Goal: Information Seeking & Learning: Learn about a topic

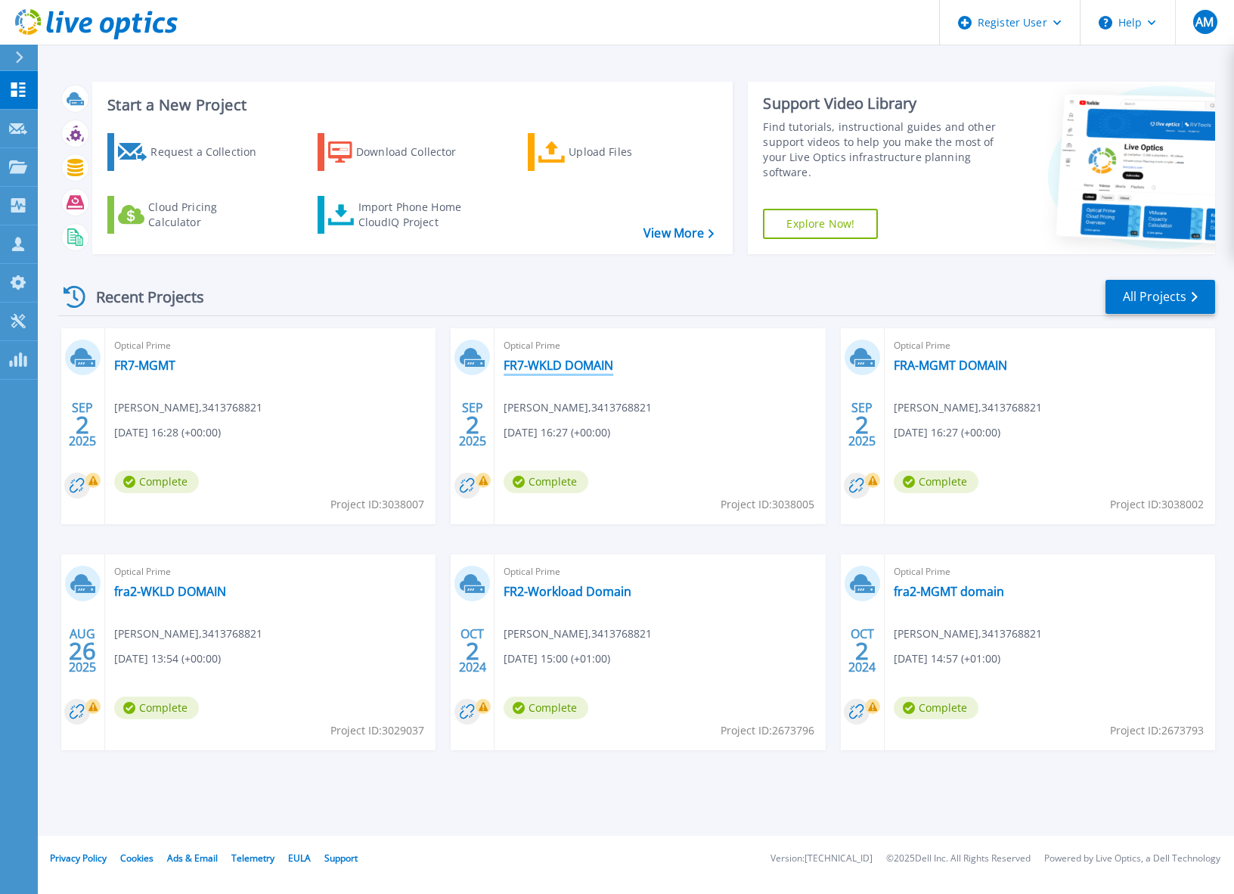
click at [549, 367] on link "FR7-WKLD DOMAIN" at bounding box center [559, 365] width 110 height 15
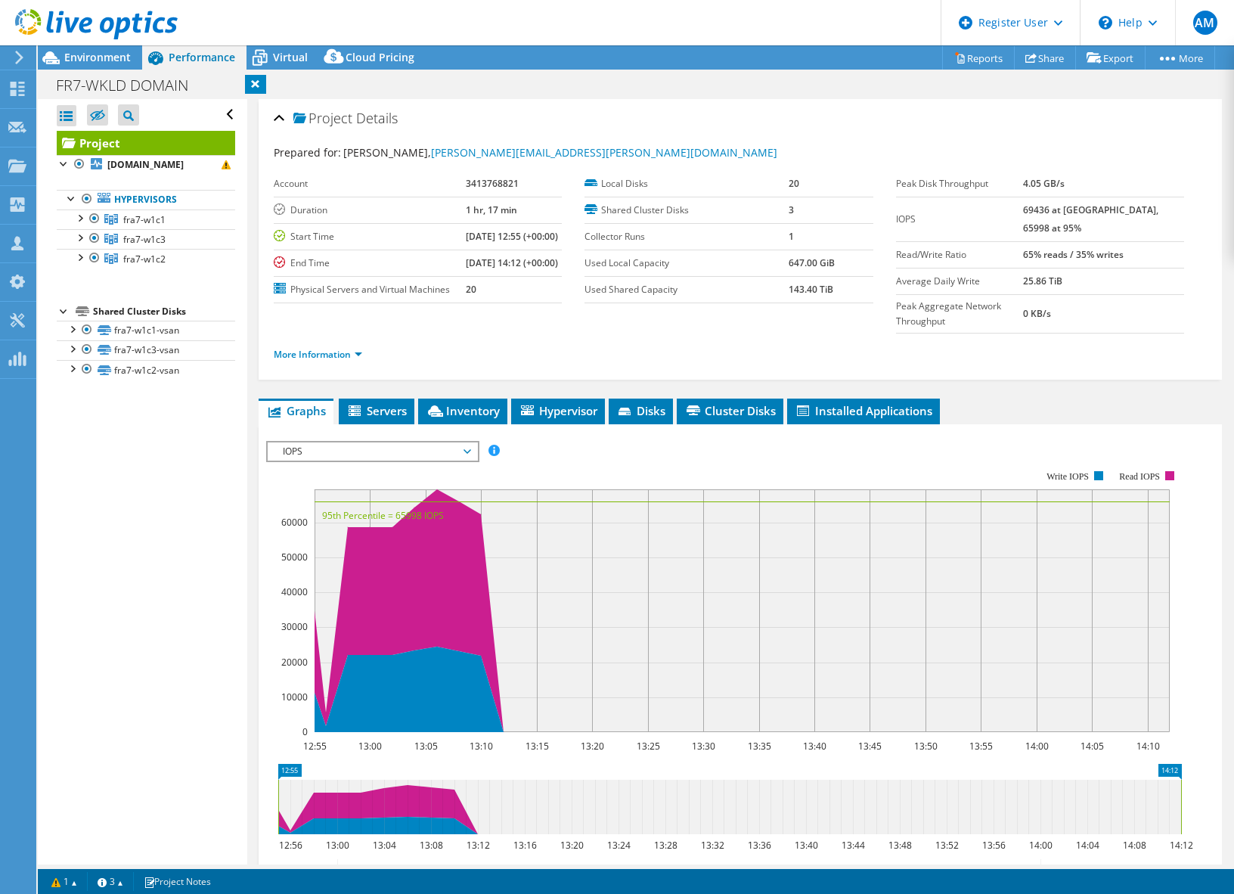
select select "USD"
click at [82, 225] on div at bounding box center [79, 216] width 15 height 15
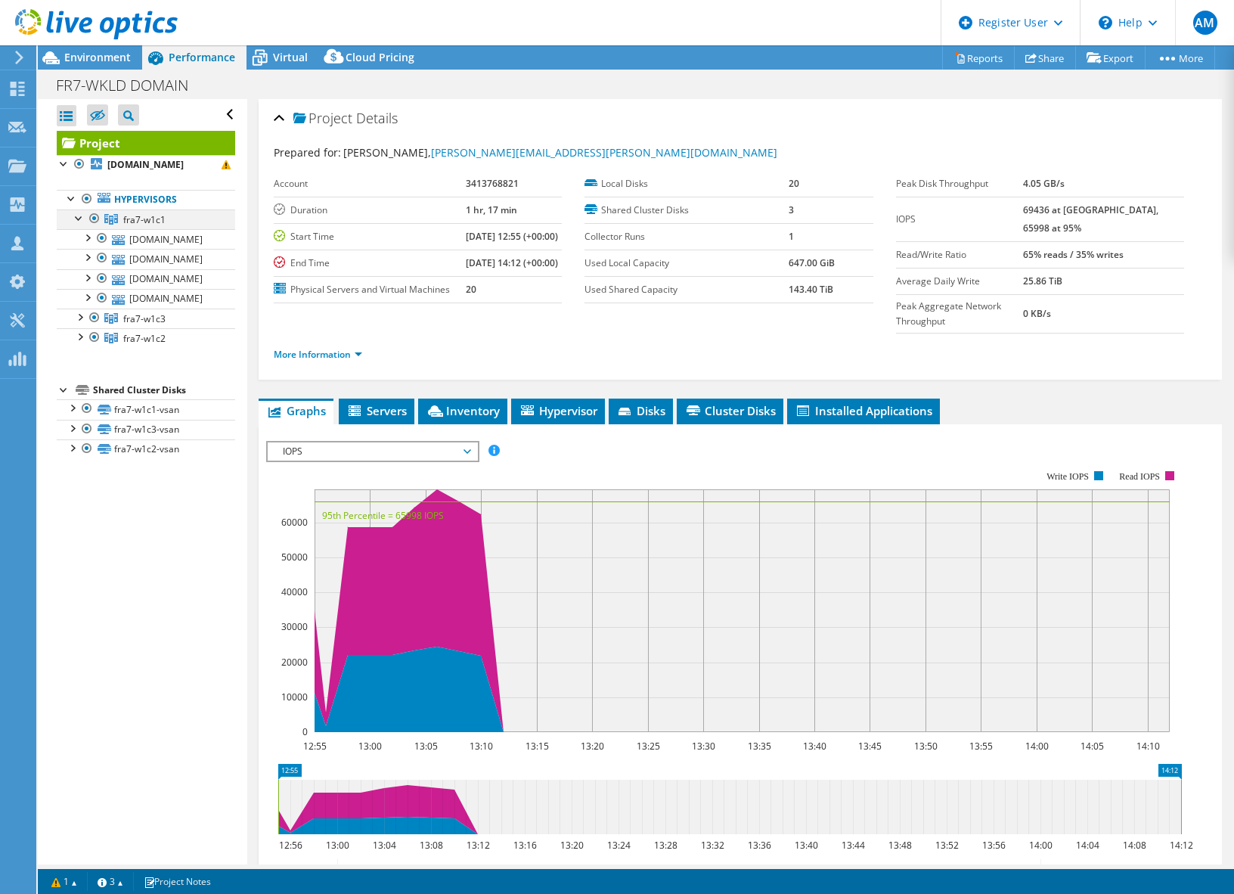
click at [81, 225] on div at bounding box center [79, 216] width 15 height 15
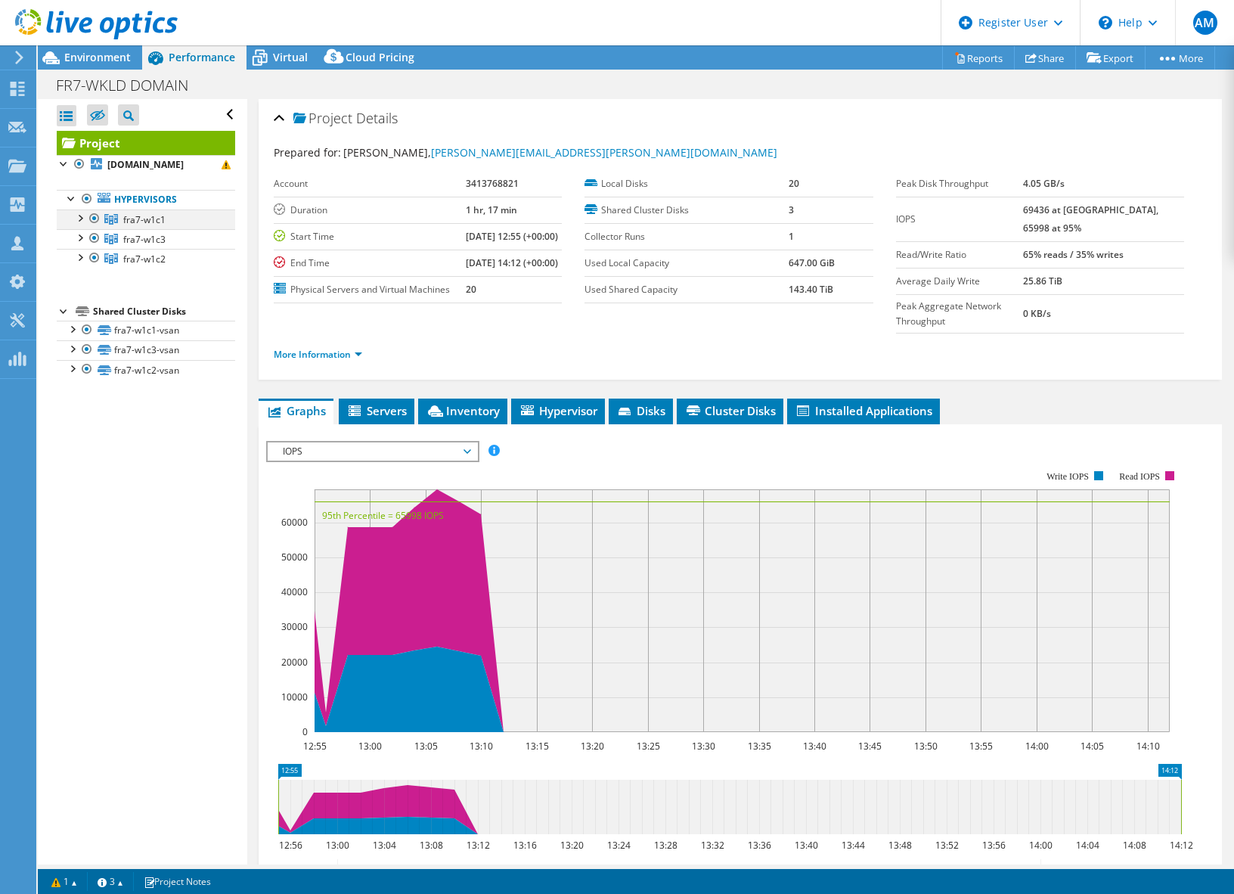
click at [79, 225] on div at bounding box center [79, 216] width 15 height 15
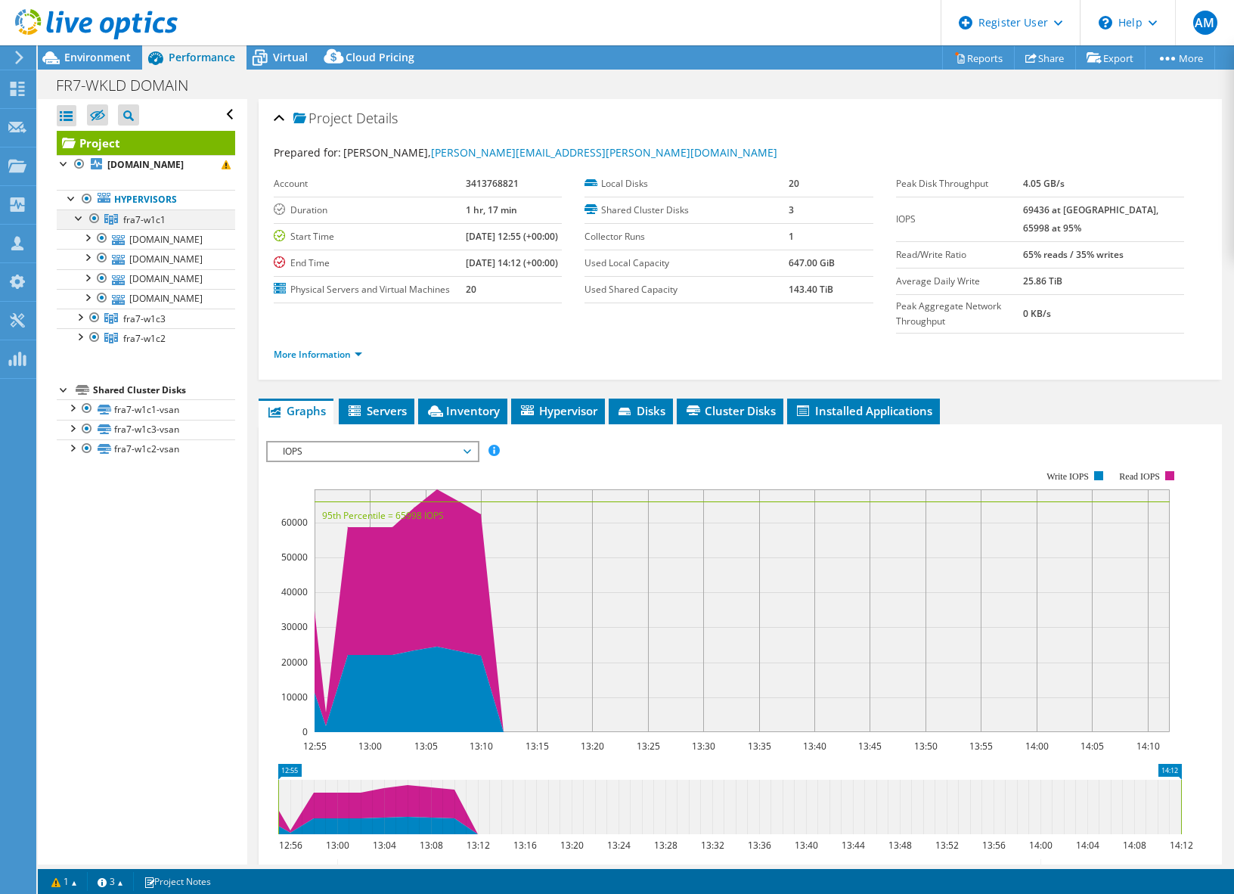
click at [81, 225] on div at bounding box center [79, 216] width 15 height 15
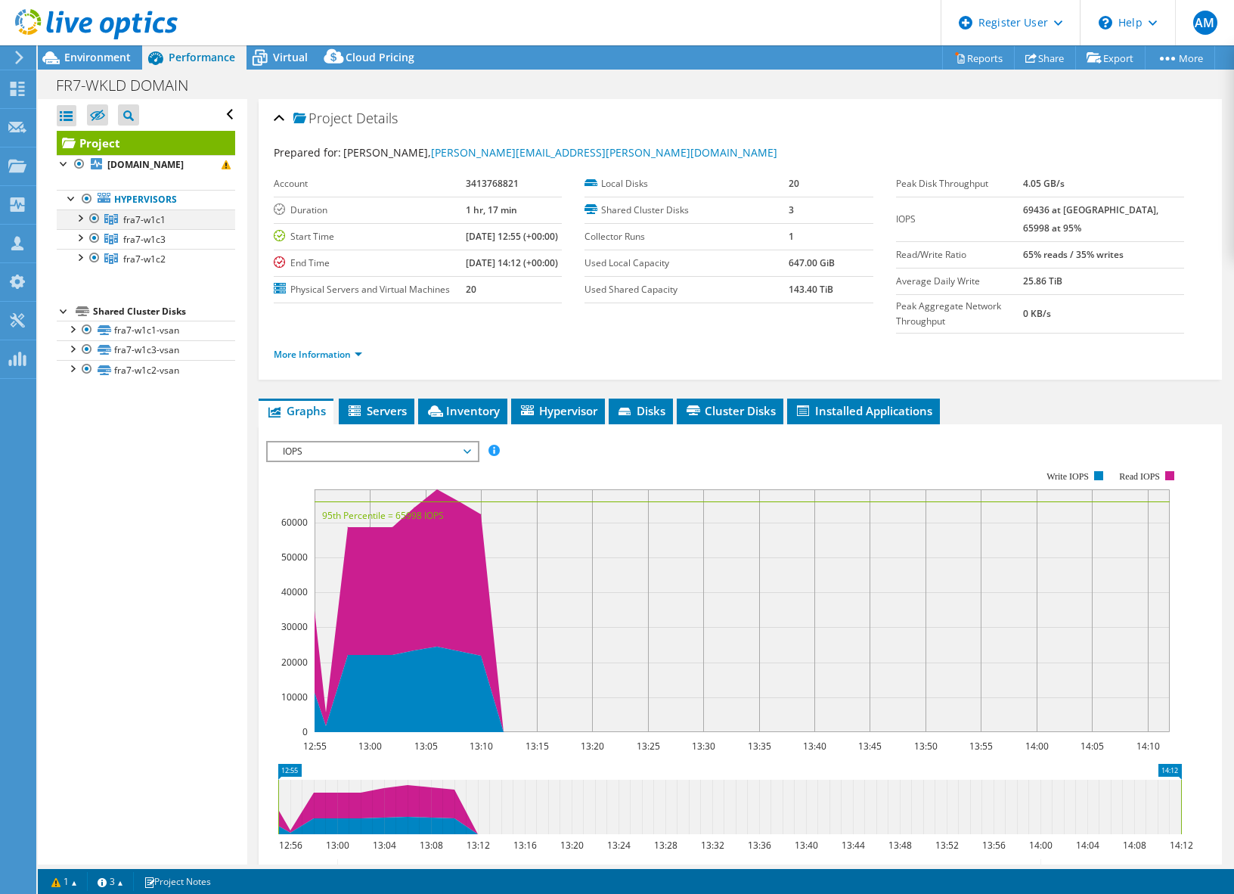
click at [84, 225] on div at bounding box center [79, 216] width 15 height 15
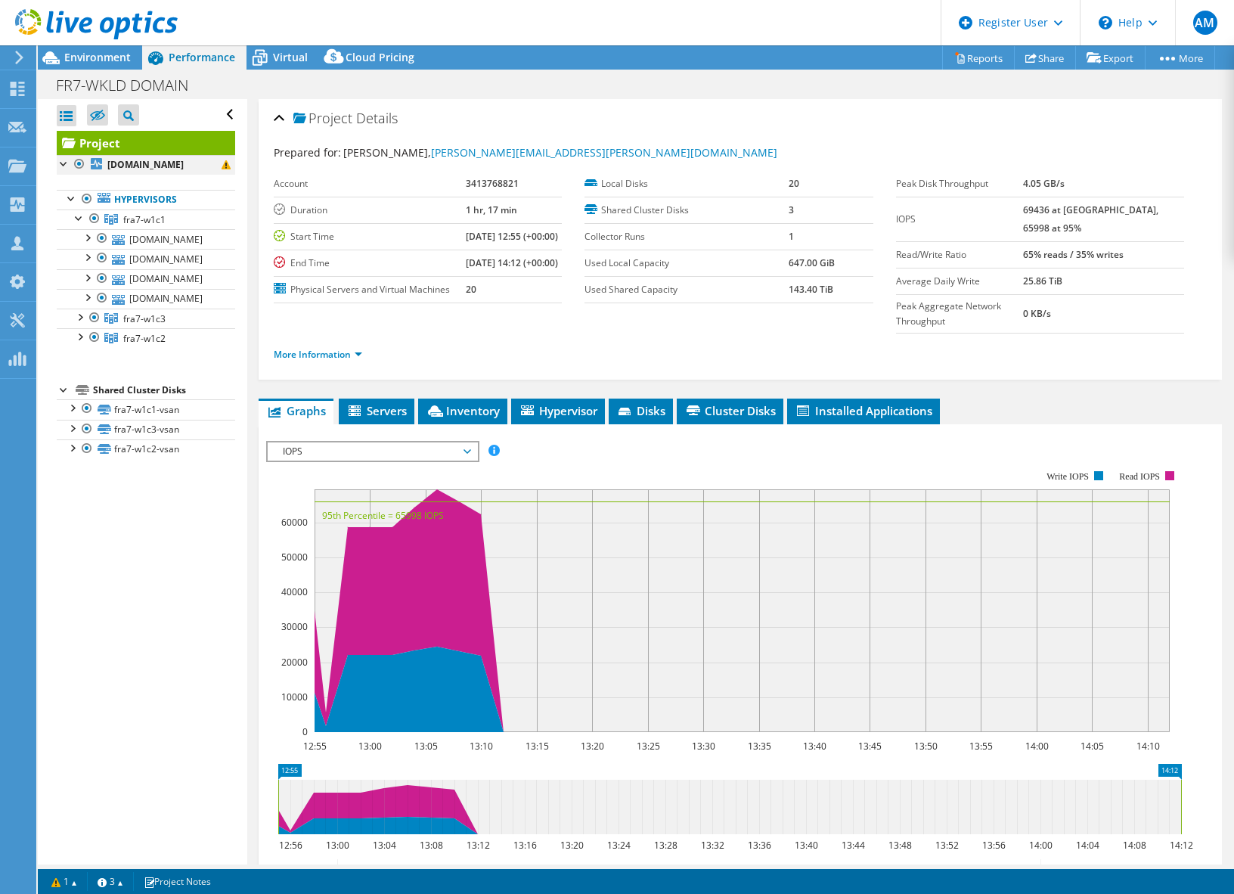
click at [61, 164] on div at bounding box center [64, 162] width 15 height 15
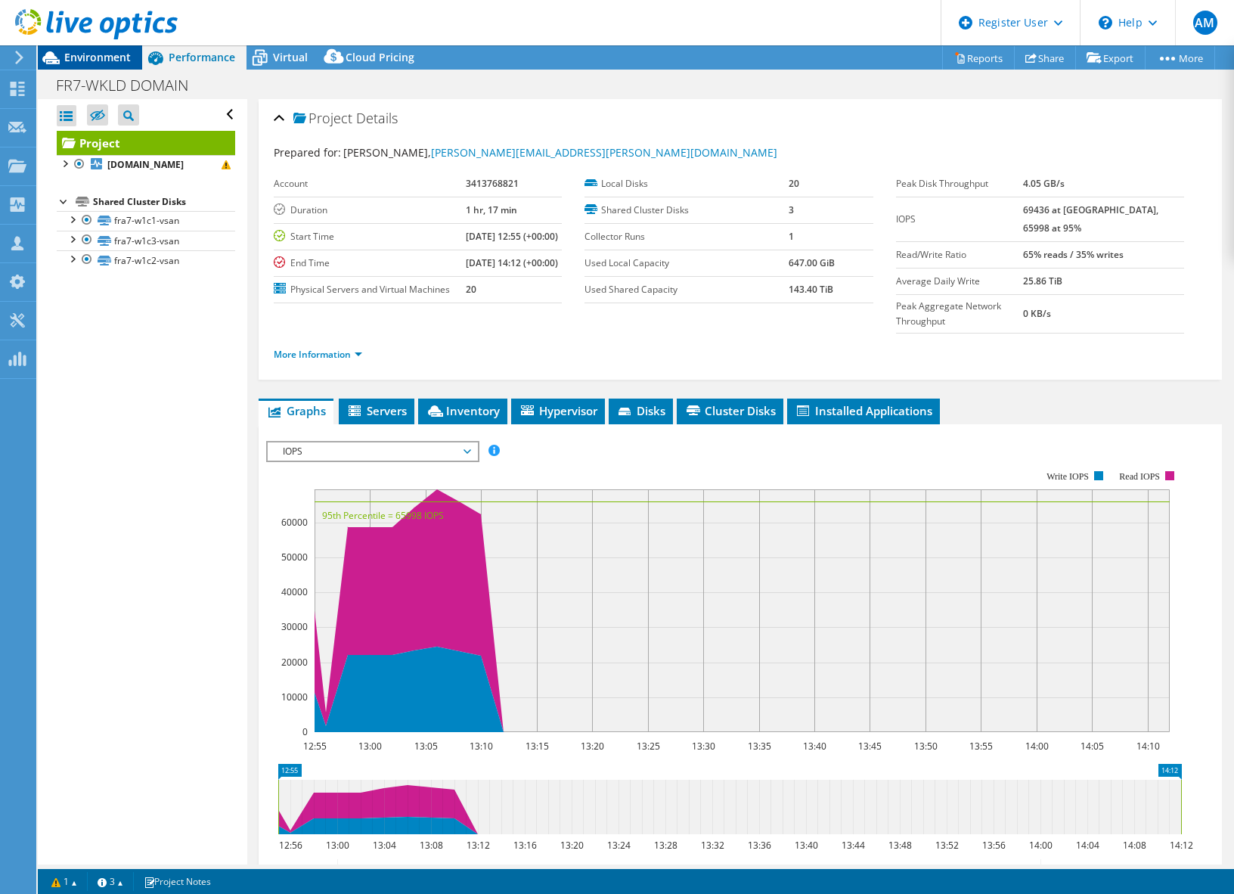
click at [83, 67] on div "Environment" at bounding box center [90, 57] width 104 height 24
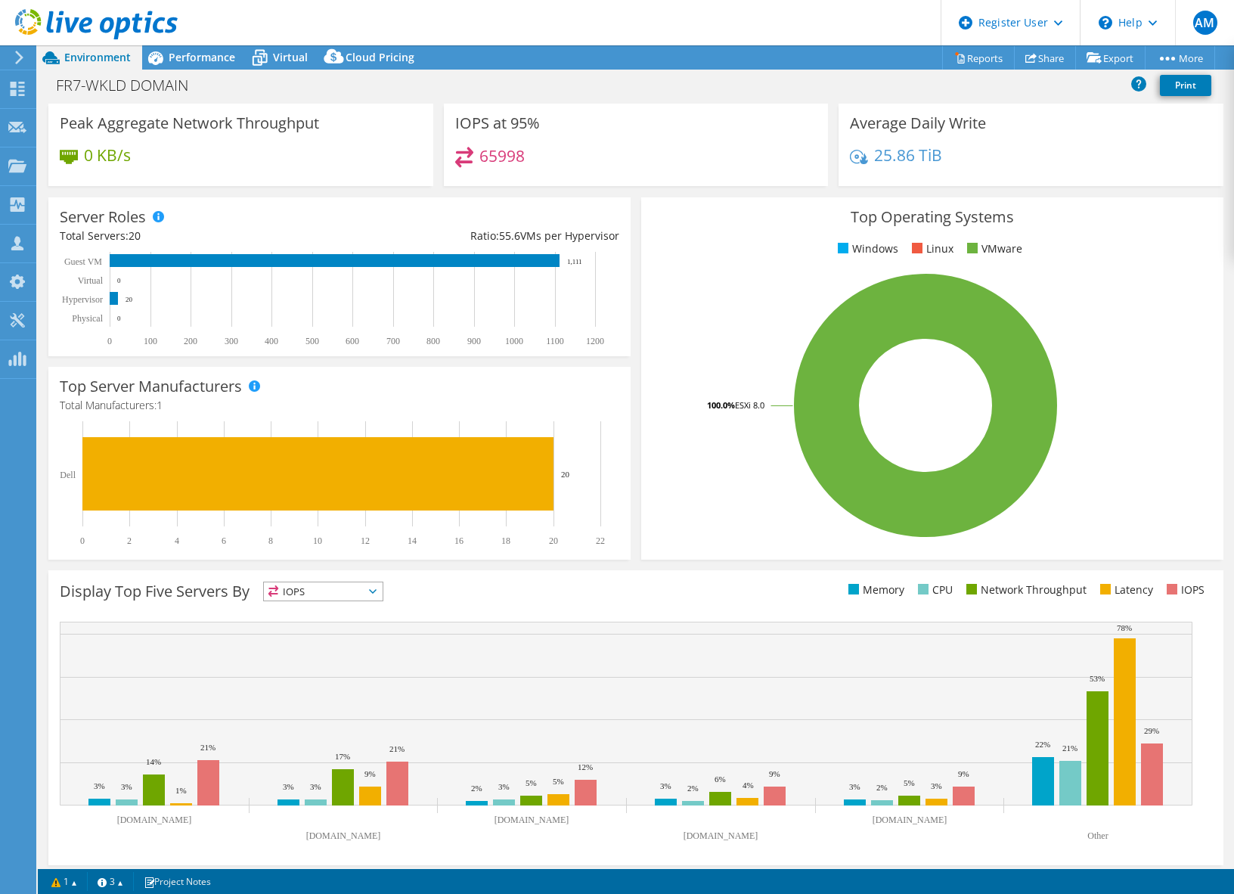
scroll to position [116, 0]
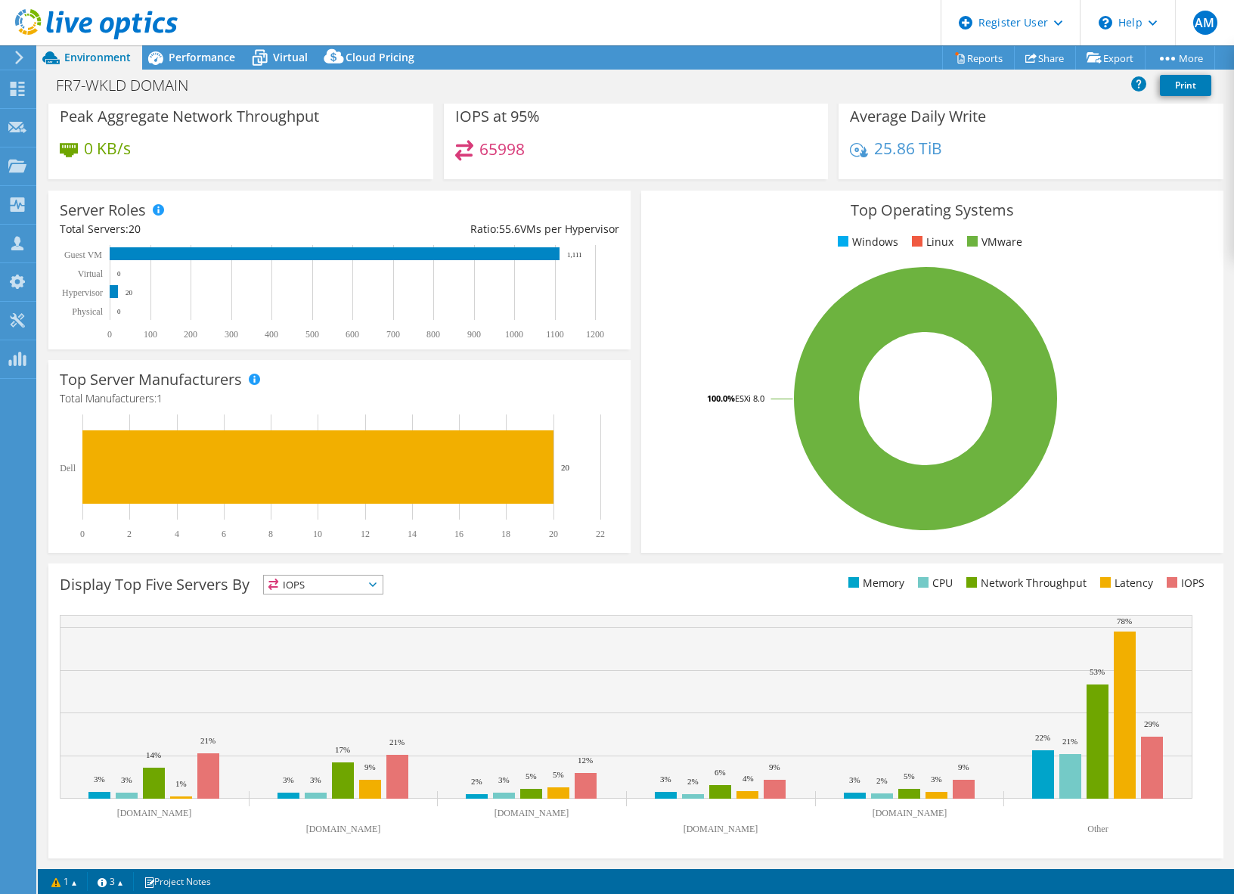
click at [515, 91] on div "FR7-WKLD DOMAIN Print" at bounding box center [636, 85] width 1196 height 28
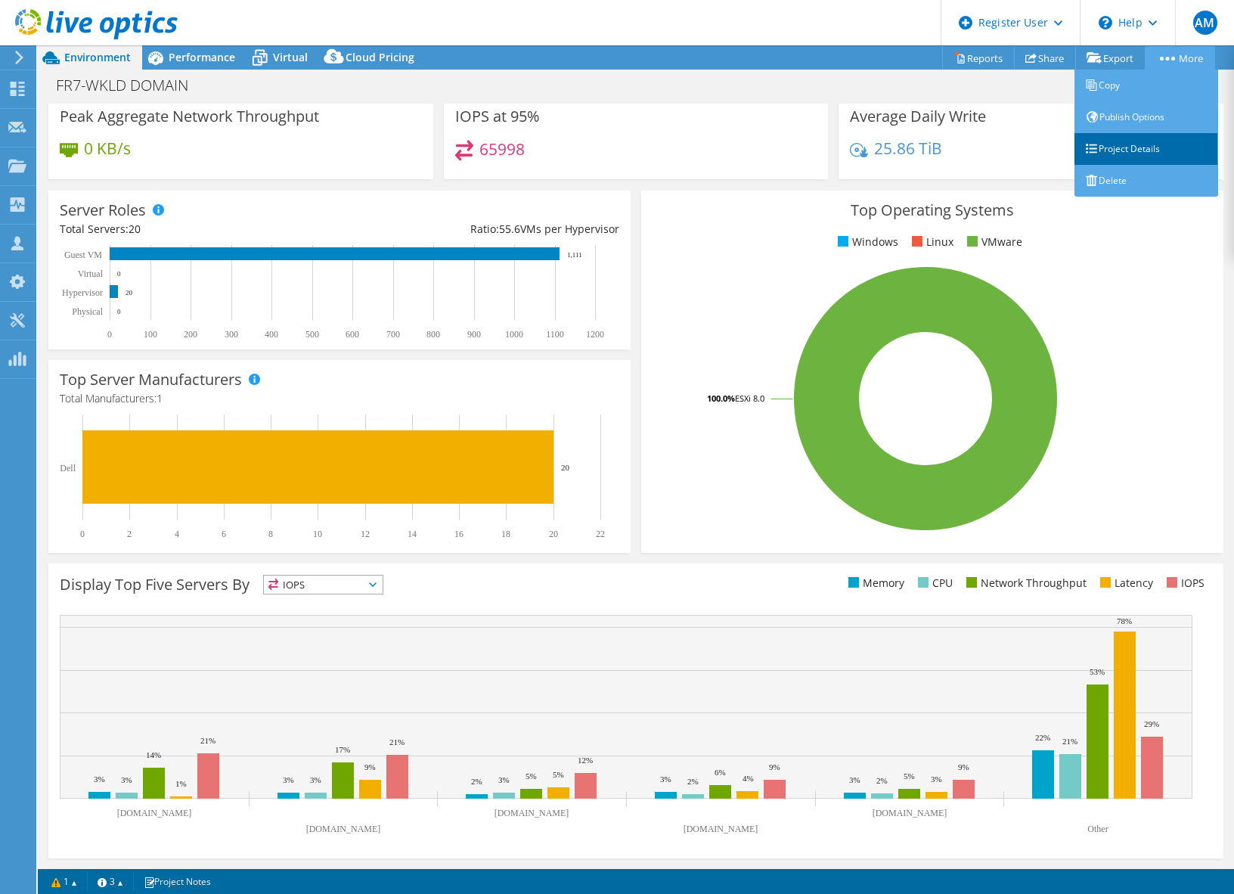
click at [1130, 138] on link "Project Details" at bounding box center [1146, 149] width 144 height 32
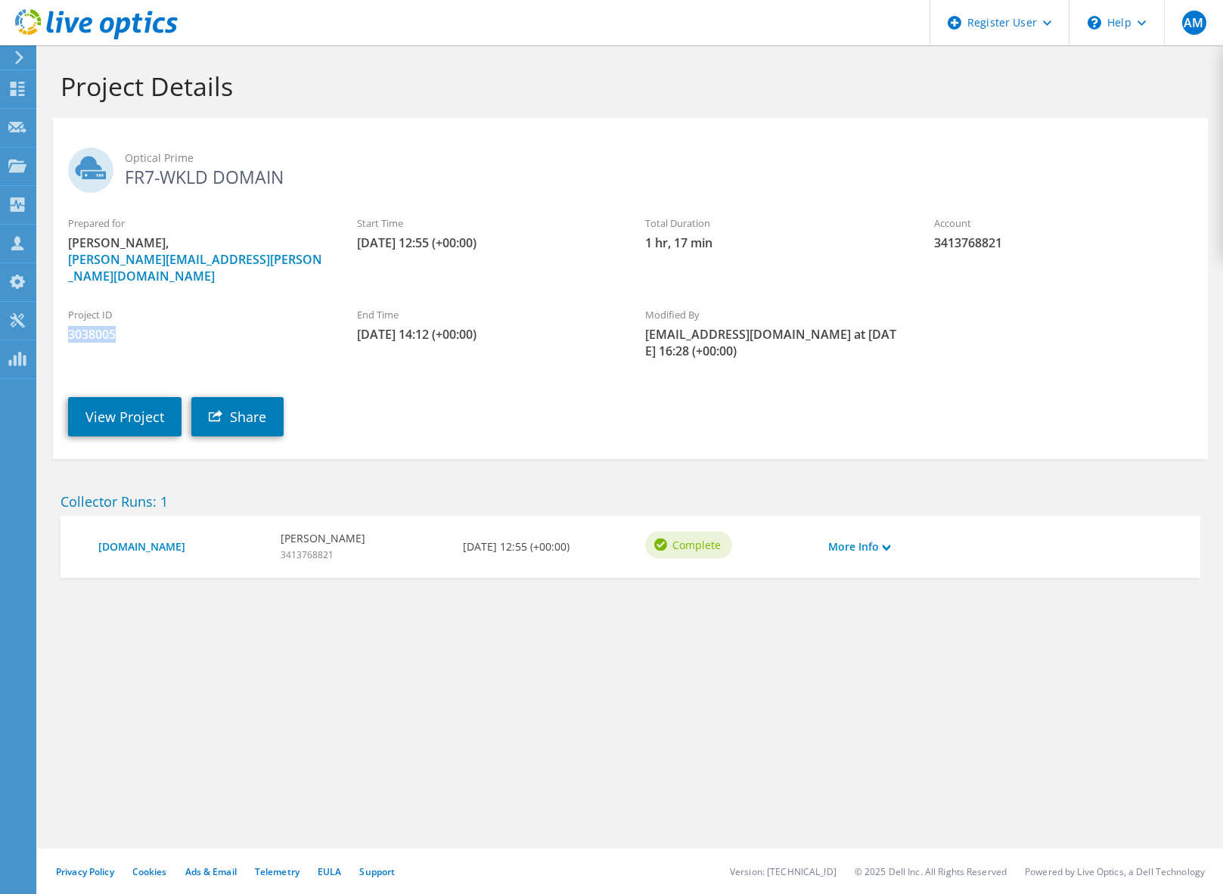
drag, startPoint x: 128, startPoint y: 316, endPoint x: 67, endPoint y: 316, distance: 60.5
click at [67, 316] on div "Project ID 3038005" at bounding box center [197, 324] width 289 height 51
copy span "3038005"
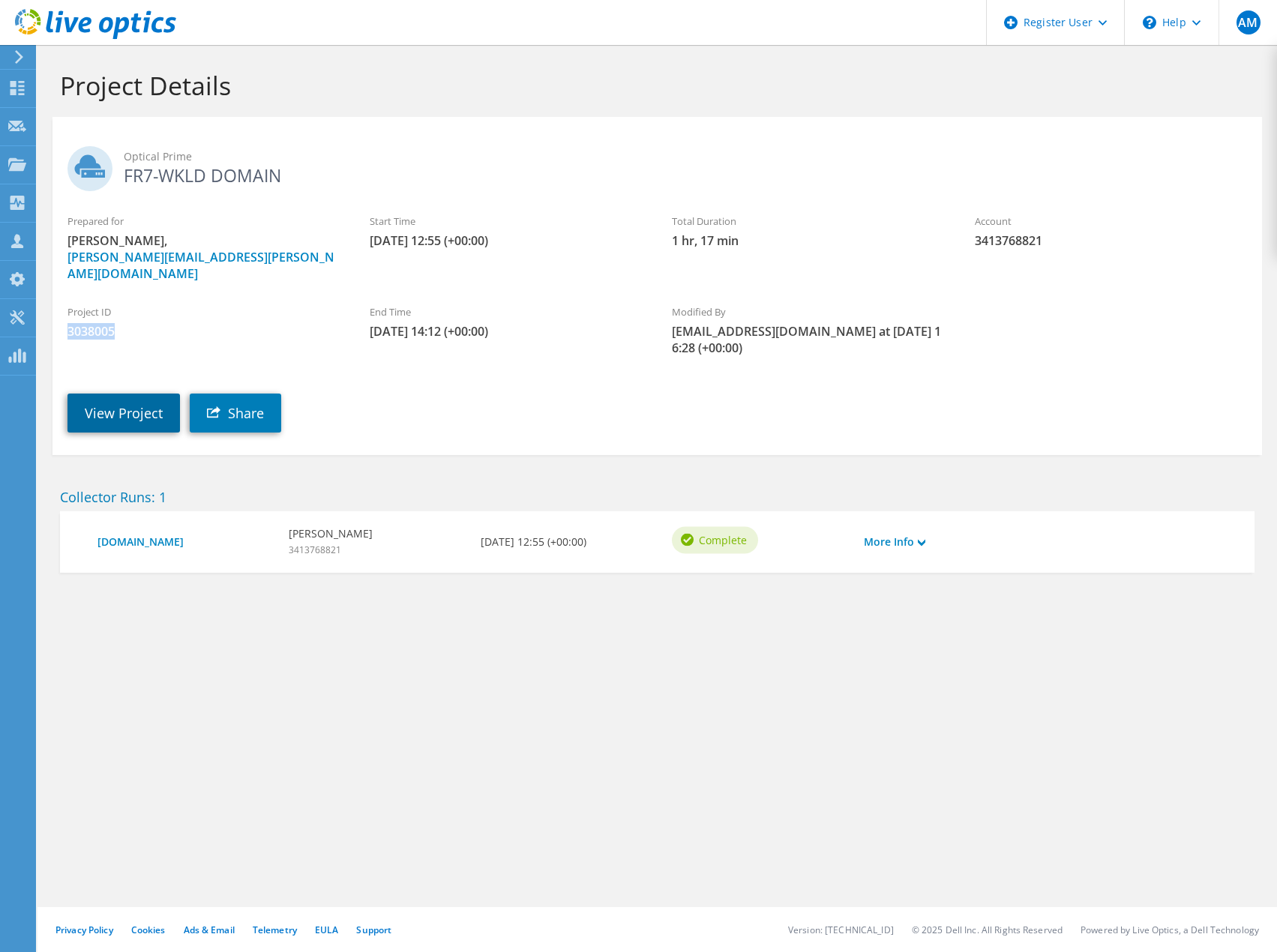
click at [128, 395] on link "View Project" at bounding box center [123, 413] width 112 height 39
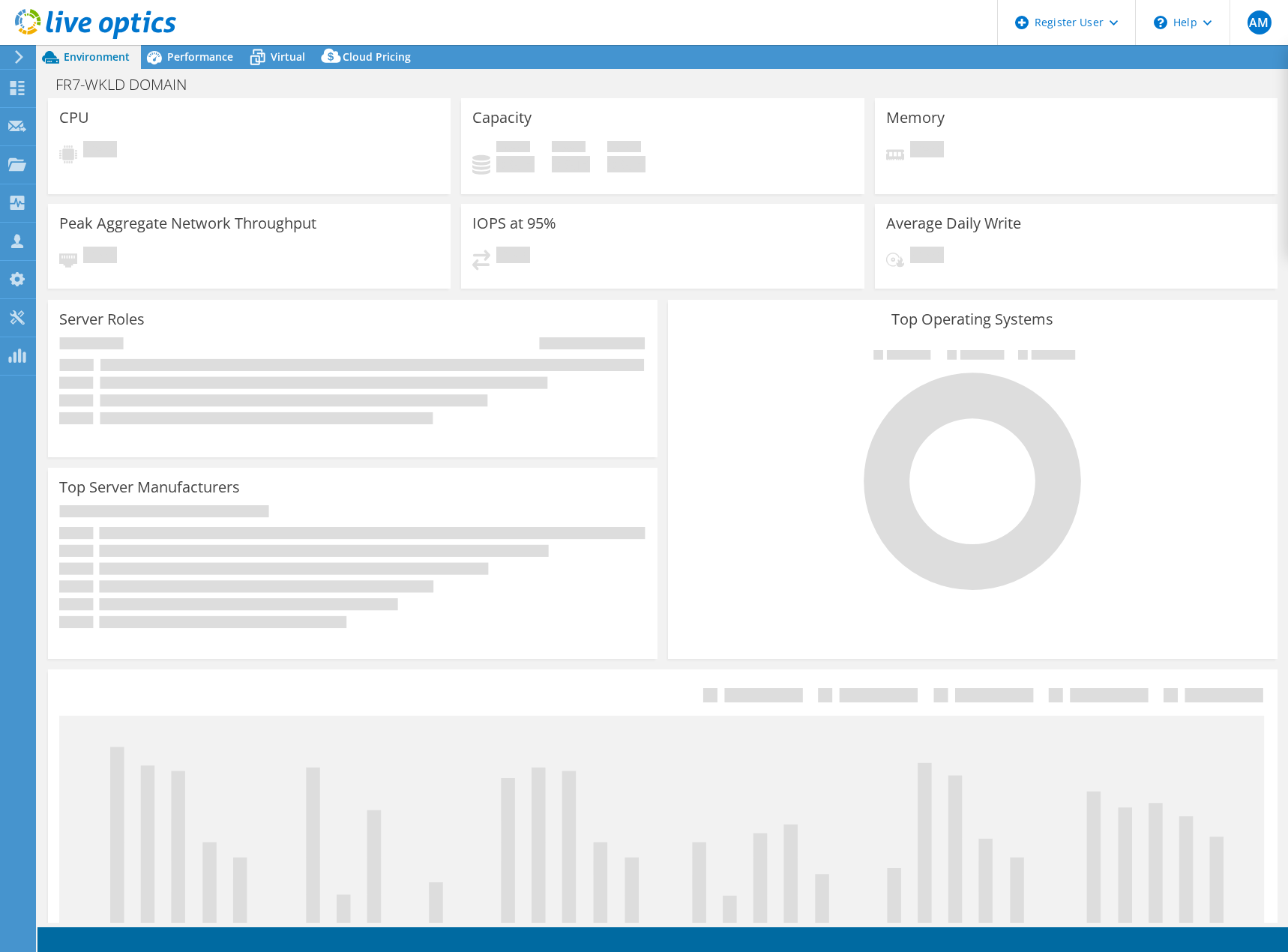
select select "USD"
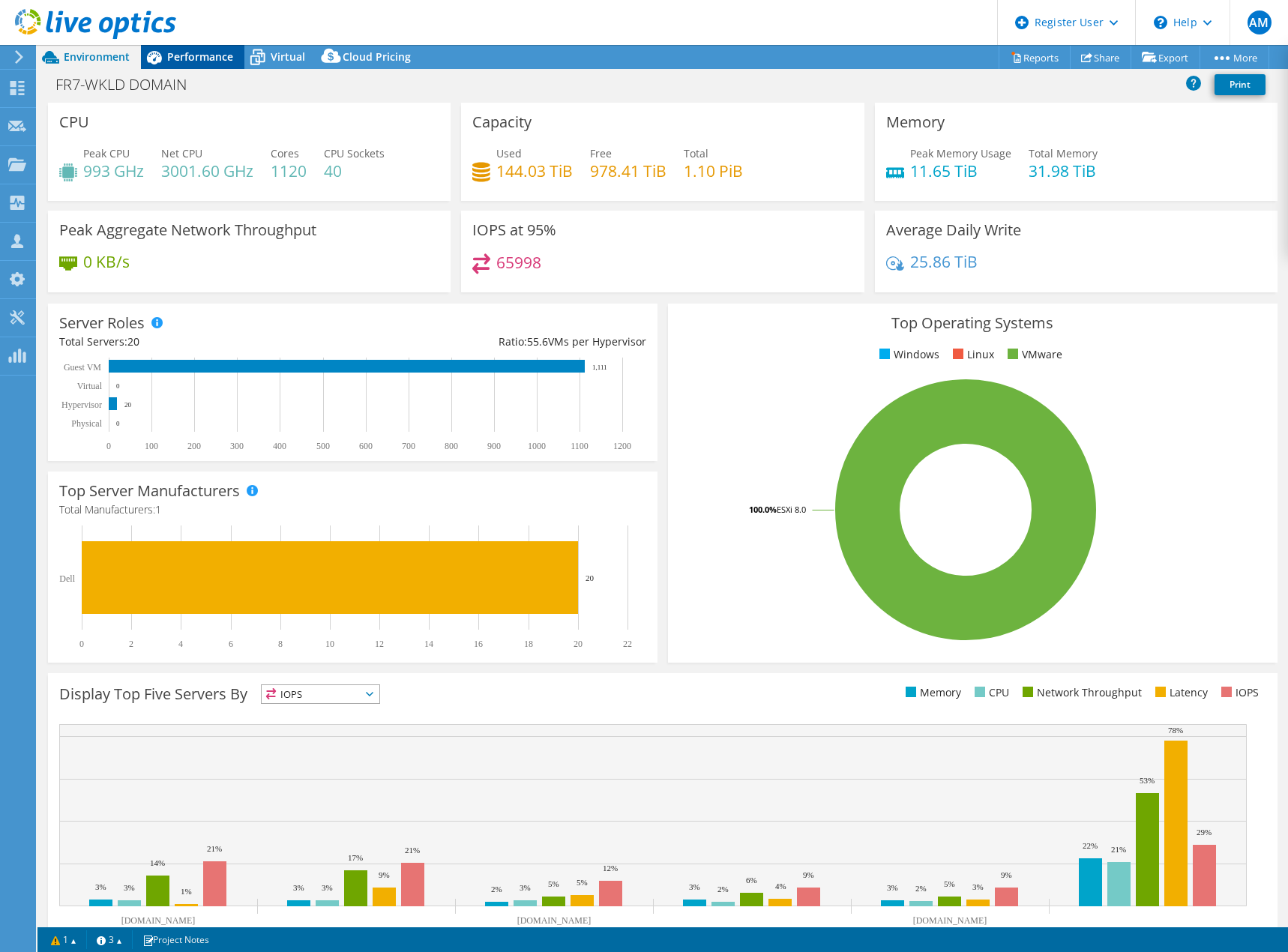
click at [217, 59] on span "Performance" at bounding box center [200, 57] width 66 height 14
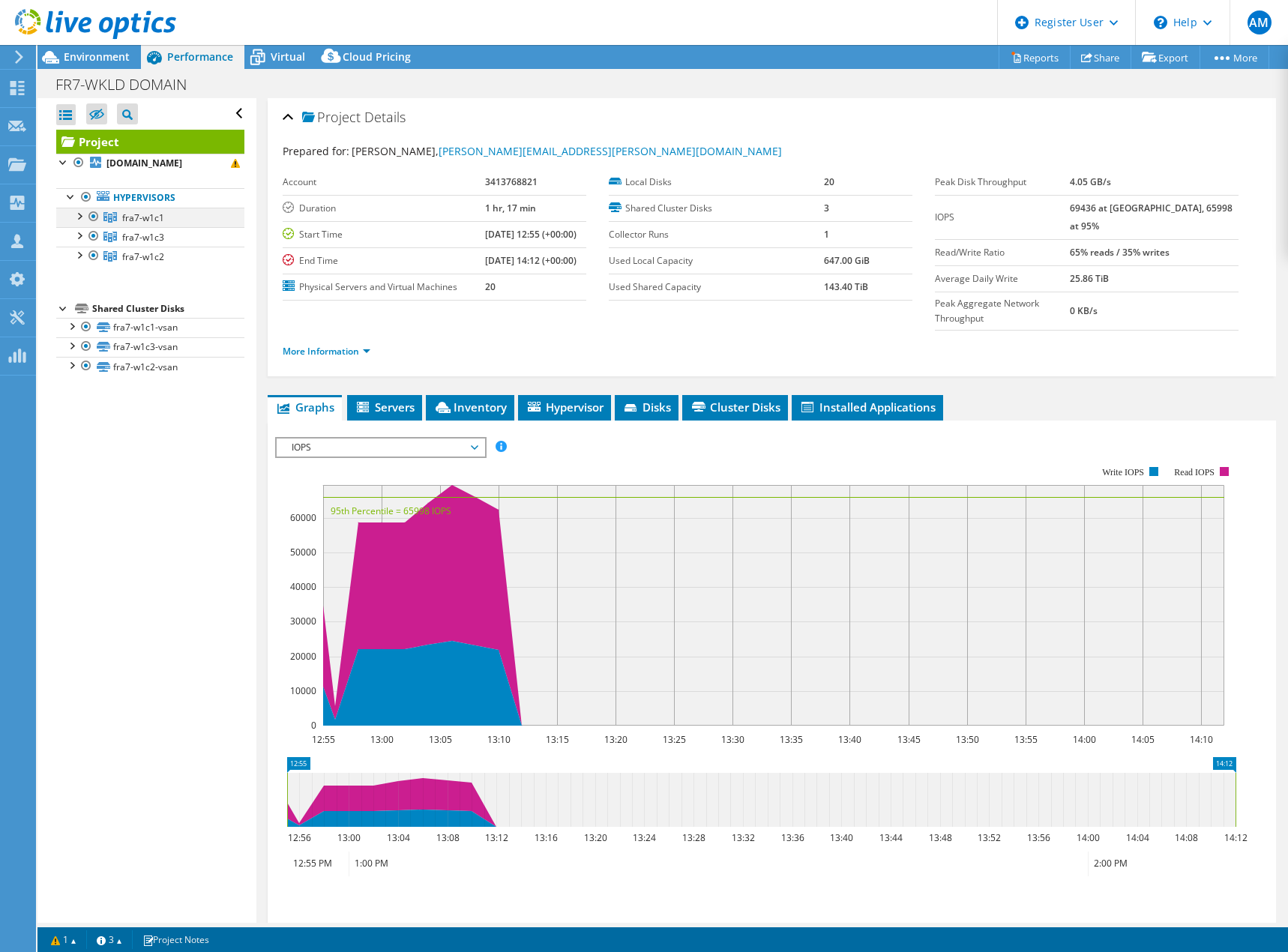
click at [79, 223] on div at bounding box center [78, 214] width 15 height 15
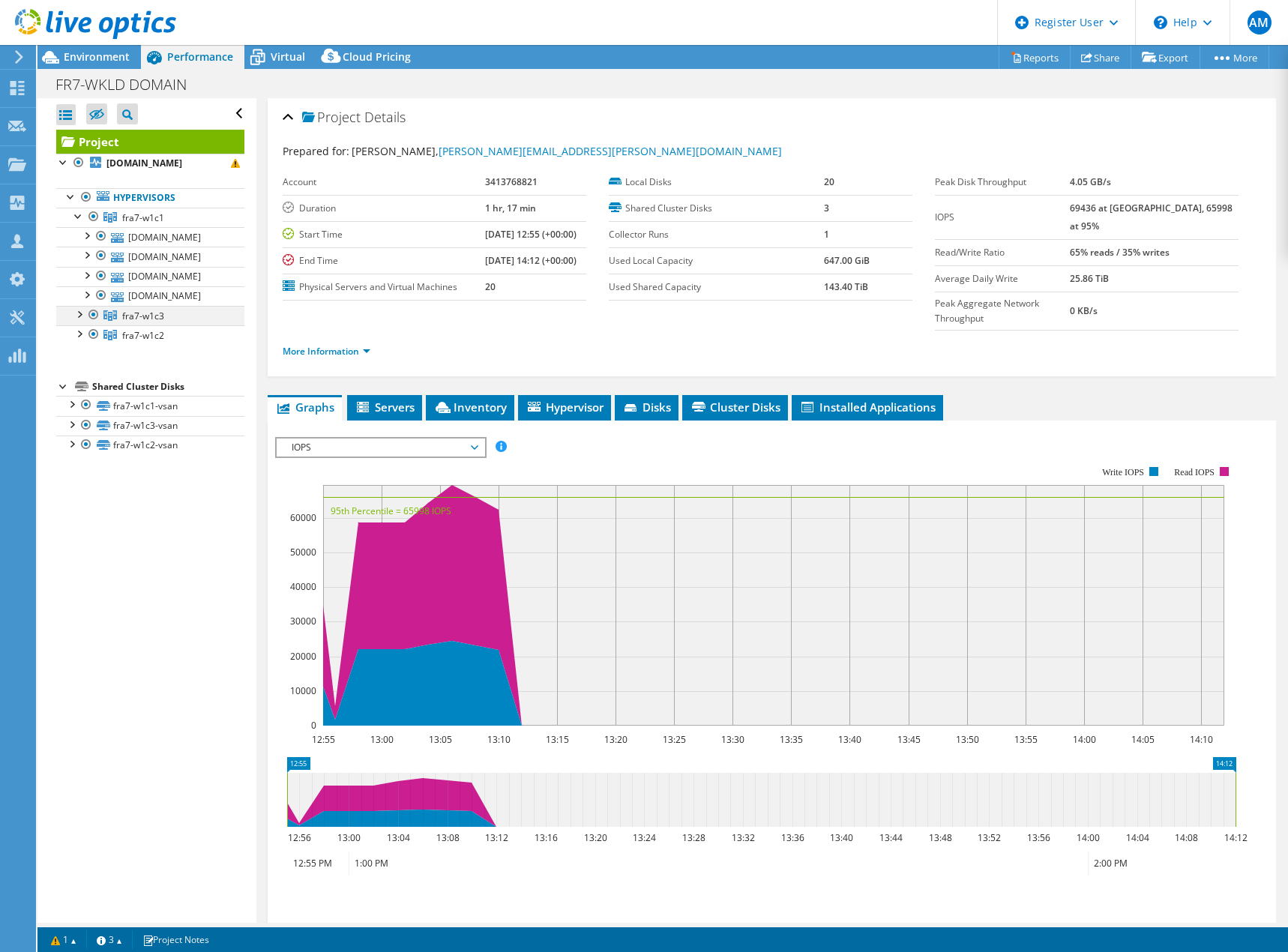
click at [75, 321] on div at bounding box center [78, 313] width 15 height 15
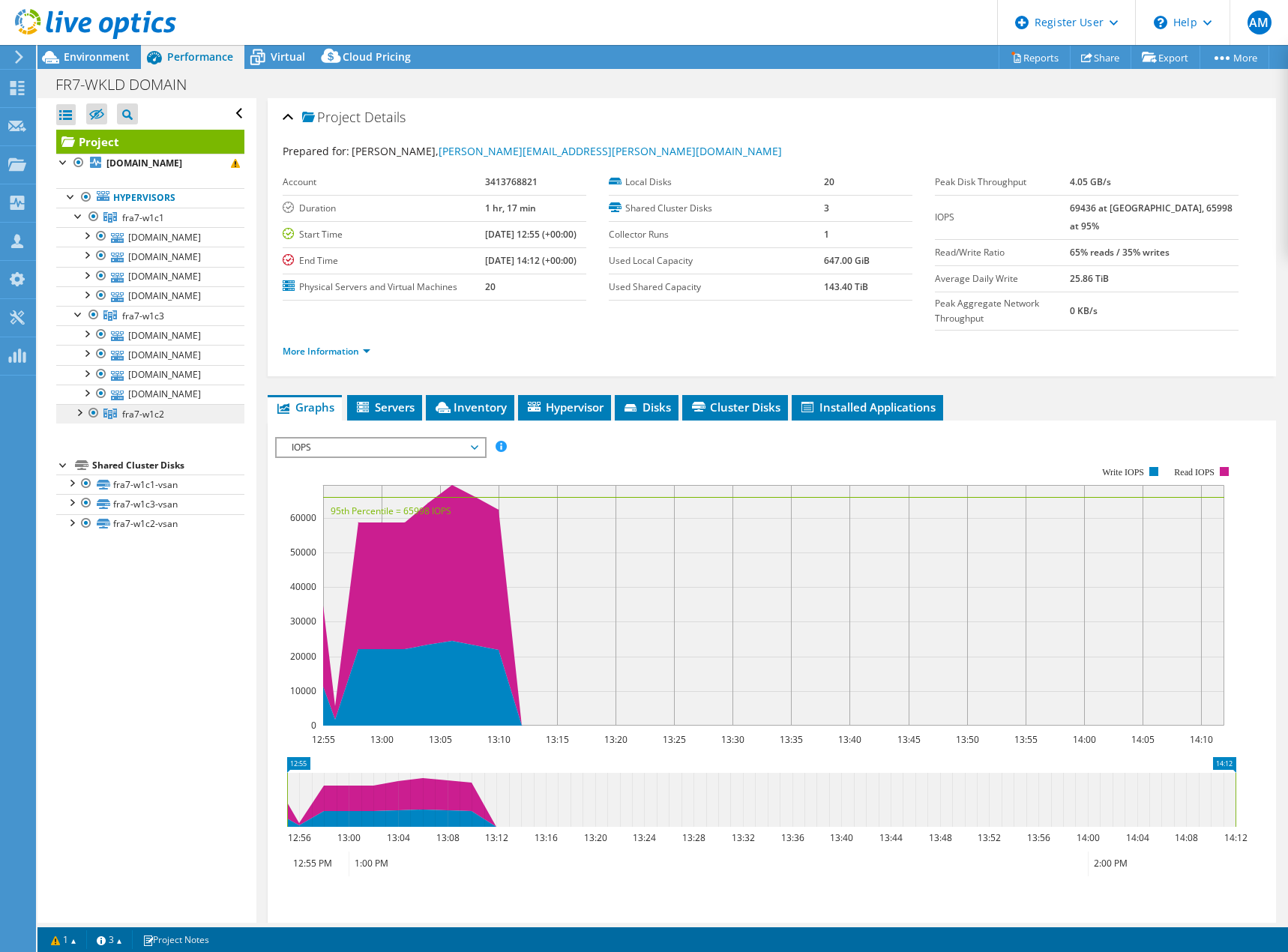
click at [75, 423] on link "fra7-w1c2" at bounding box center [151, 415] width 188 height 20
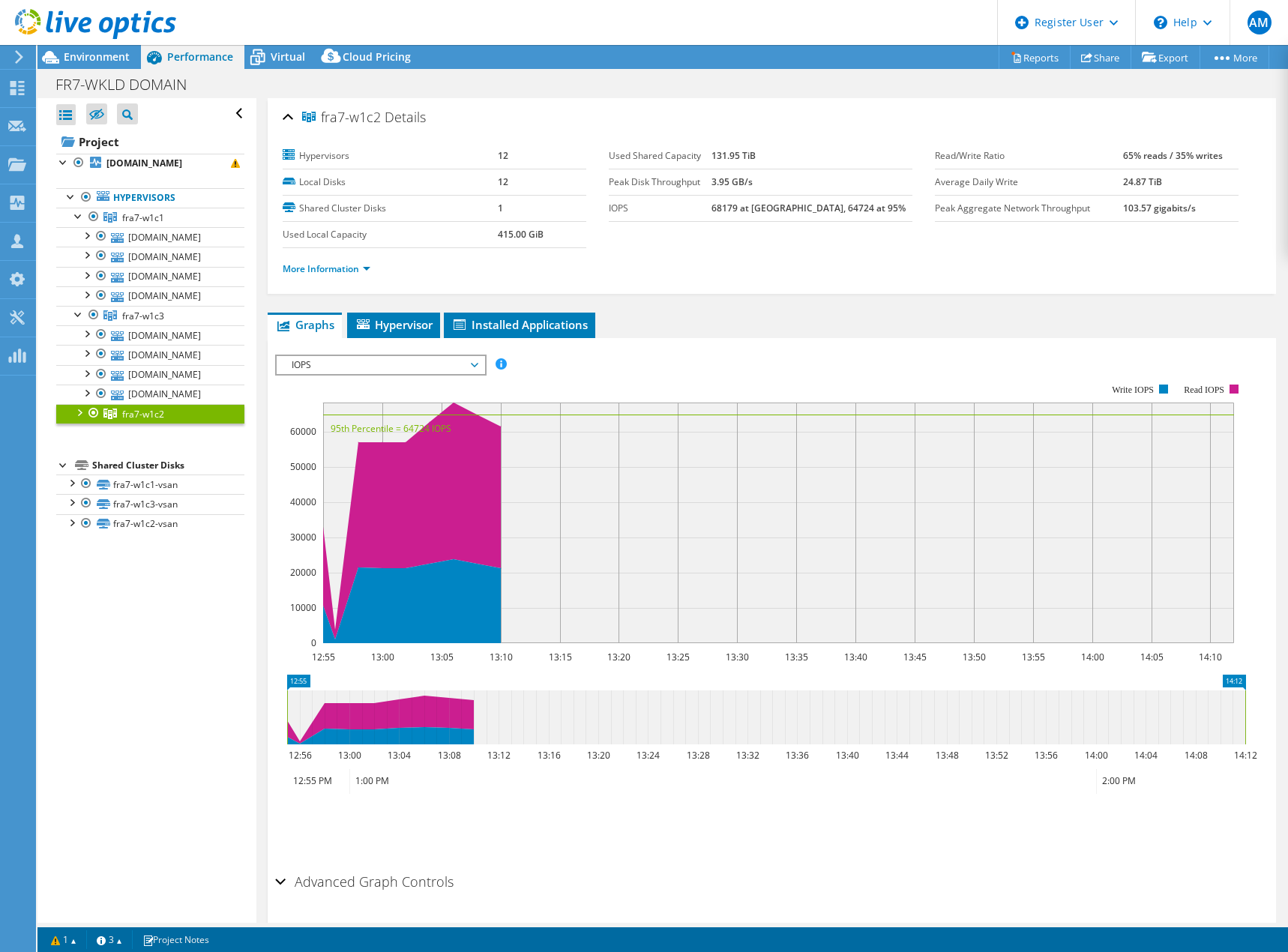
click at [75, 423] on link "fra7-w1c2" at bounding box center [151, 415] width 188 height 20
click at [81, 419] on div at bounding box center [78, 412] width 15 height 15
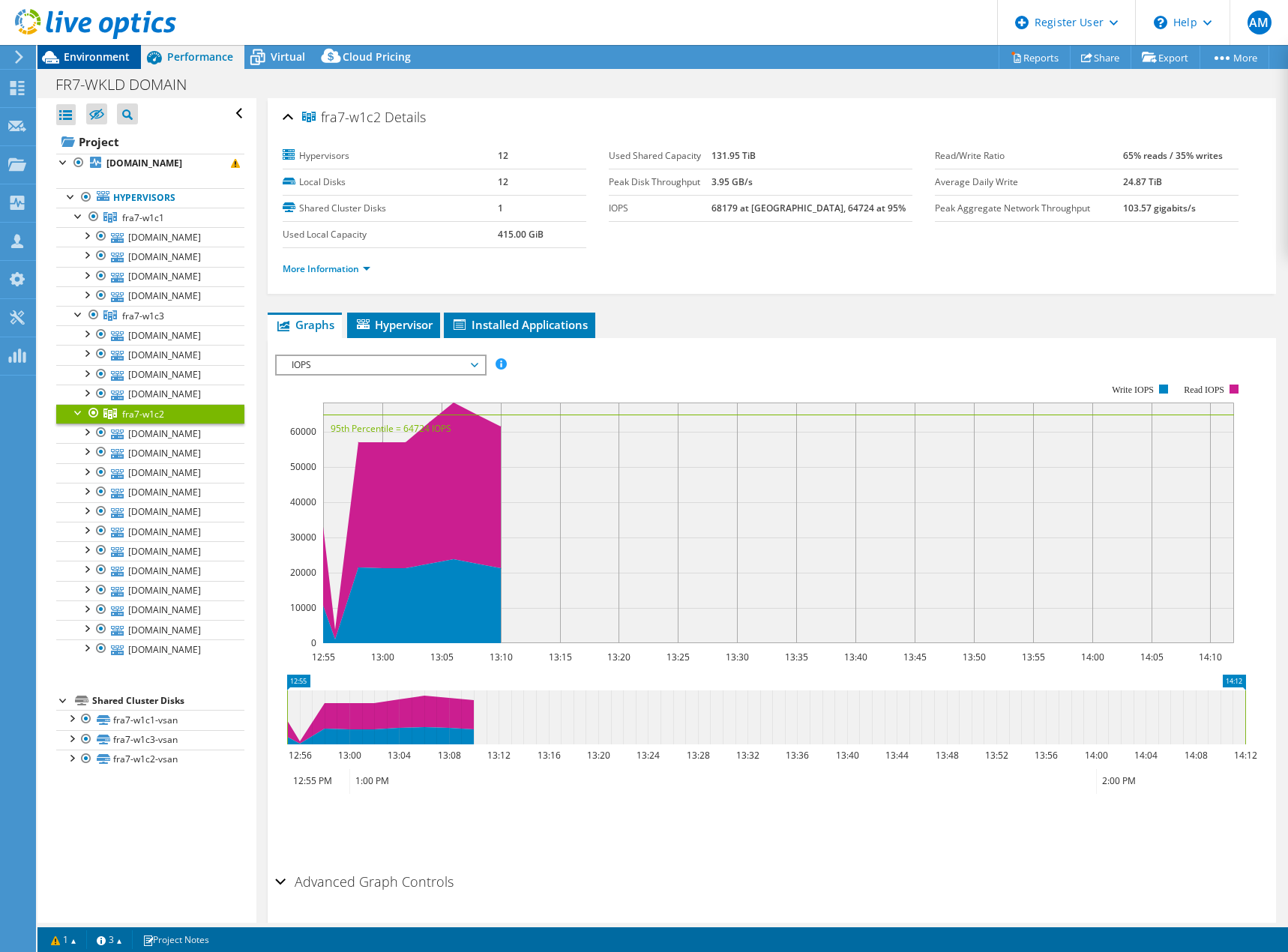
click at [86, 54] on span "Environment" at bounding box center [96, 57] width 66 height 14
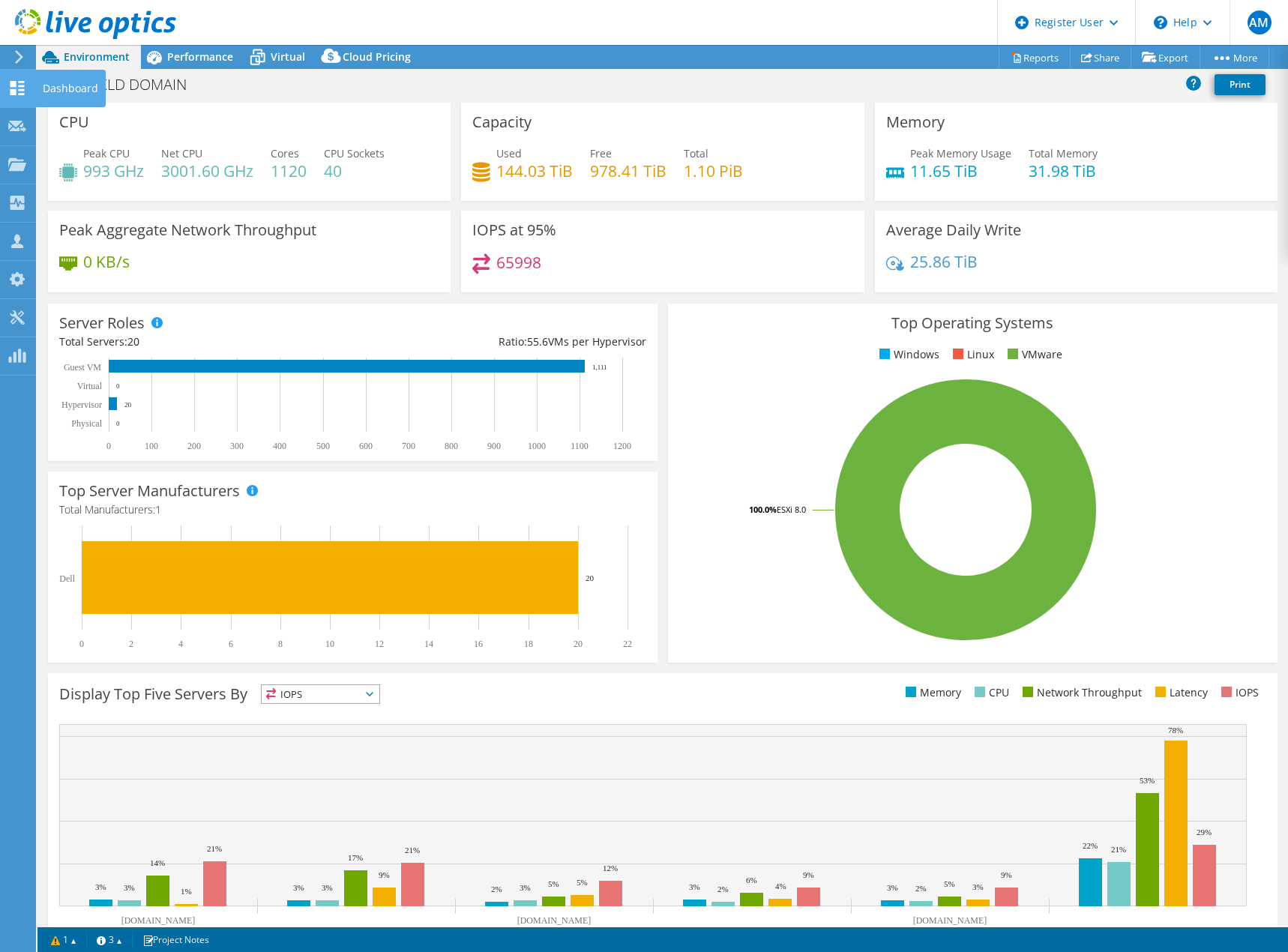
click at [17, 87] on icon at bounding box center [17, 88] width 18 height 14
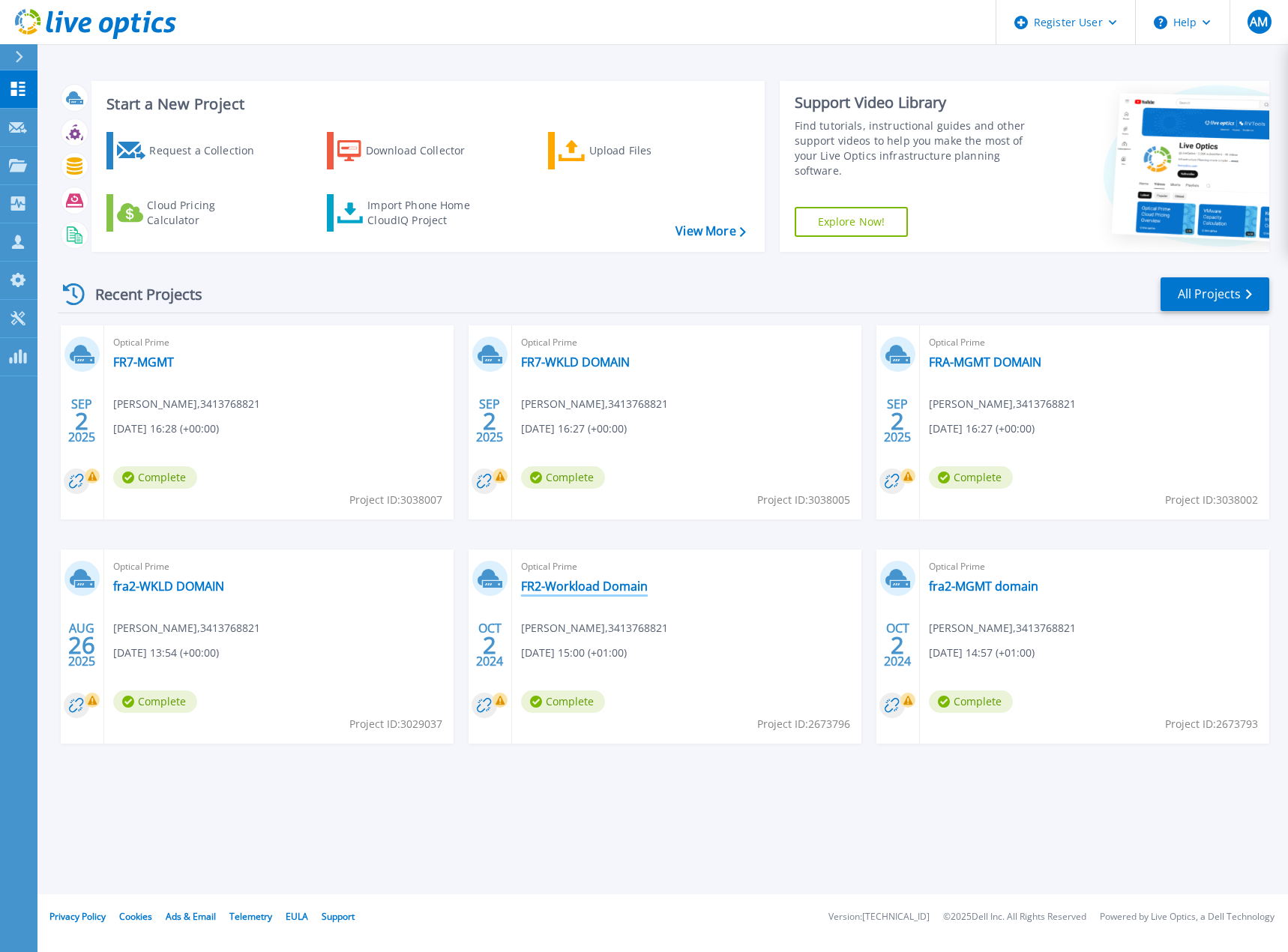
click at [564, 589] on link "FR2-Workload Domain" at bounding box center [585, 586] width 127 height 15
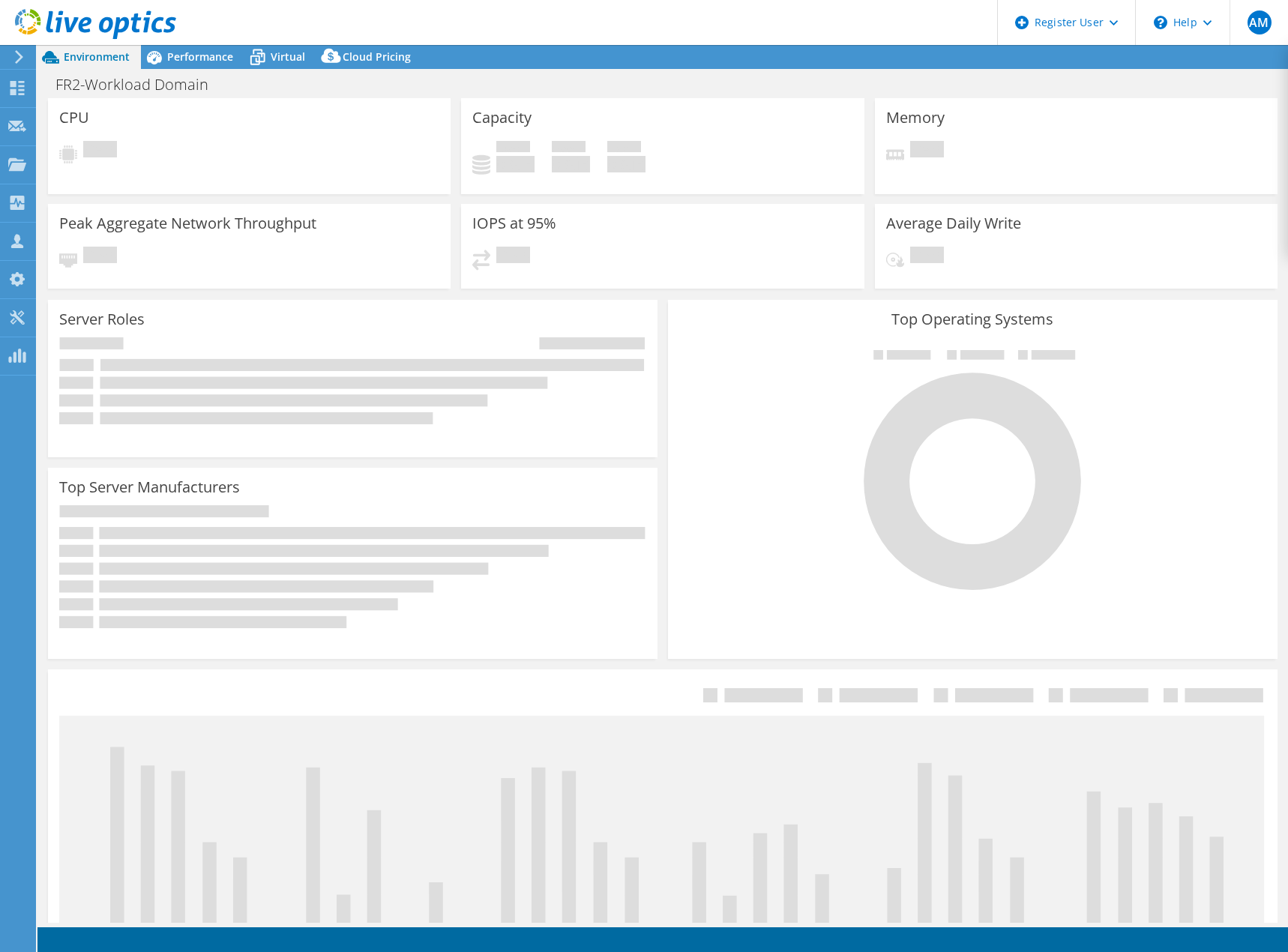
select select "EUFrankfurt"
select select "USD"
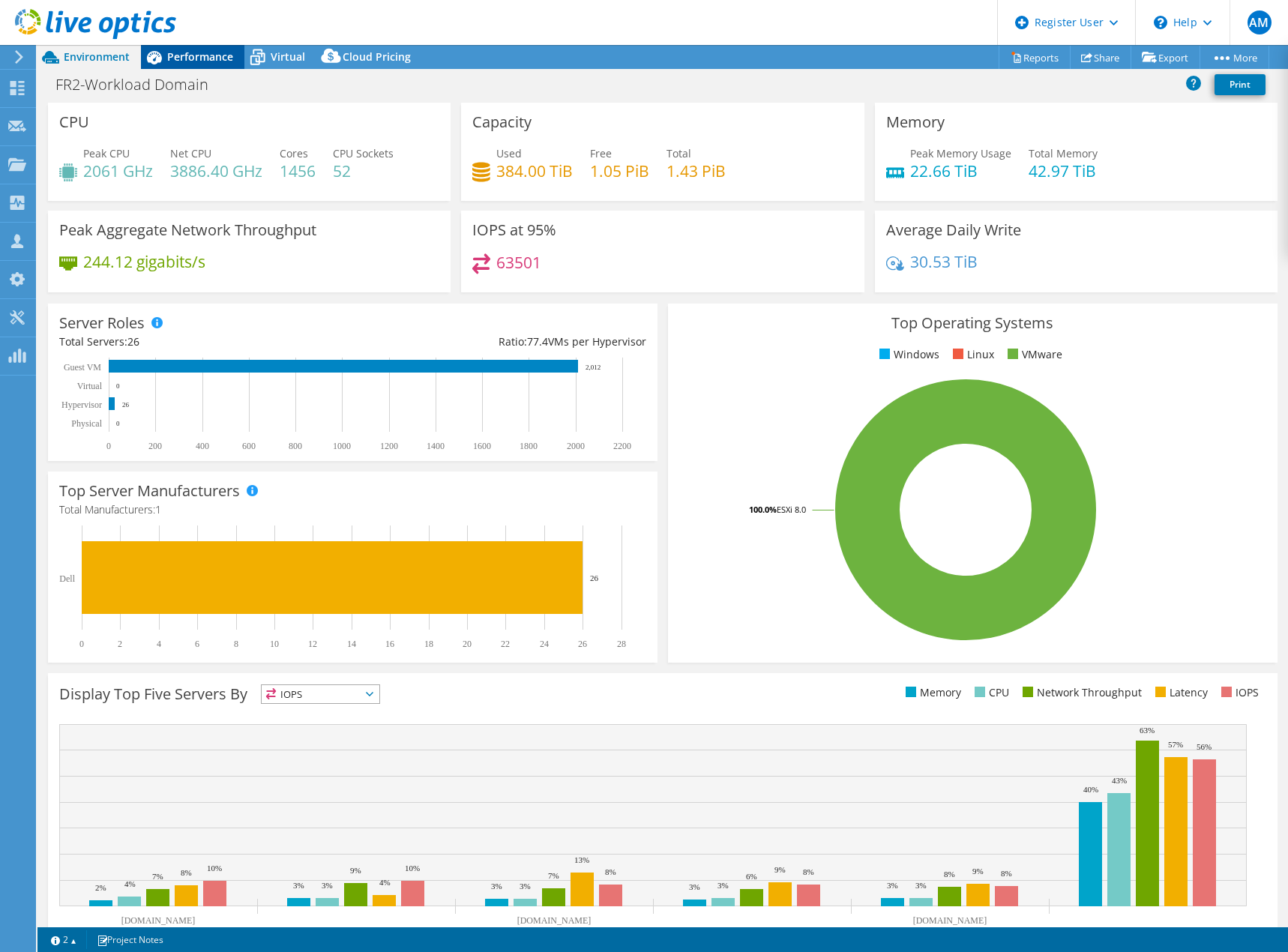
click at [190, 64] on div "Performance" at bounding box center [192, 57] width 103 height 24
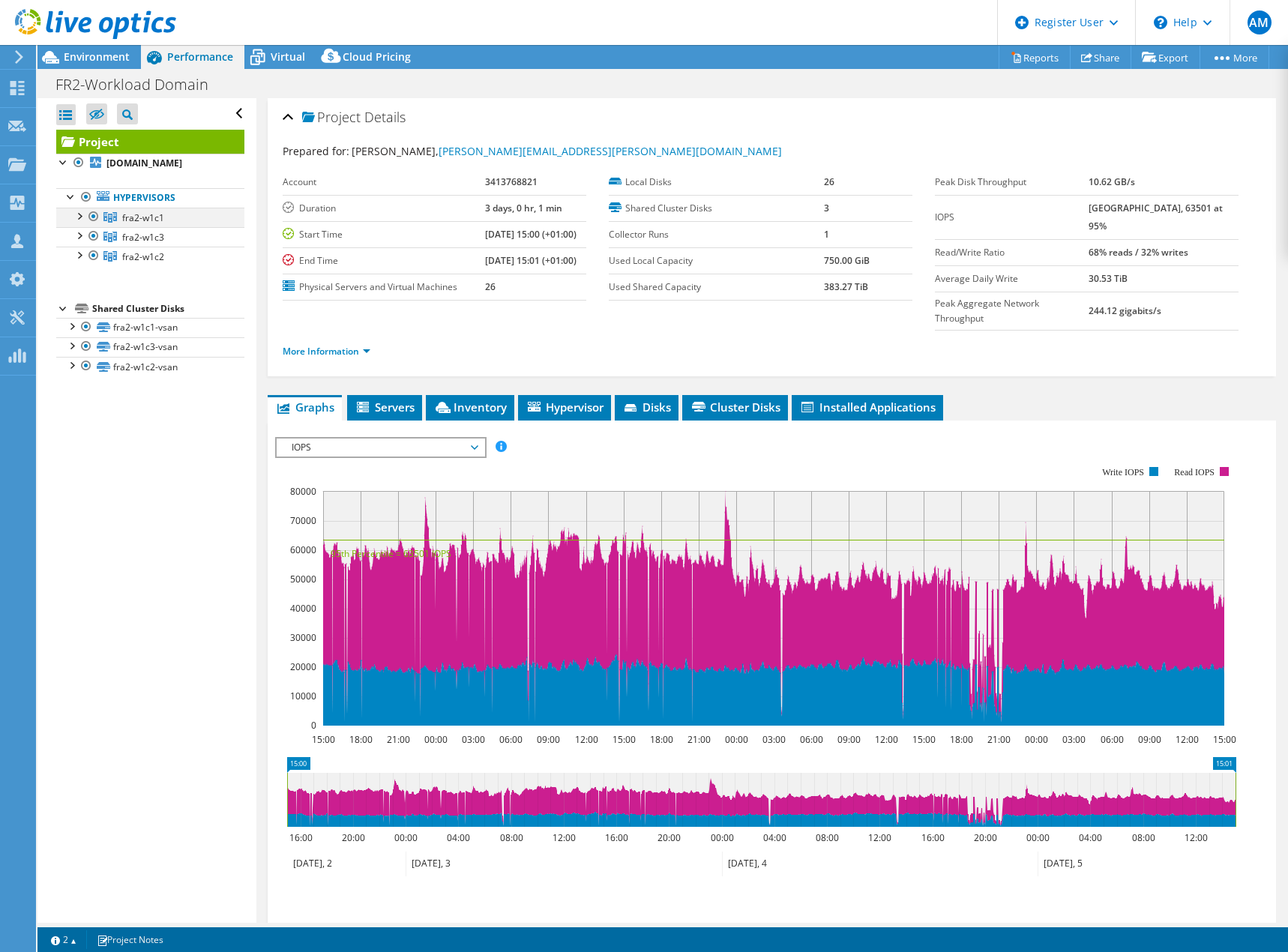
click at [77, 223] on div at bounding box center [78, 214] width 15 height 15
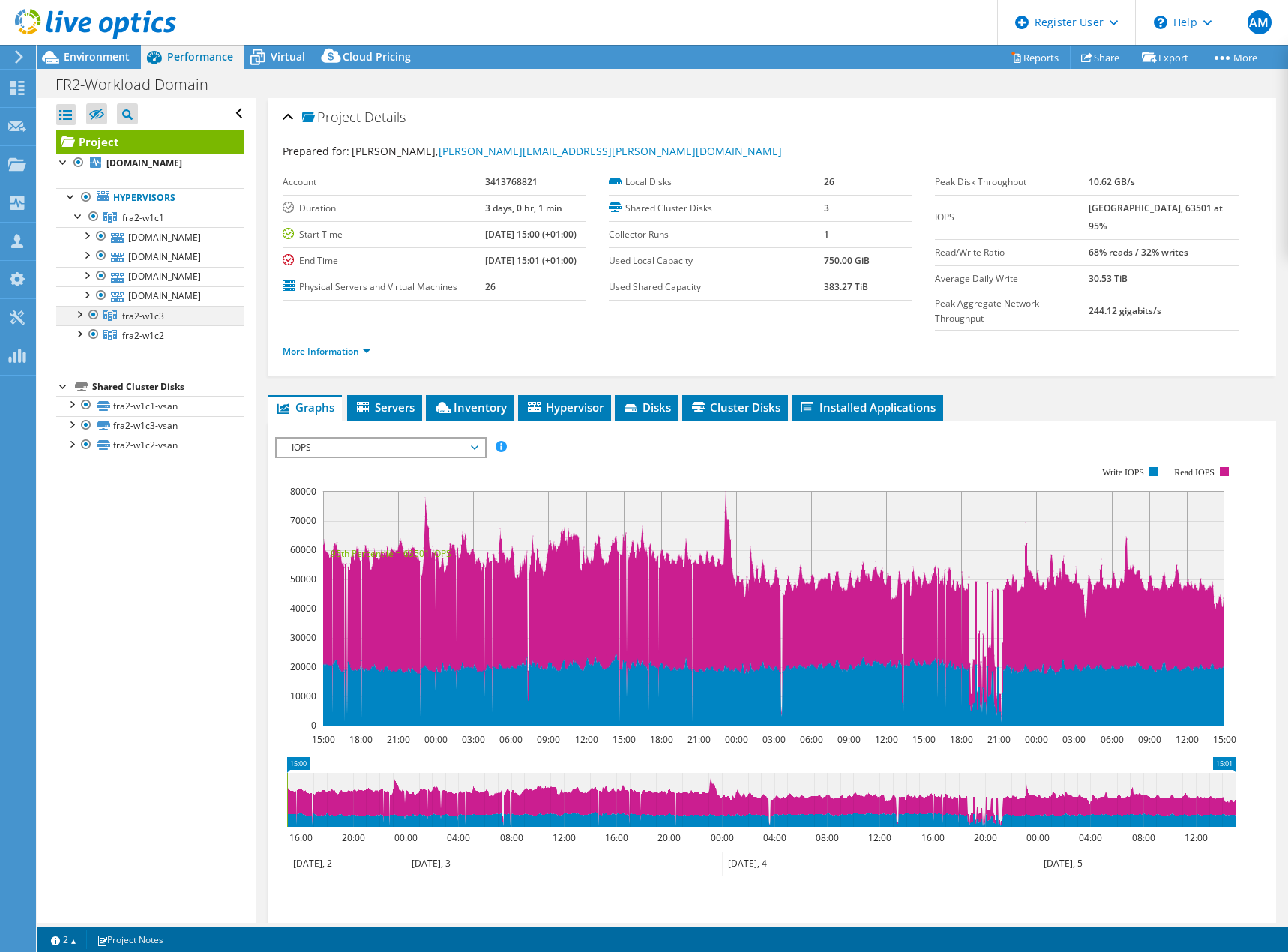
click at [73, 321] on div at bounding box center [78, 313] width 15 height 15
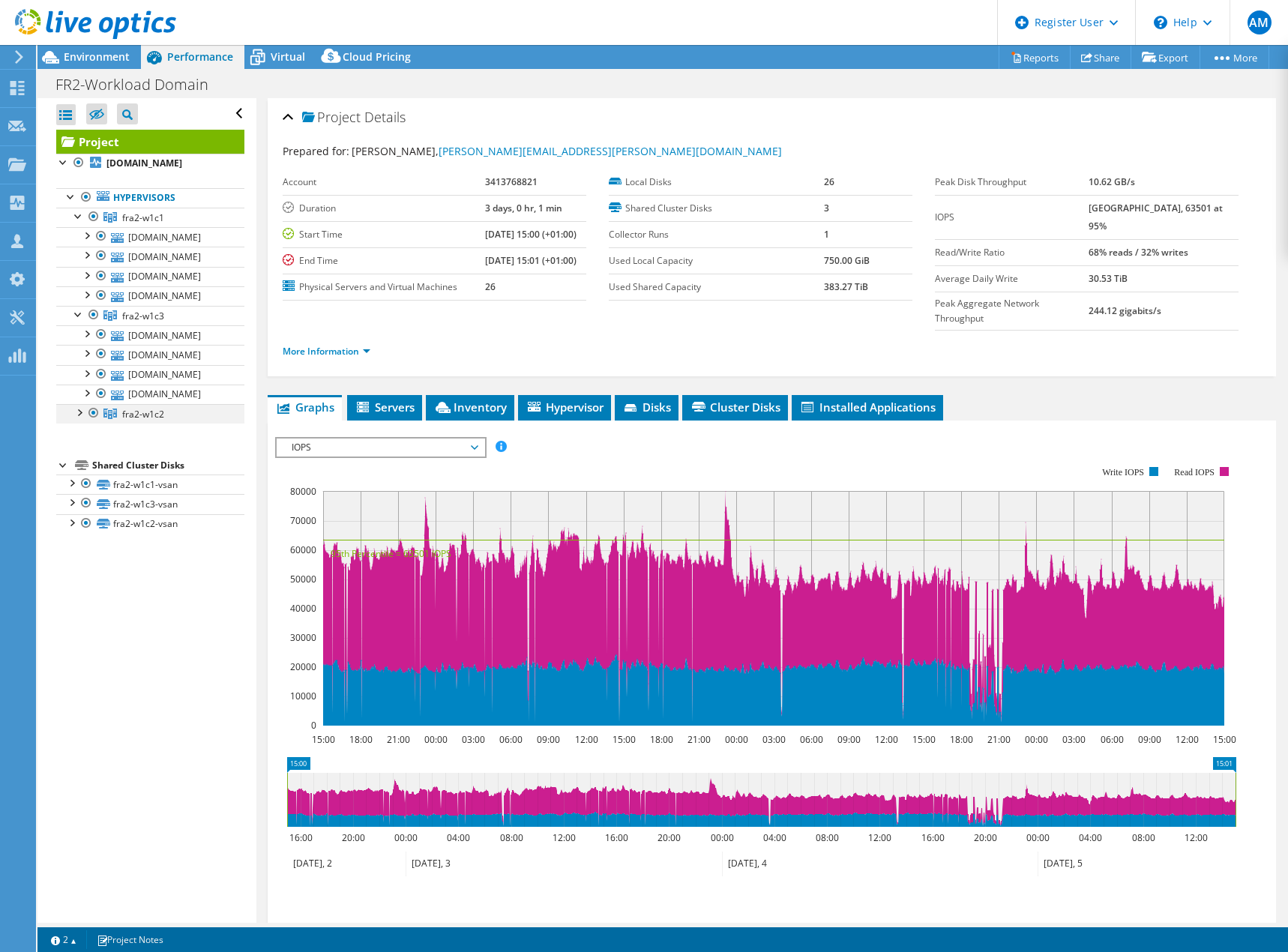
click at [78, 419] on div at bounding box center [78, 412] width 15 height 15
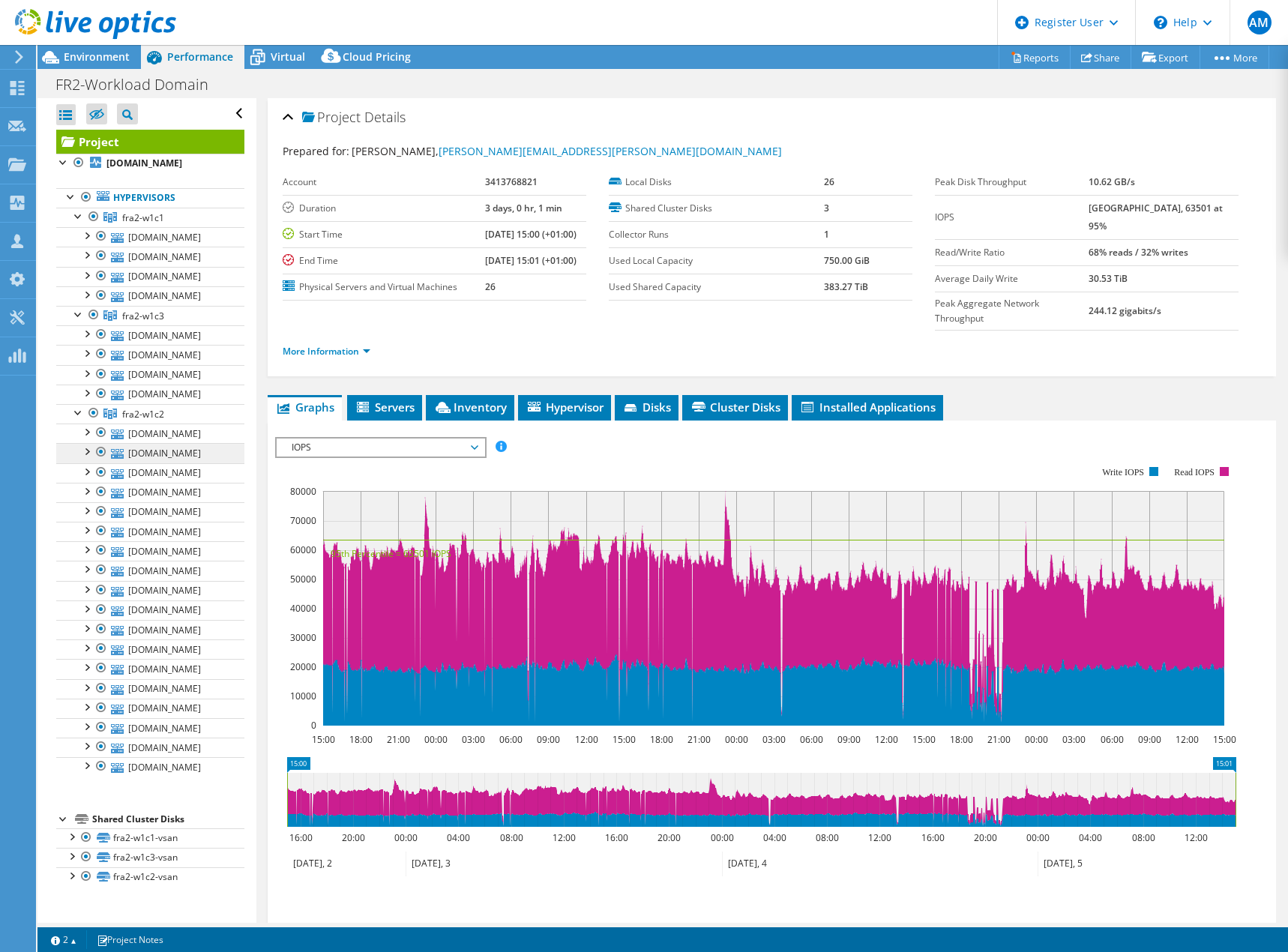
scroll to position [225, 0]
click at [152, 408] on span "fra2-w1c2" at bounding box center [143, 414] width 42 height 13
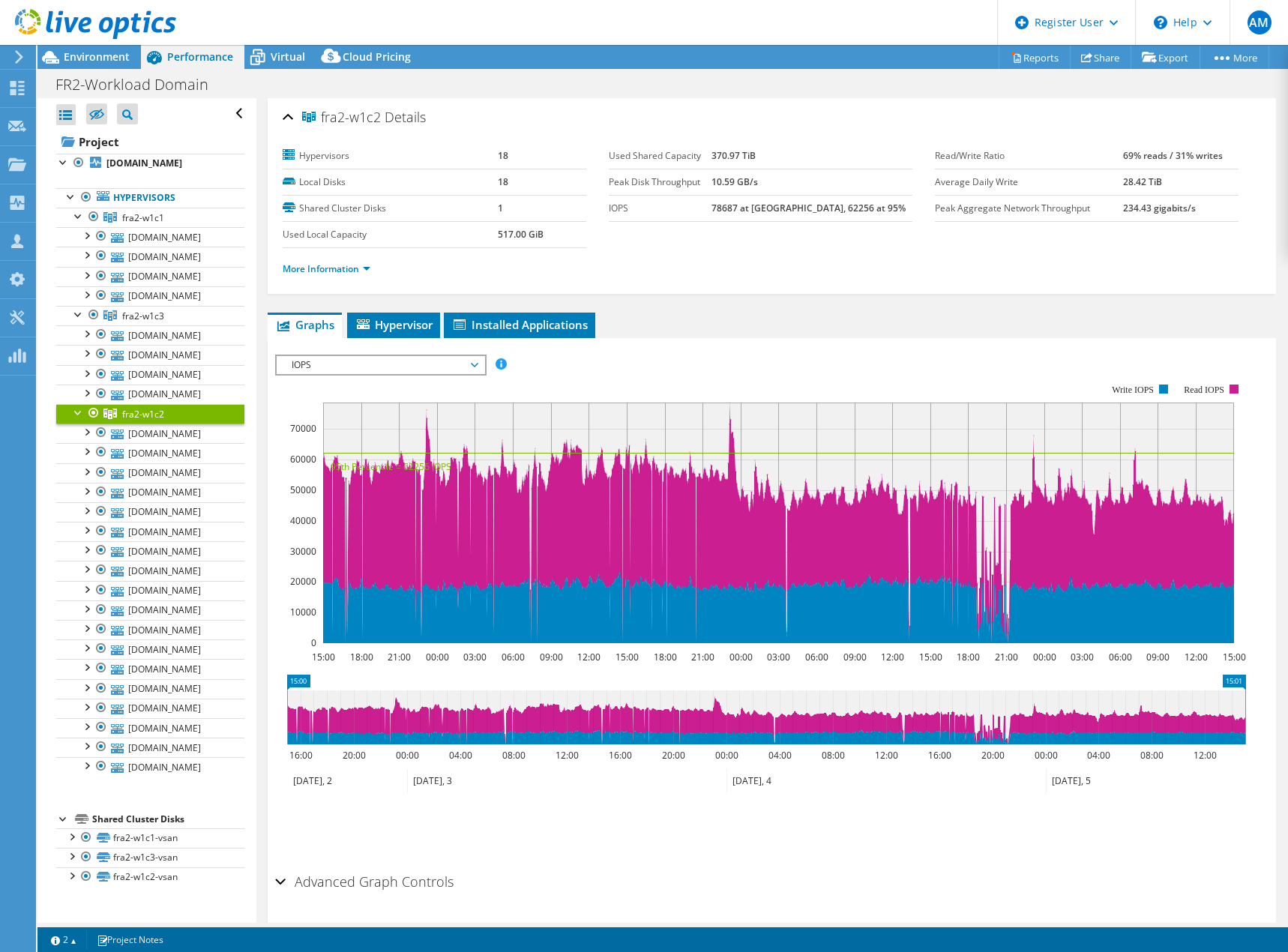
click at [611, 858] on div "Save Zoom" at bounding box center [772, 827] width 994 height 64
click at [68, 423] on link "fra2-w1c2" at bounding box center [151, 415] width 188 height 20
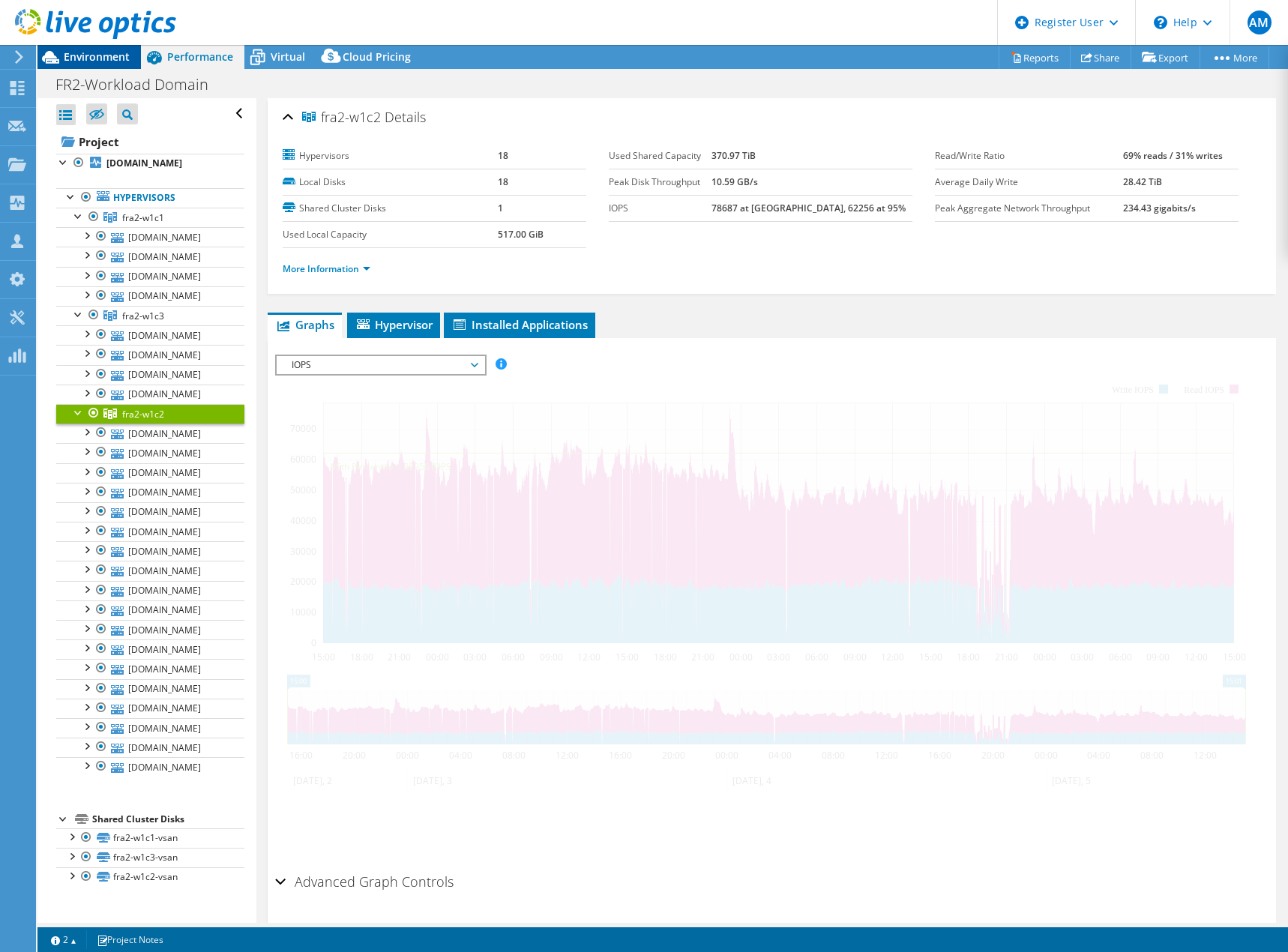
click at [89, 56] on span "Environment" at bounding box center [96, 57] width 66 height 14
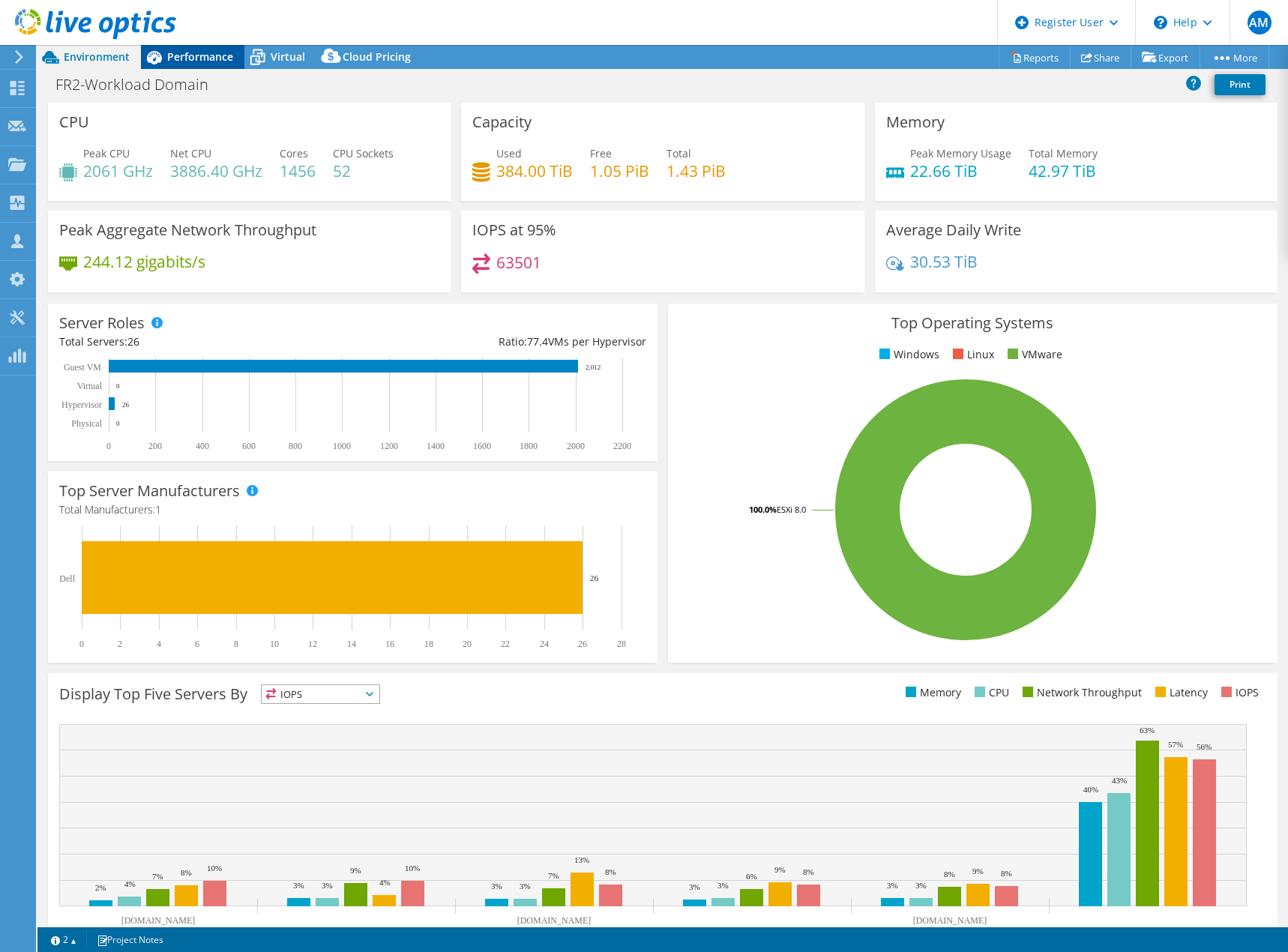
click at [191, 60] on span "Performance" at bounding box center [200, 57] width 66 height 14
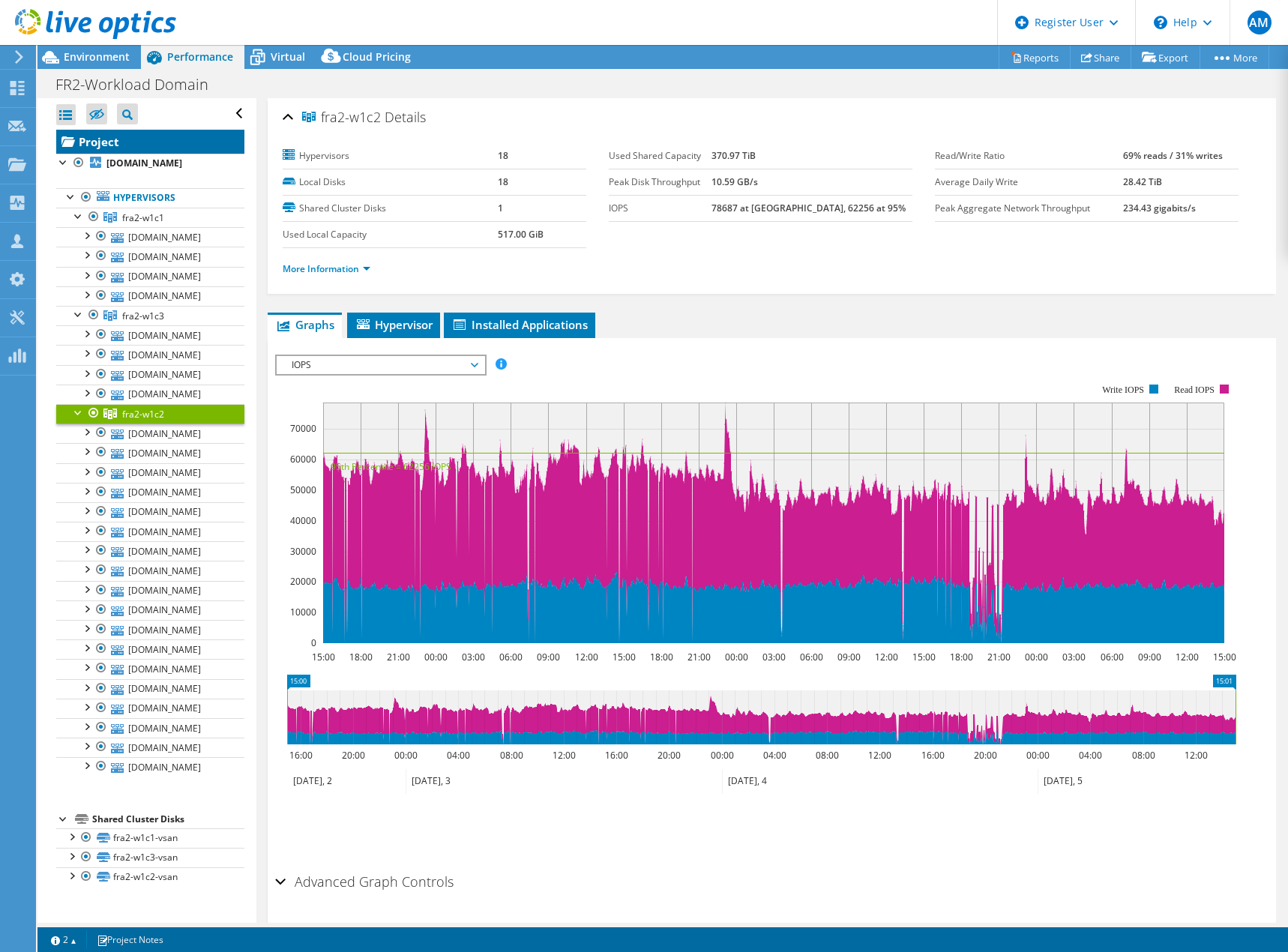
click at [97, 140] on link "Project" at bounding box center [151, 142] width 188 height 24
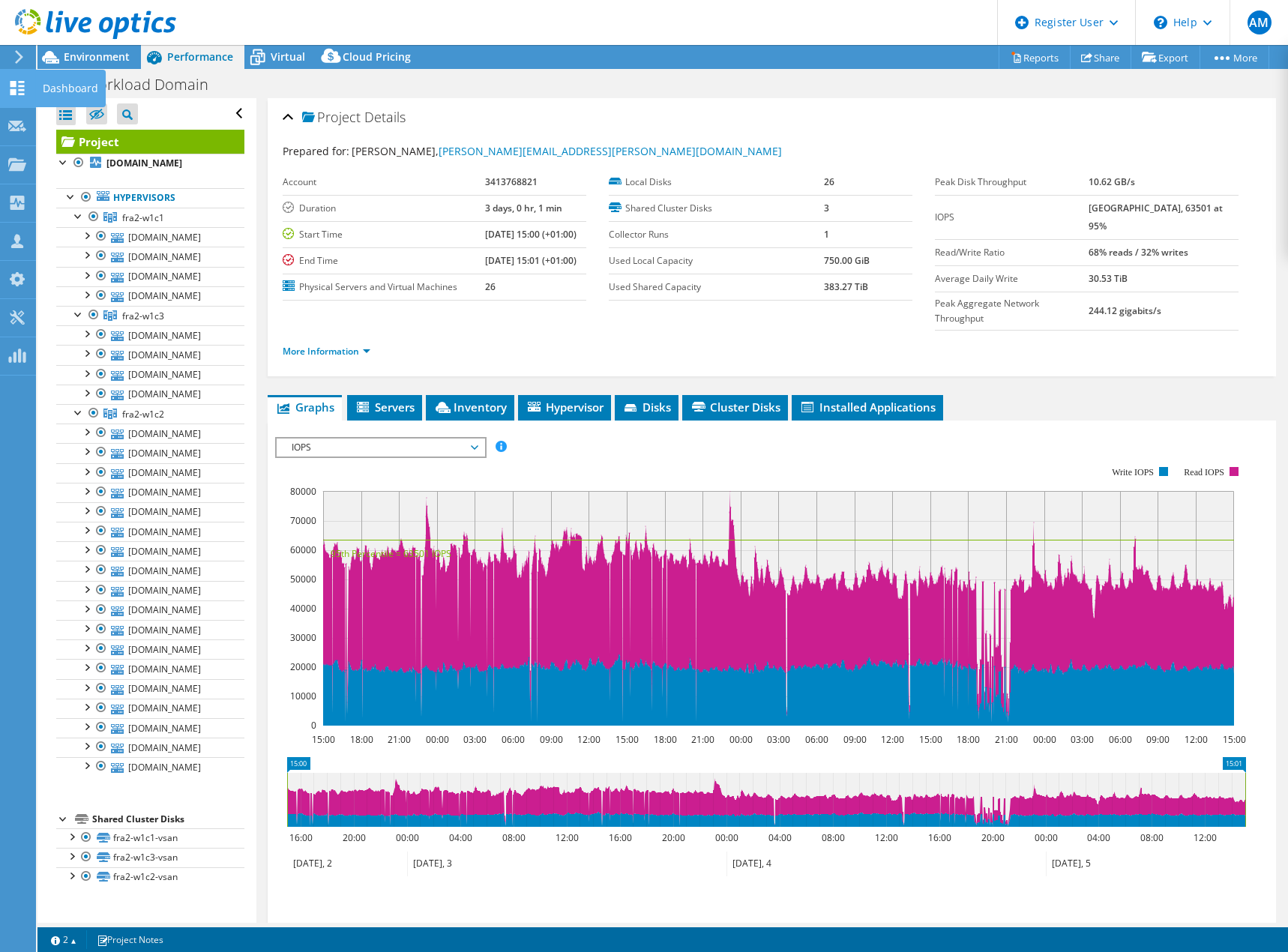
click at [10, 86] on icon at bounding box center [17, 88] width 18 height 14
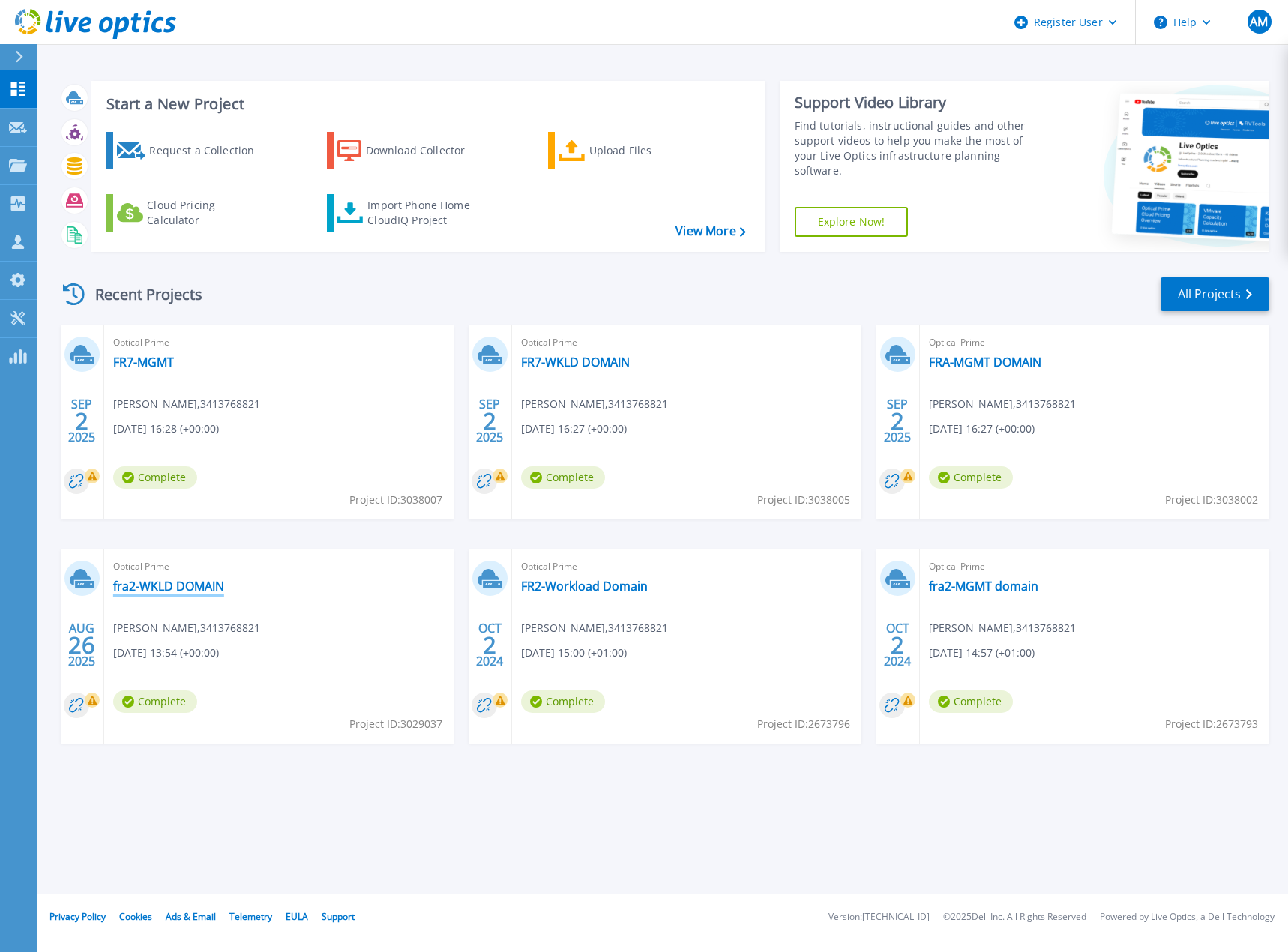
click at [164, 586] on link "fra2-WKLD DOMAIN" at bounding box center [169, 586] width 111 height 15
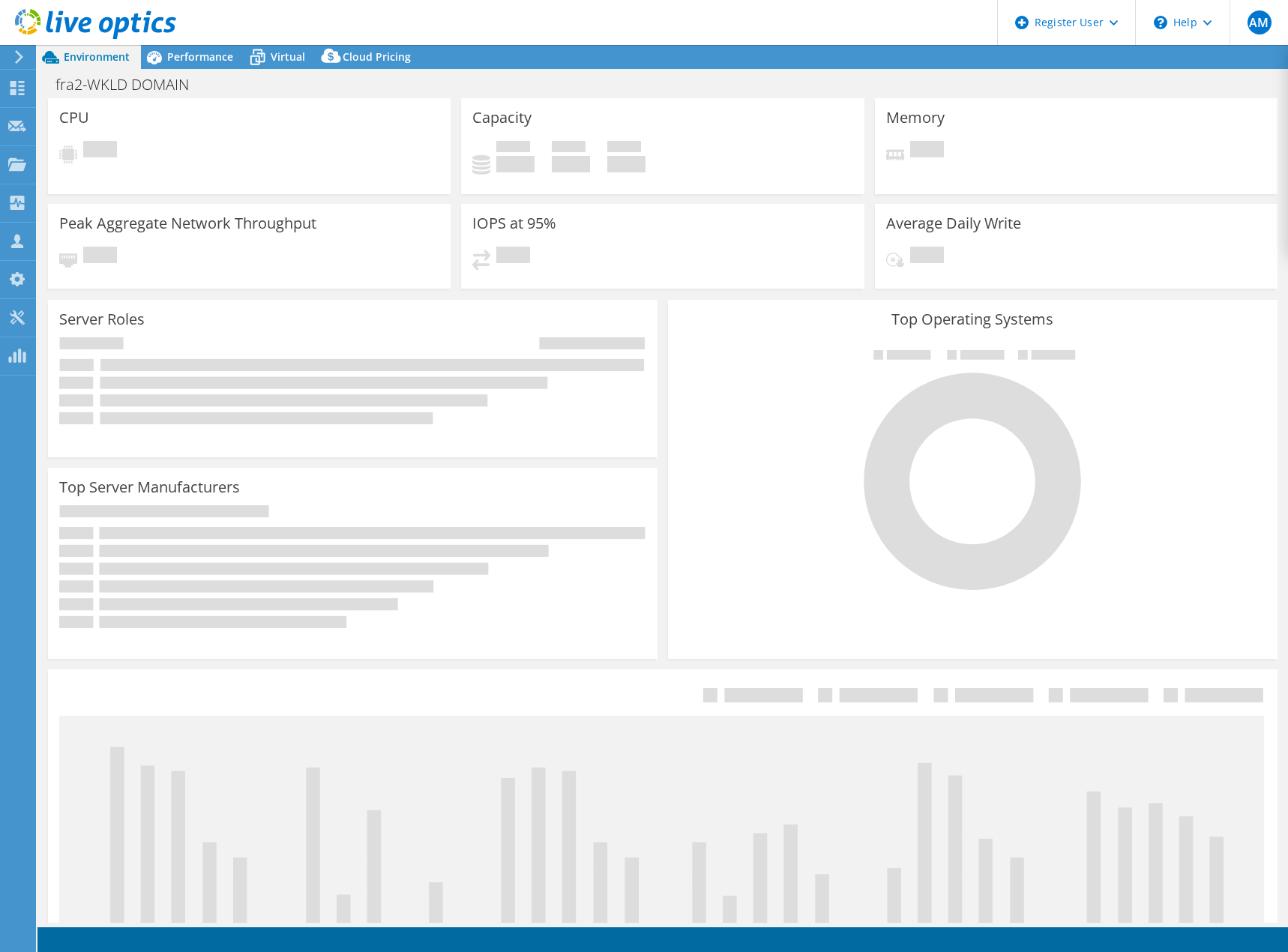
select select "USD"
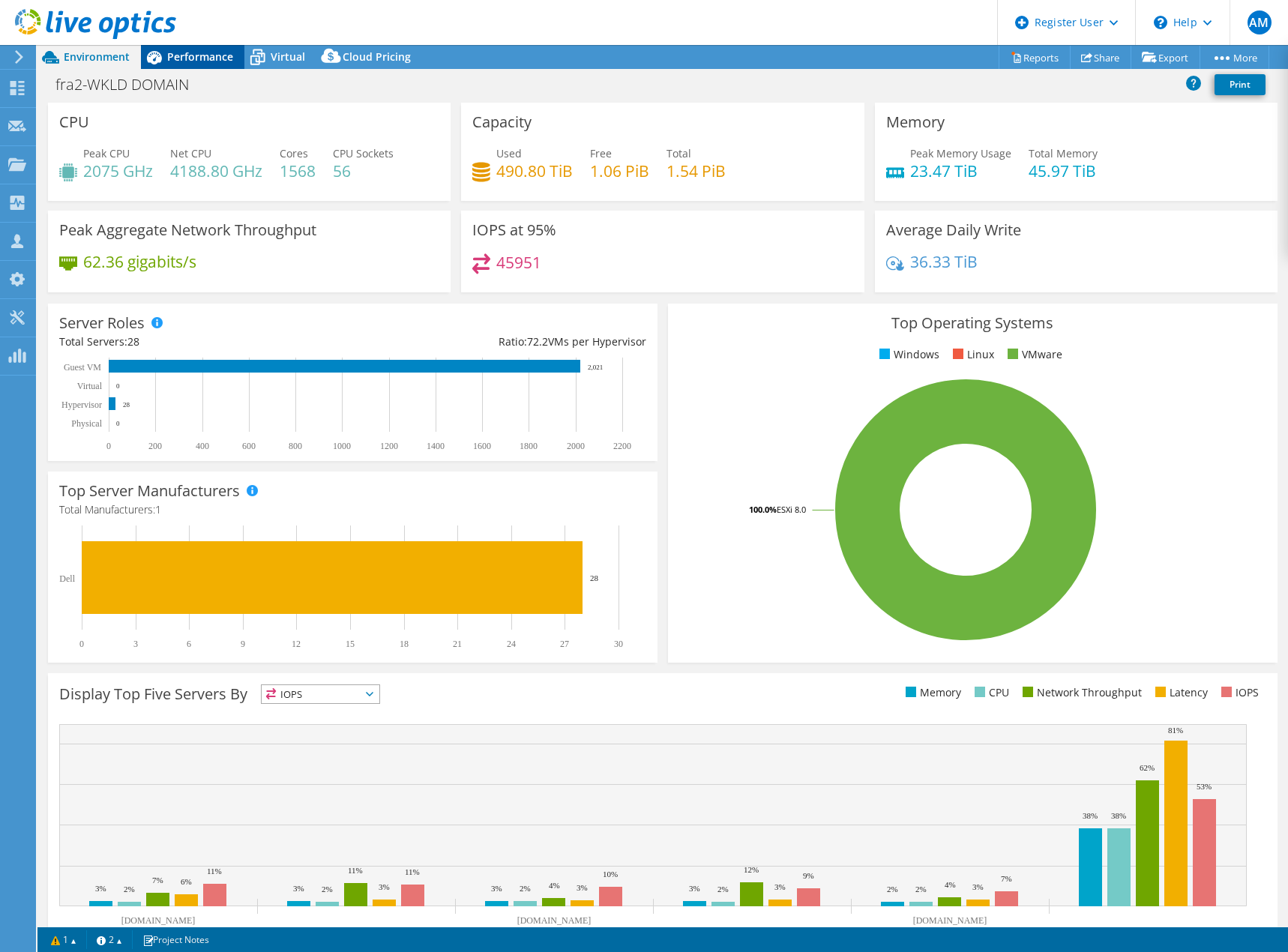
click at [196, 59] on span "Performance" at bounding box center [200, 57] width 66 height 14
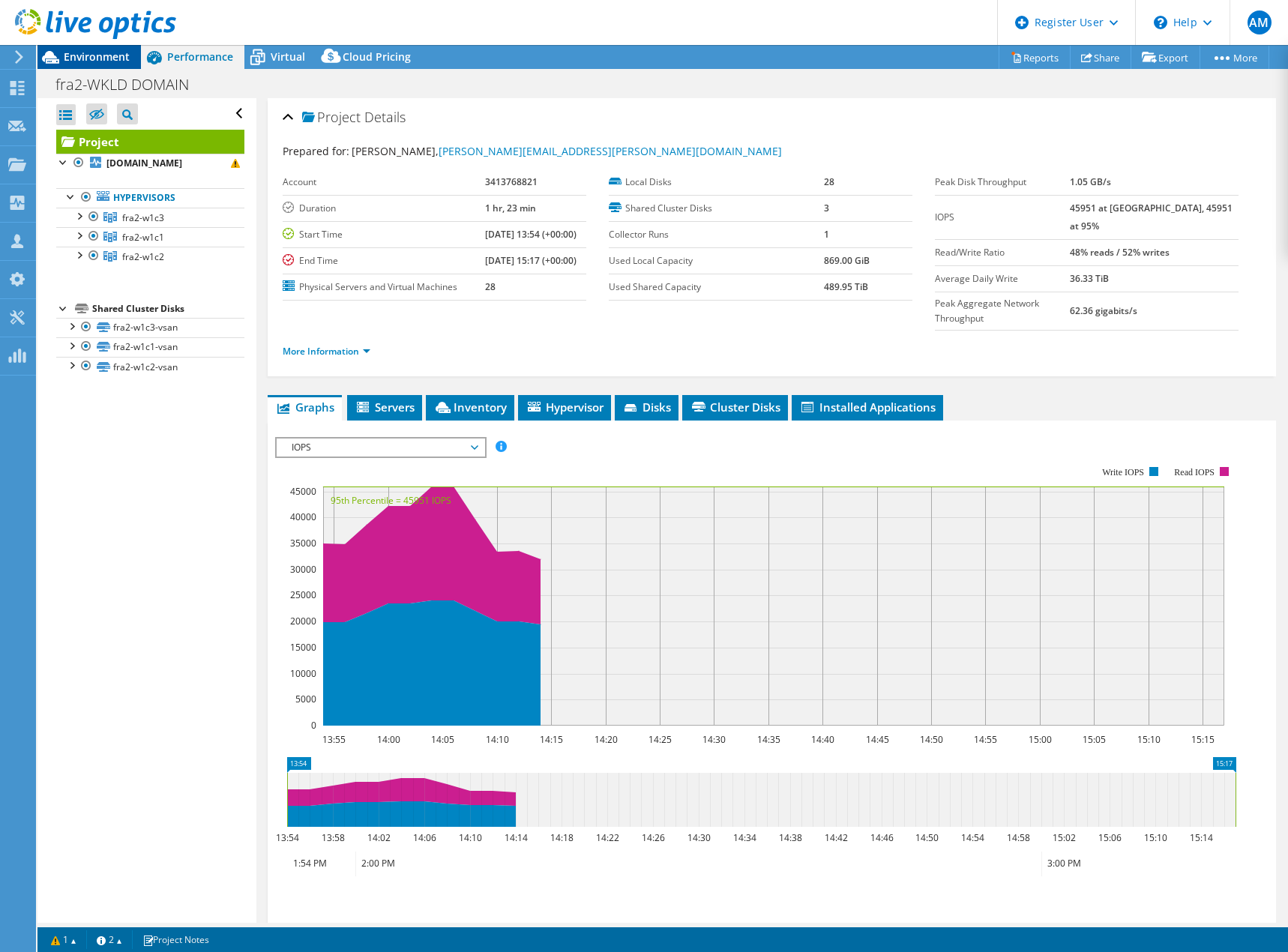
click at [84, 66] on div "Environment" at bounding box center [89, 57] width 103 height 24
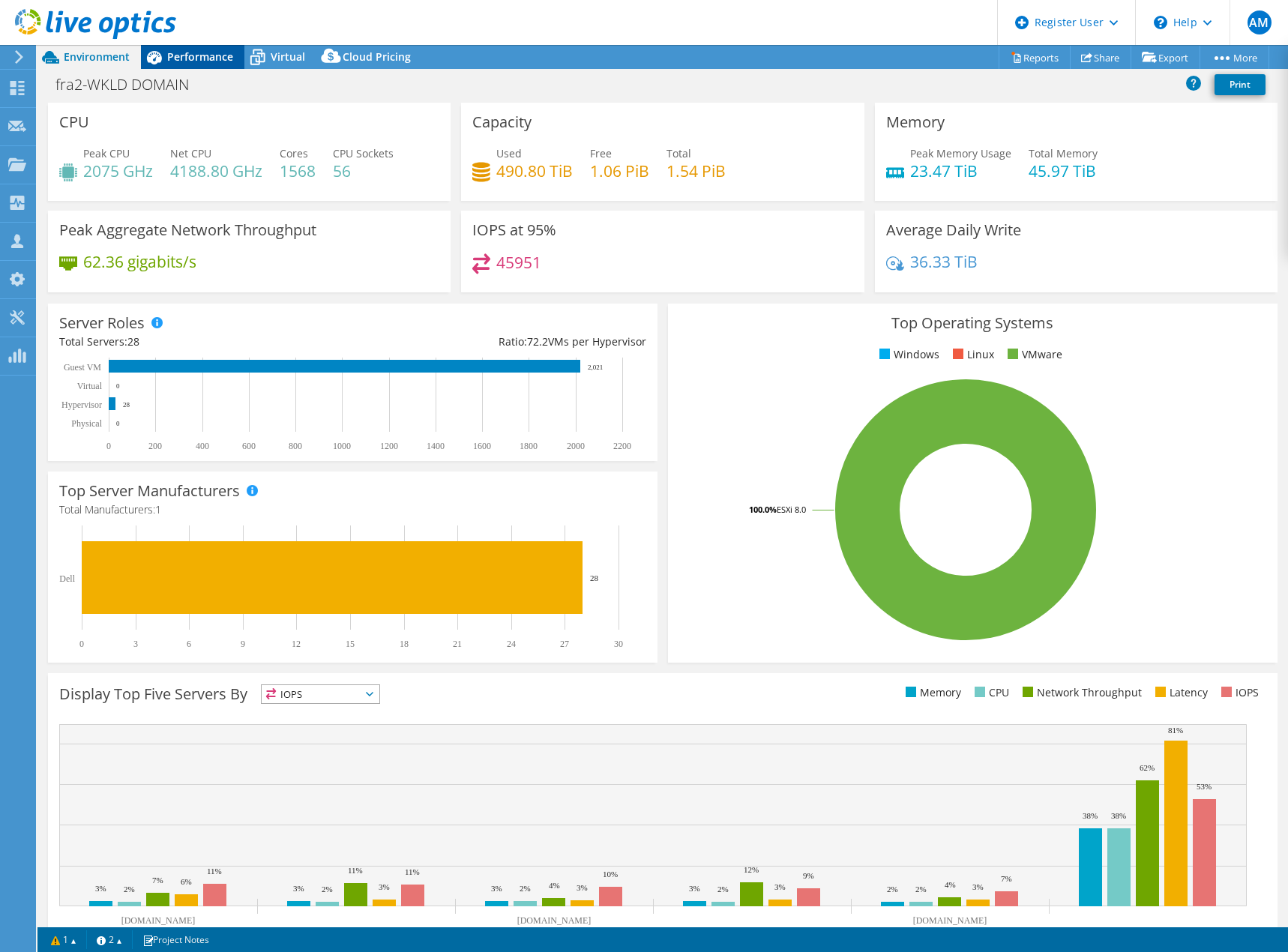
click at [193, 63] on div "Performance" at bounding box center [192, 57] width 103 height 24
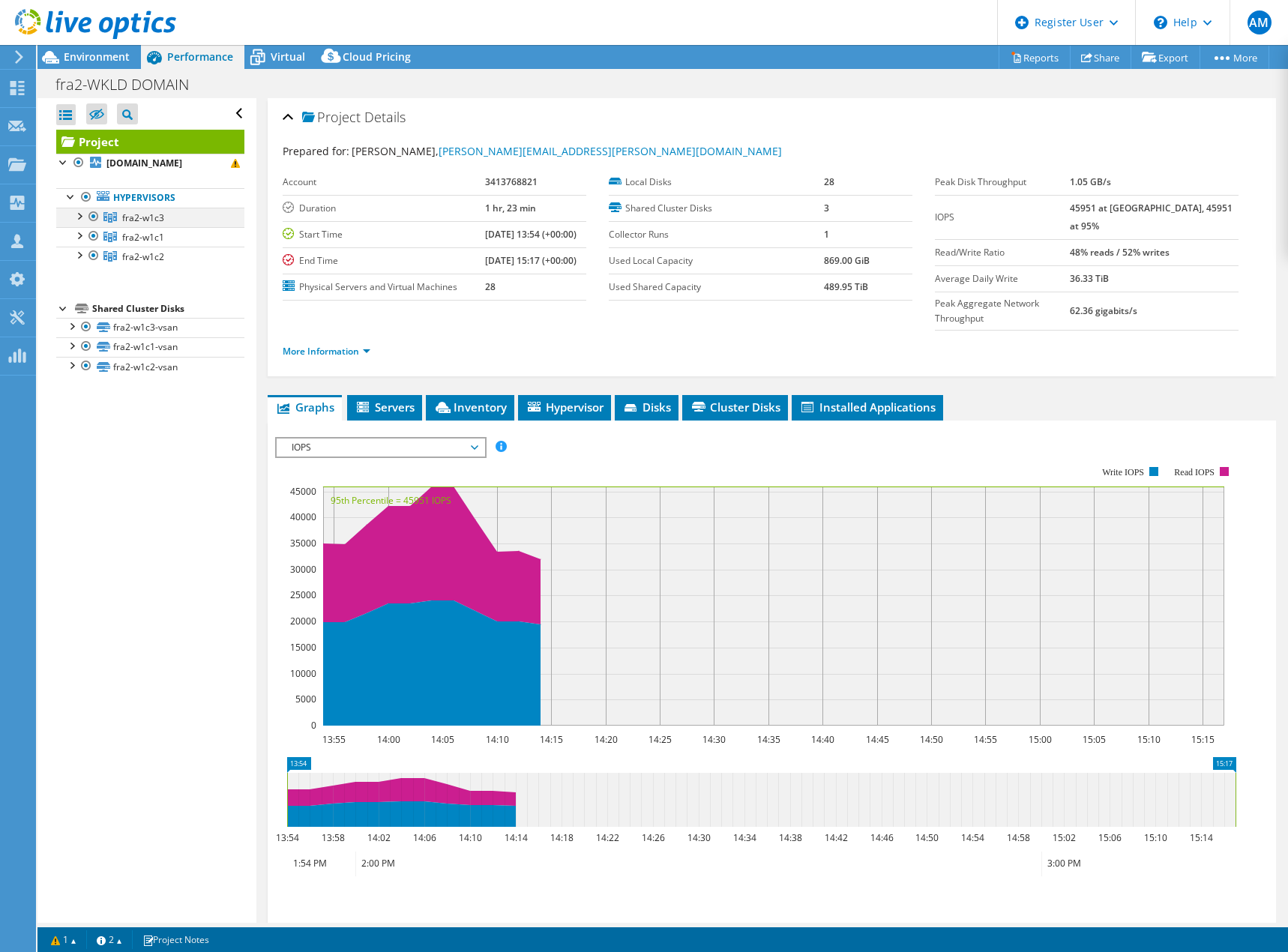
click at [82, 223] on div at bounding box center [78, 214] width 15 height 15
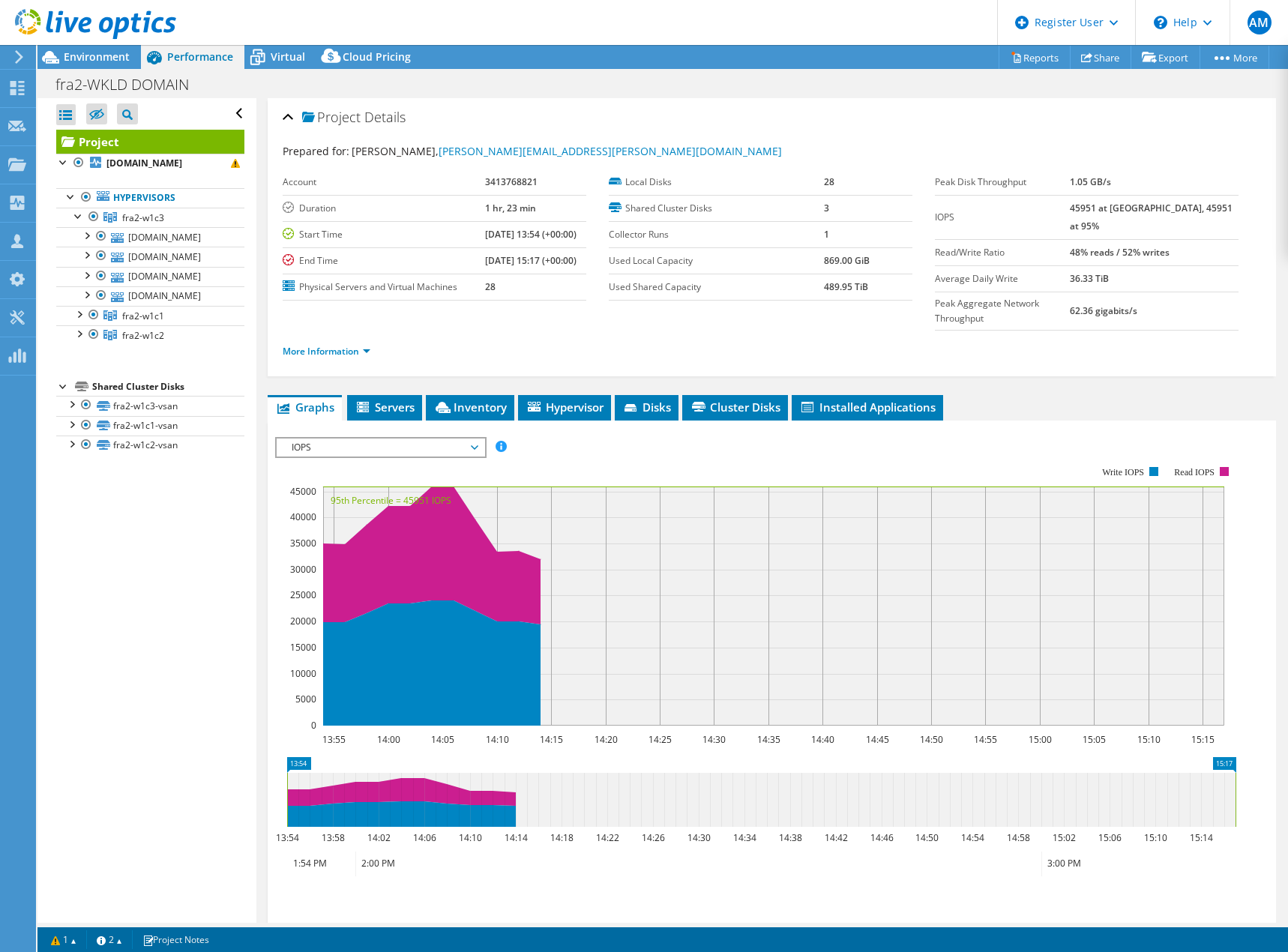
drag, startPoint x: 137, startPoint y: 382, endPoint x: 88, endPoint y: 722, distance: 343.5
click at [88, 722] on div "Open All Close All Hide Excluded Nodes Project Tree Filter" at bounding box center [147, 511] width 218 height 825
click at [149, 224] on span "fra2-w1c3" at bounding box center [143, 217] width 42 height 13
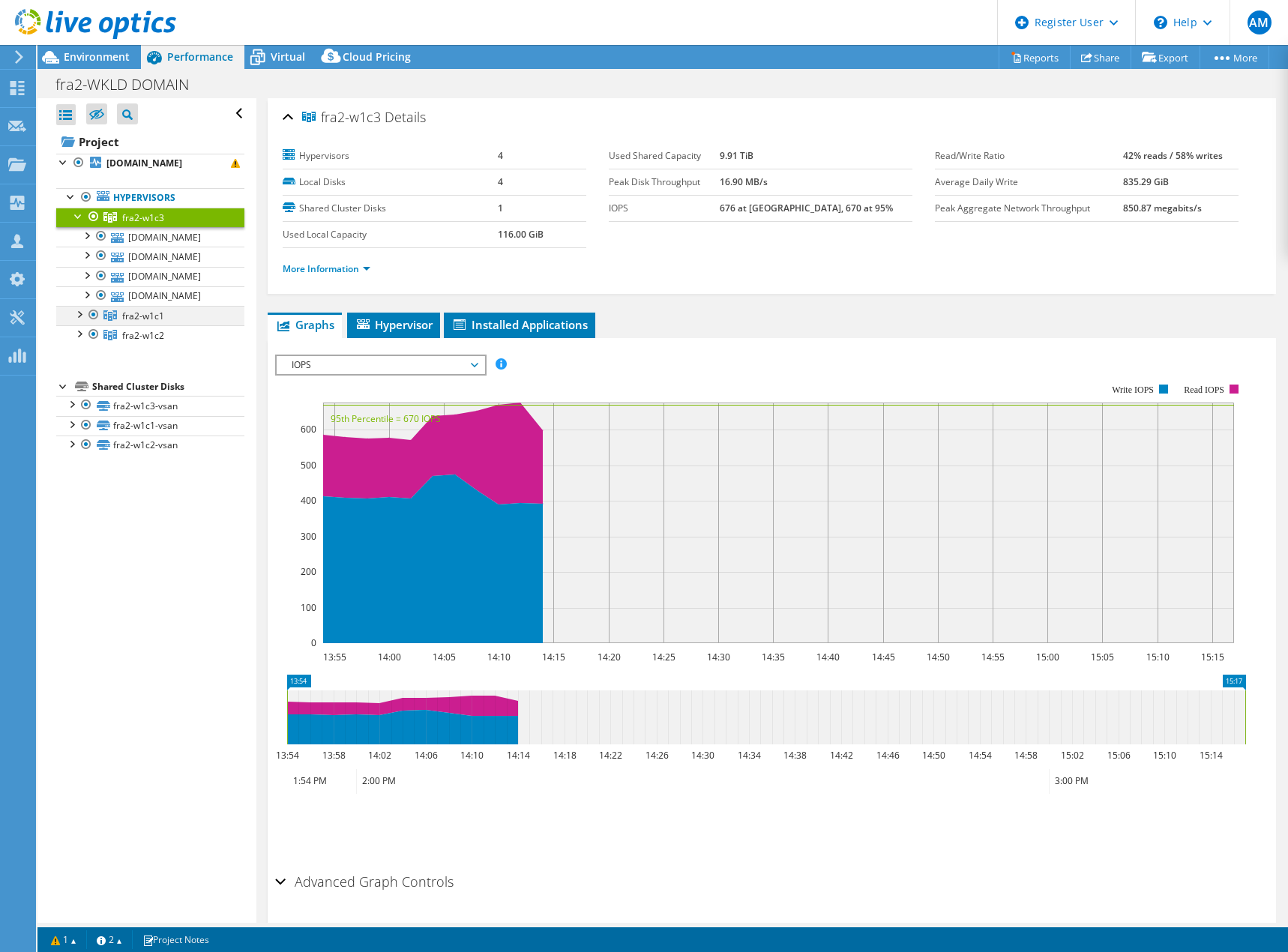
click at [76, 321] on div at bounding box center [78, 313] width 15 height 15
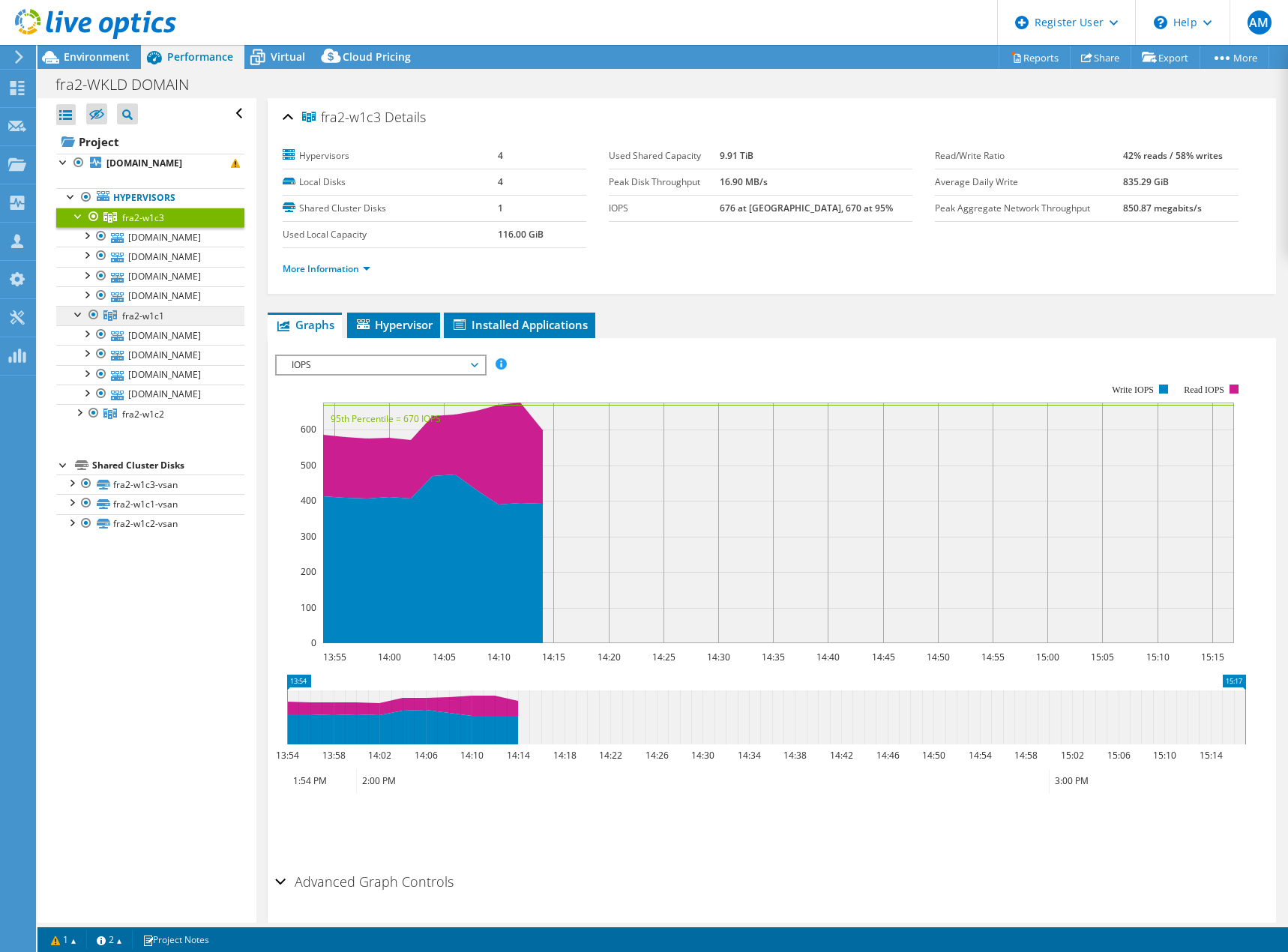
click at [138, 322] on span "fra2-w1c1" at bounding box center [143, 315] width 42 height 13
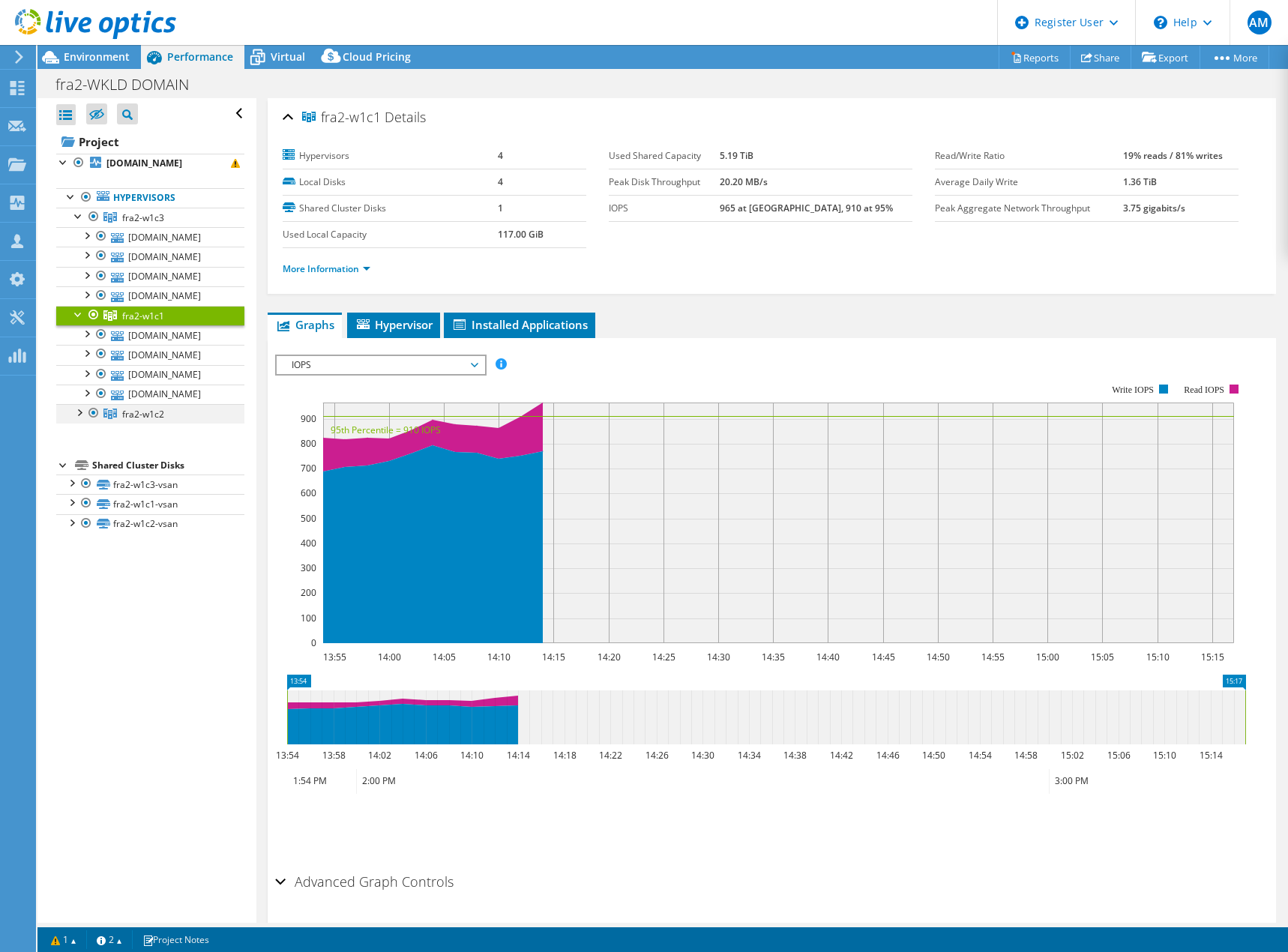
click at [74, 419] on div at bounding box center [78, 412] width 15 height 15
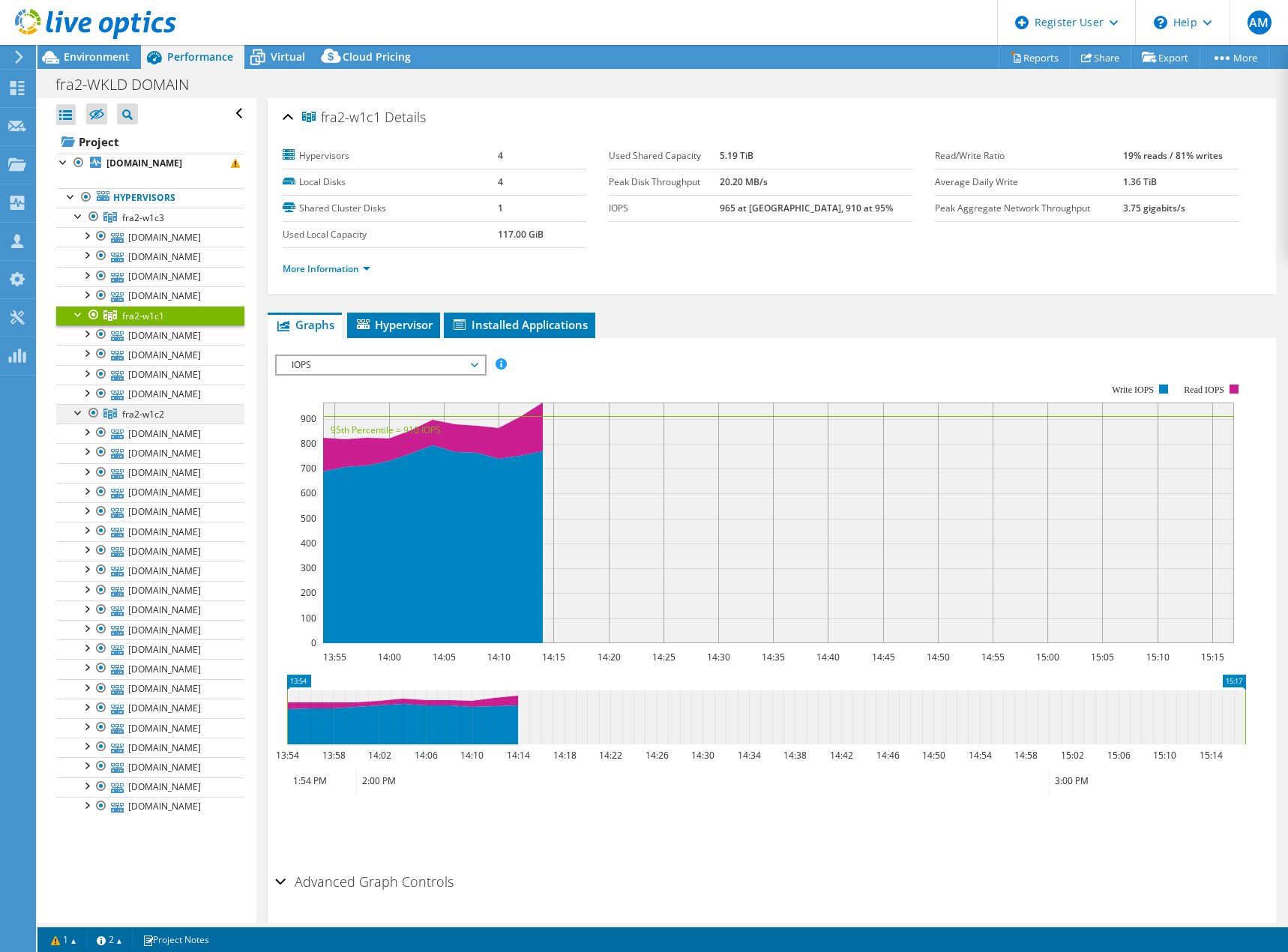
click at [135, 420] on span "fra2-w1c2" at bounding box center [143, 414] width 42 height 13
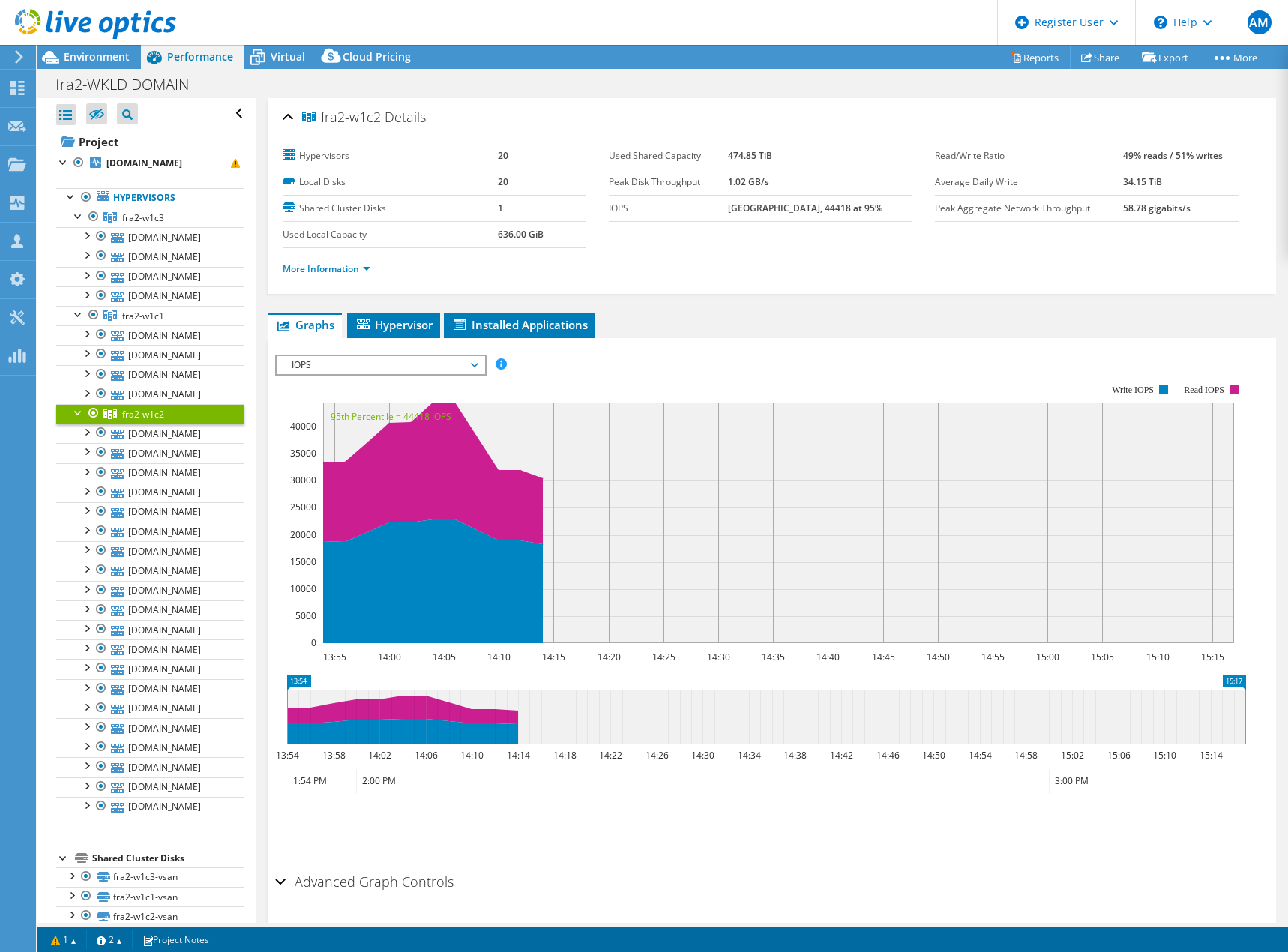
click at [381, 364] on span "IOPS" at bounding box center [381, 365] width 192 height 18
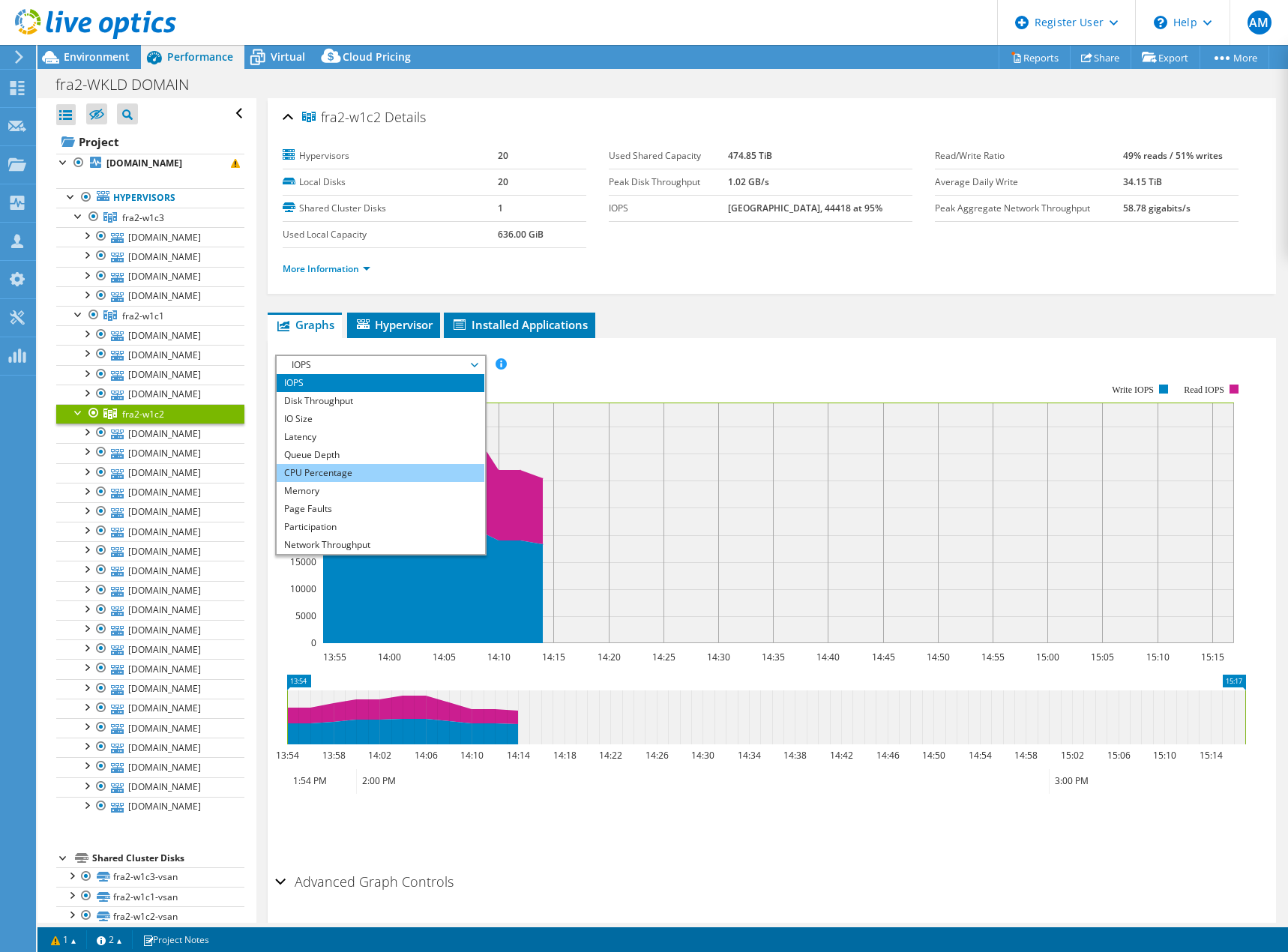
click at [322, 477] on li "CPU Percentage" at bounding box center [380, 473] width 207 height 18
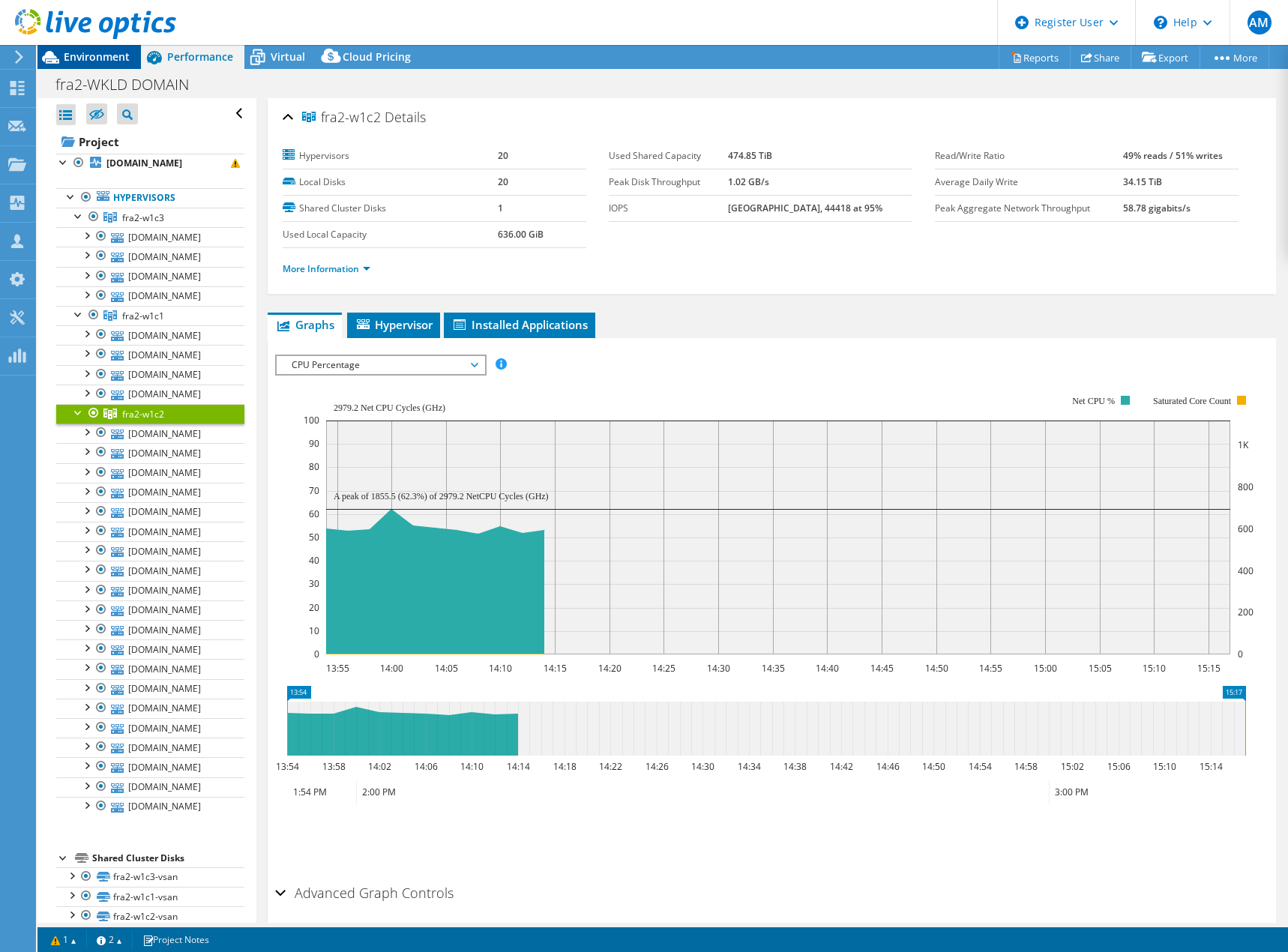
click at [90, 57] on span "Environment" at bounding box center [96, 57] width 66 height 14
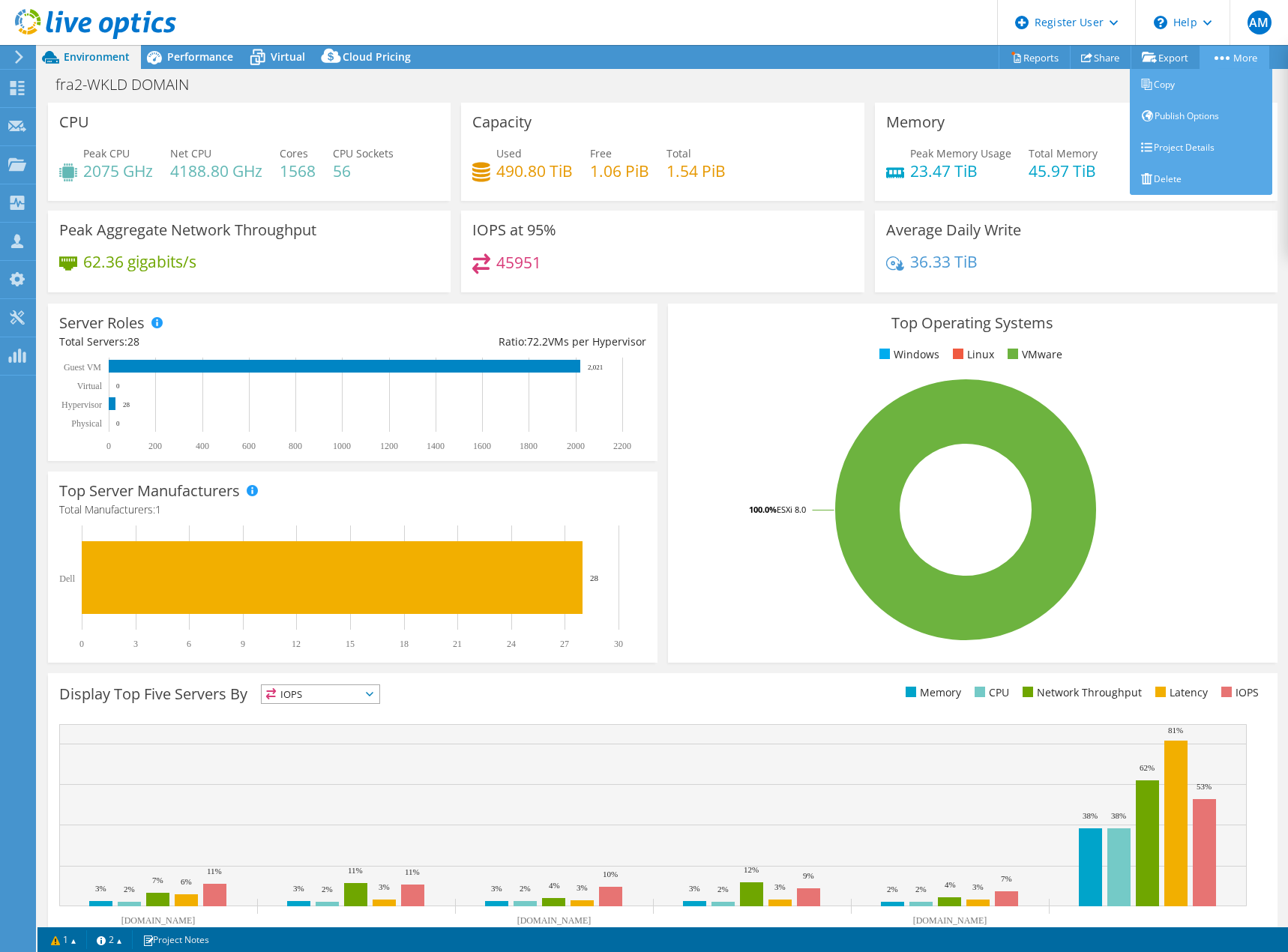
click at [1223, 61] on link "More" at bounding box center [1234, 57] width 69 height 23
click at [1178, 151] on link "Project Details" at bounding box center [1201, 148] width 143 height 32
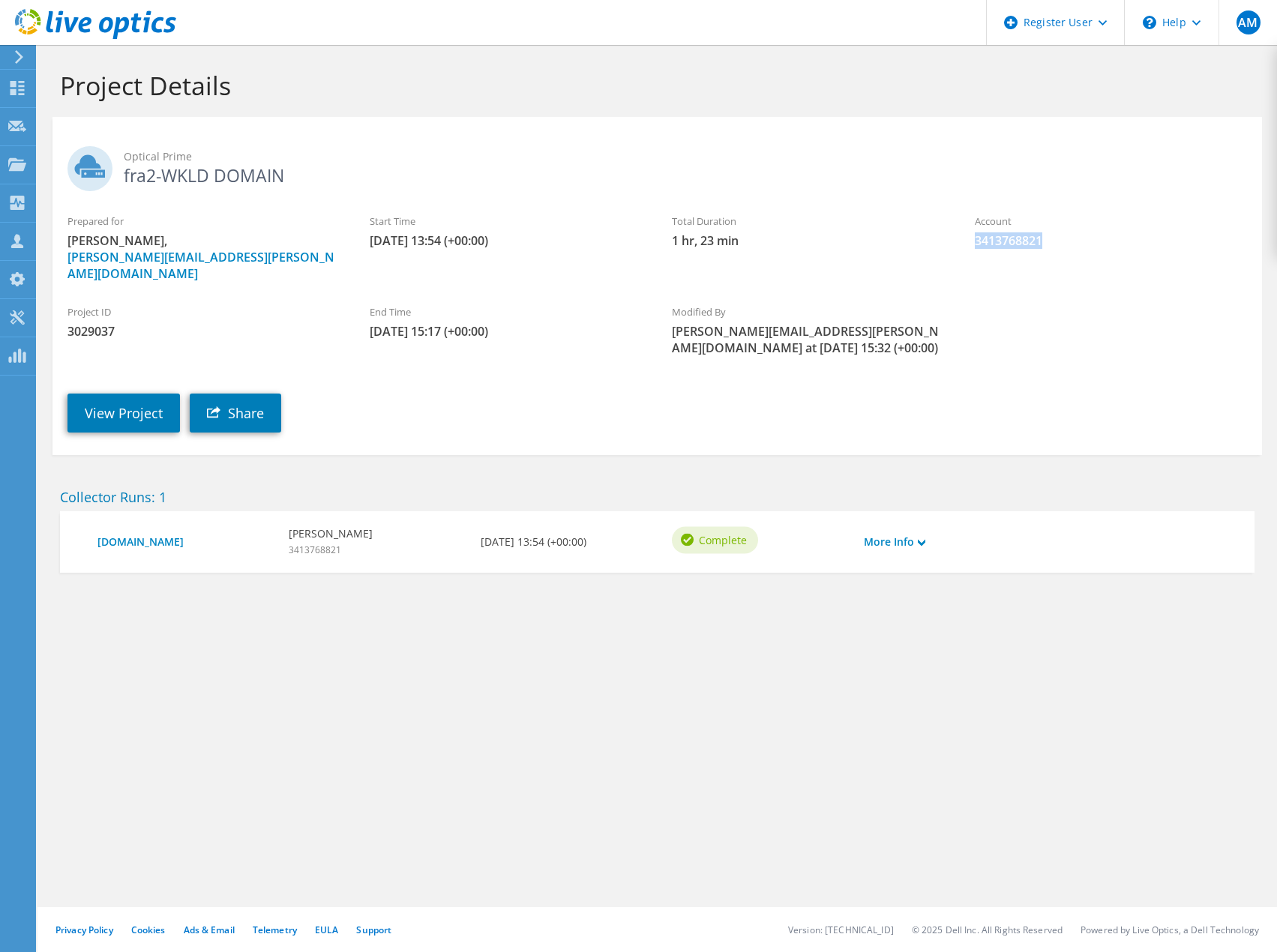
drag, startPoint x: 1048, startPoint y: 244, endPoint x: 976, endPoint y: 239, distance: 72.2
click at [976, 239] on span "3413768821" at bounding box center [1110, 240] width 272 height 17
drag, startPoint x: 128, startPoint y: 321, endPoint x: 66, endPoint y: 321, distance: 62.0
click at [66, 321] on div "Project ID 3029037" at bounding box center [203, 321] width 302 height 51
copy span "3029037"
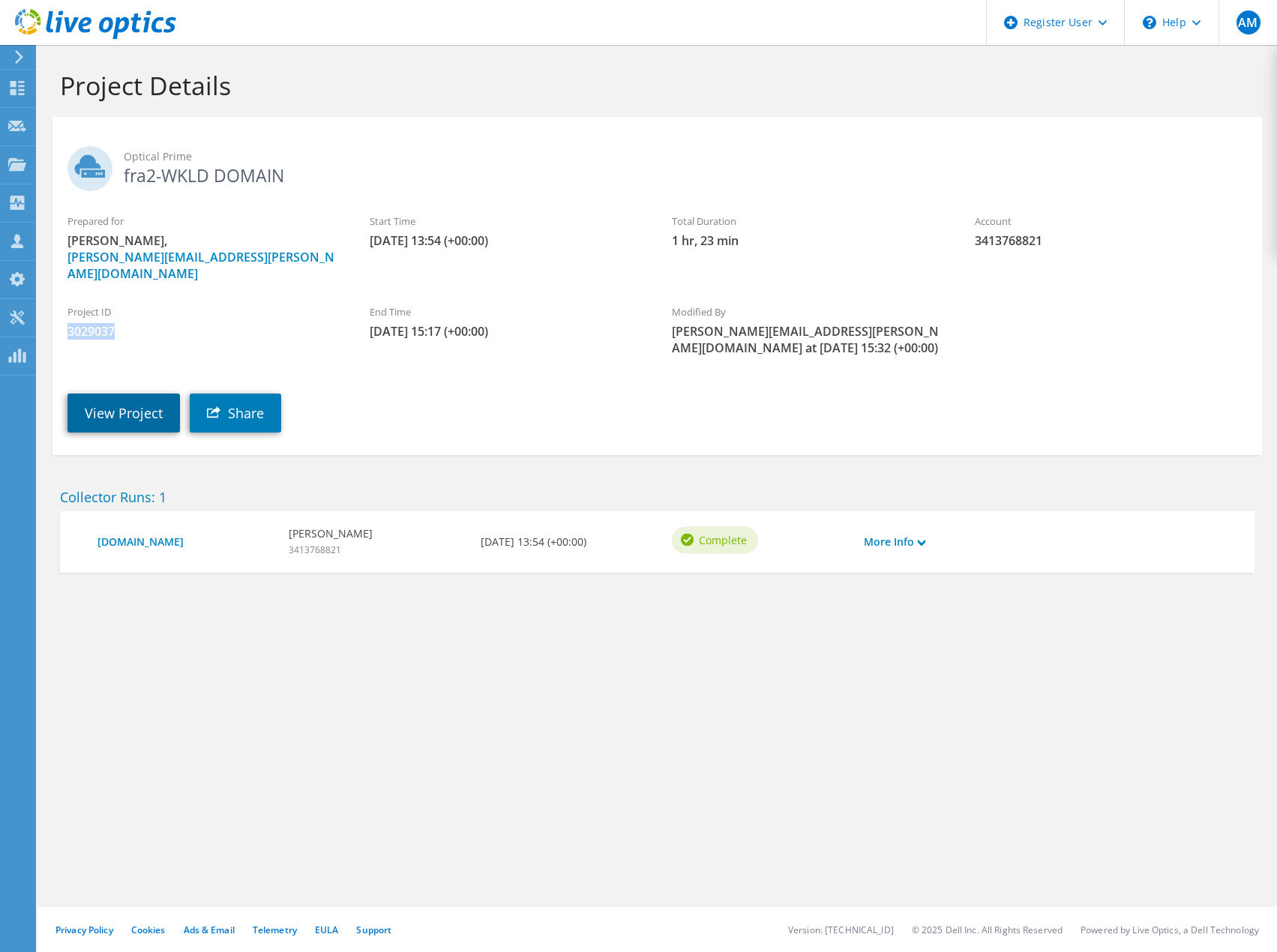
click at [105, 404] on link "View Project" at bounding box center [123, 413] width 112 height 39
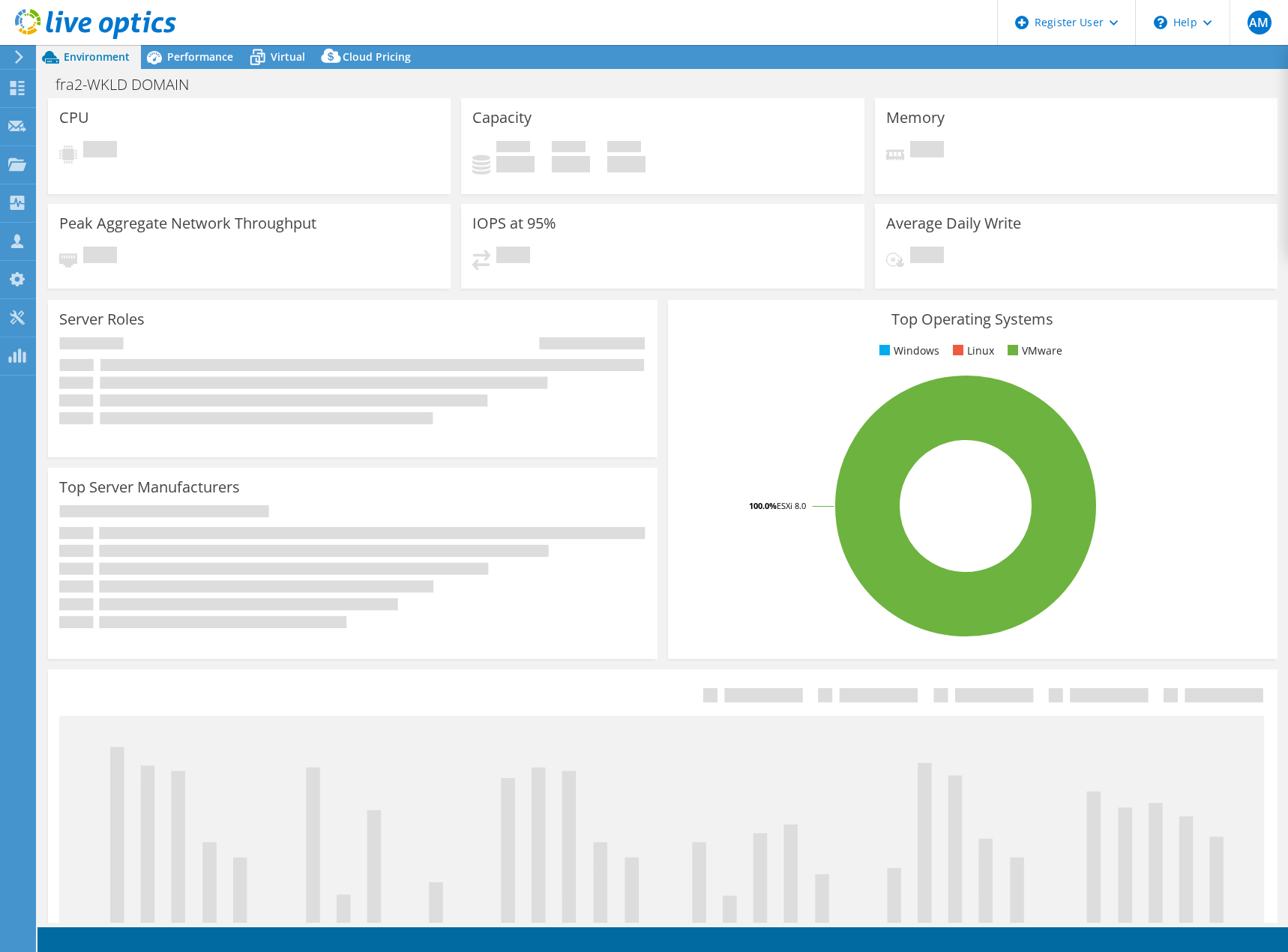
select select "USD"
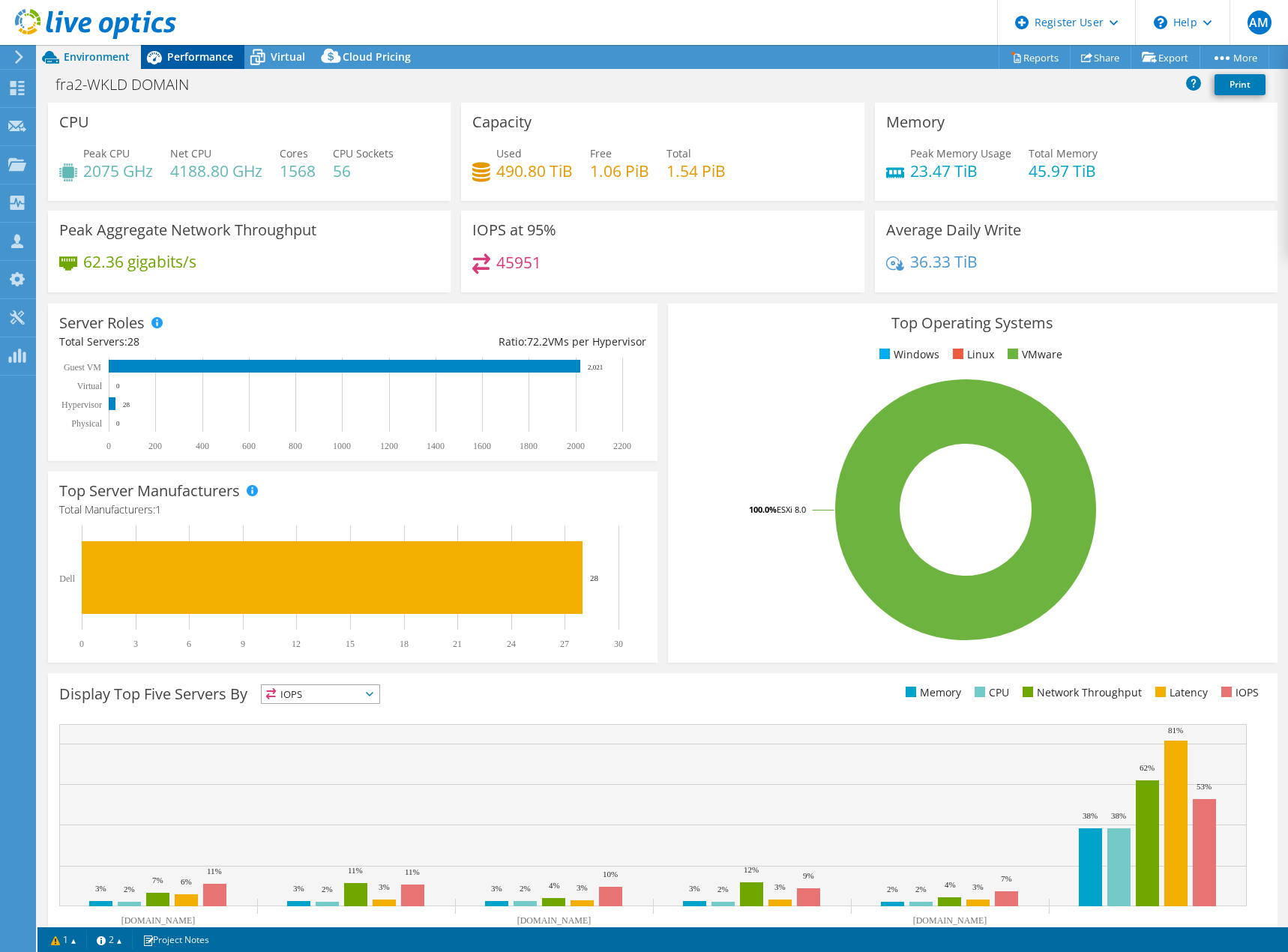
click at [217, 57] on span "Performance" at bounding box center [200, 57] width 66 height 14
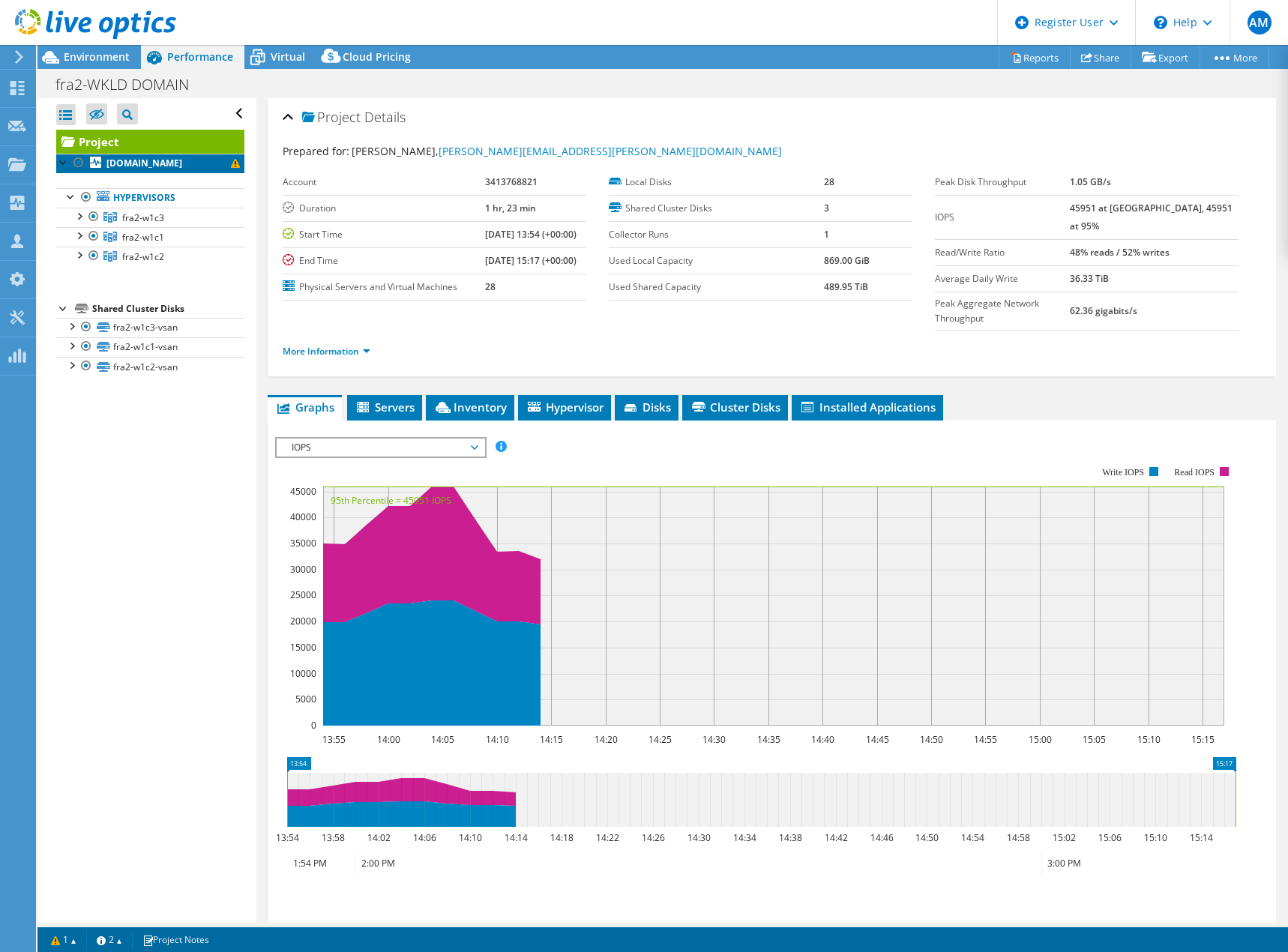
click at [229, 170] on link "[DOMAIN_NAME]" at bounding box center [151, 164] width 188 height 20
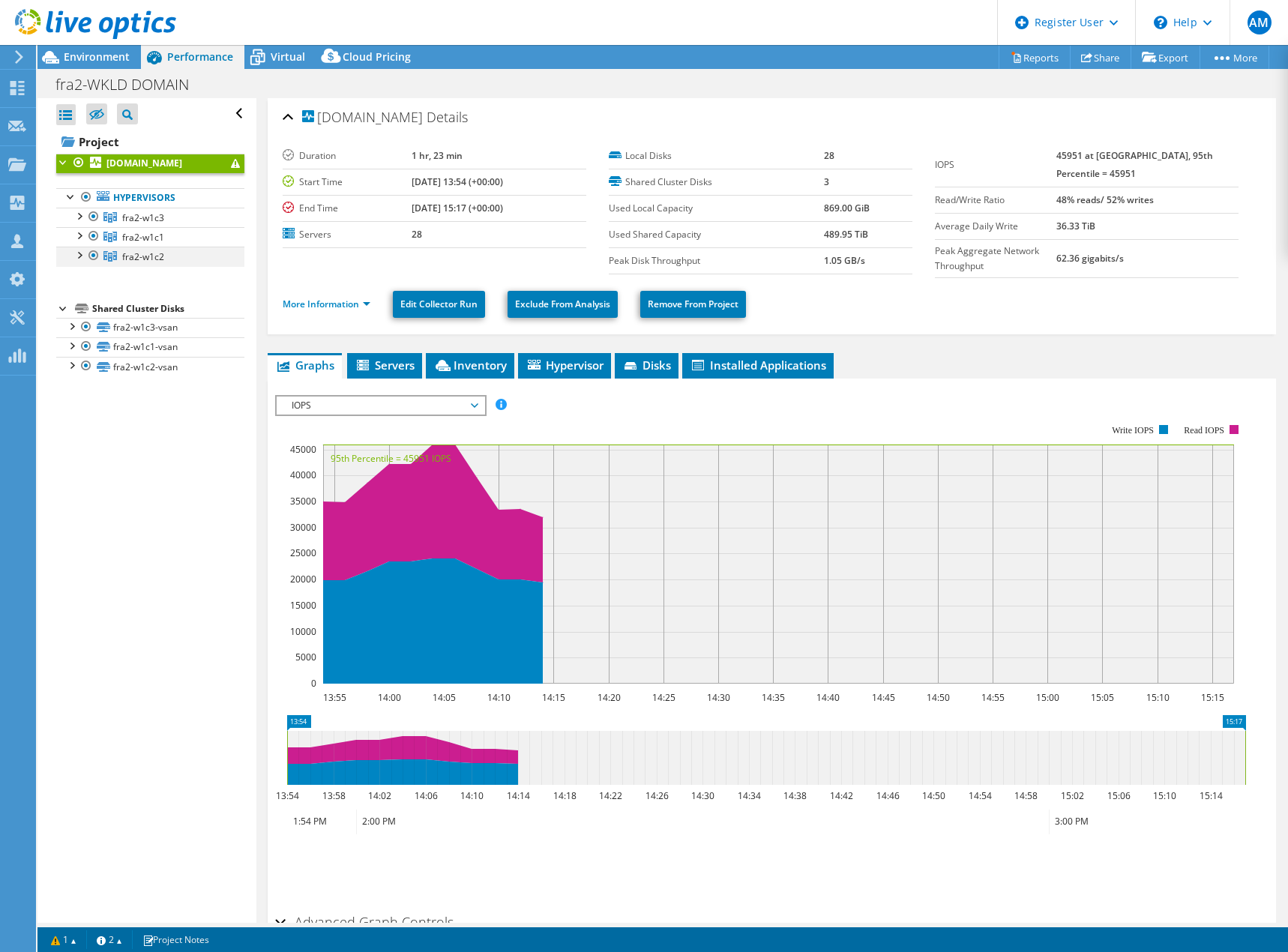
click at [92, 265] on div at bounding box center [93, 256] width 15 height 18
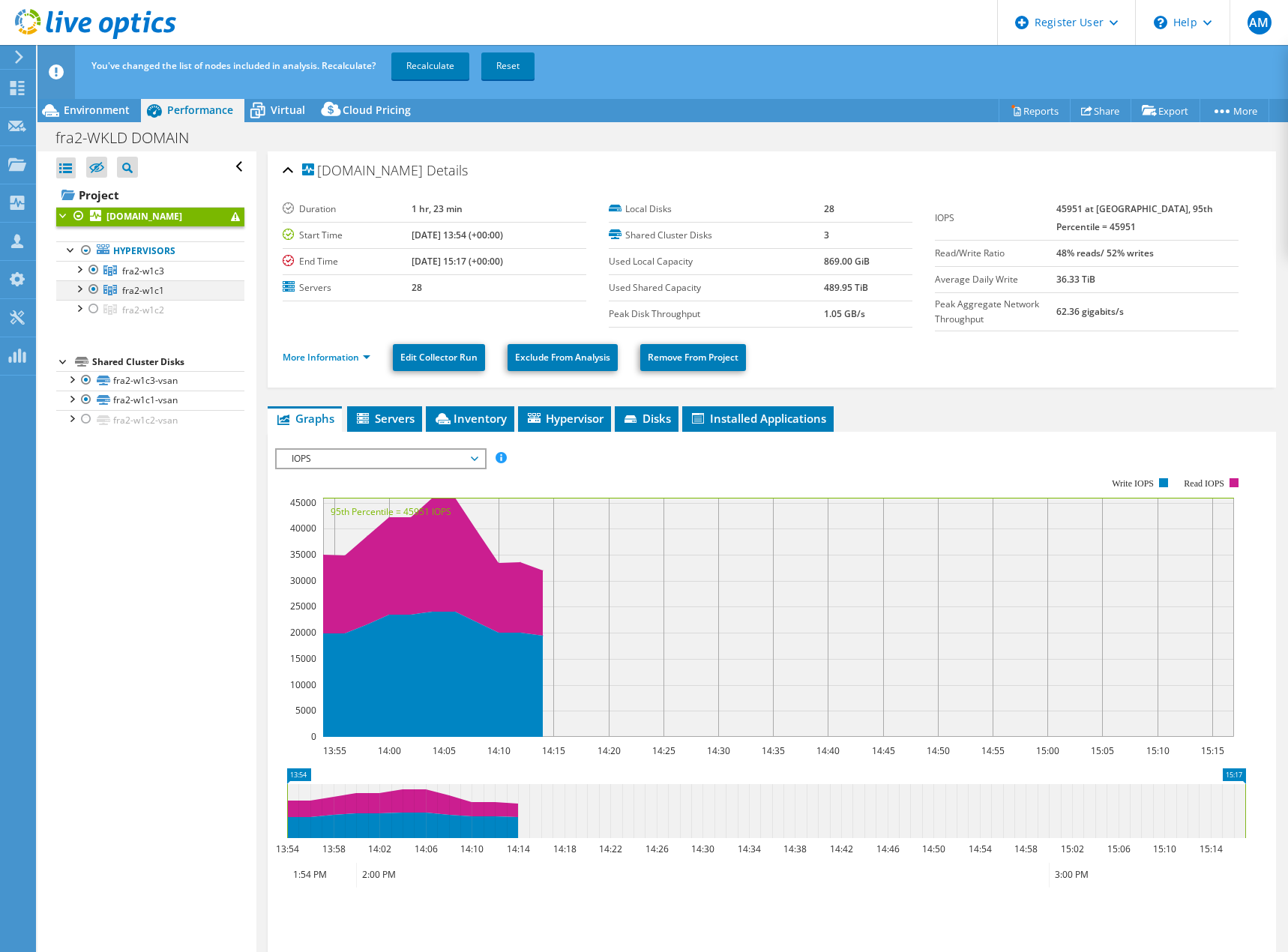
click at [90, 298] on div at bounding box center [93, 290] width 15 height 18
click at [95, 279] on div at bounding box center [93, 270] width 15 height 18
click at [96, 318] on div at bounding box center [93, 308] width 15 height 18
click at [88, 298] on div at bounding box center [93, 290] width 15 height 18
click at [95, 279] on div at bounding box center [93, 270] width 15 height 18
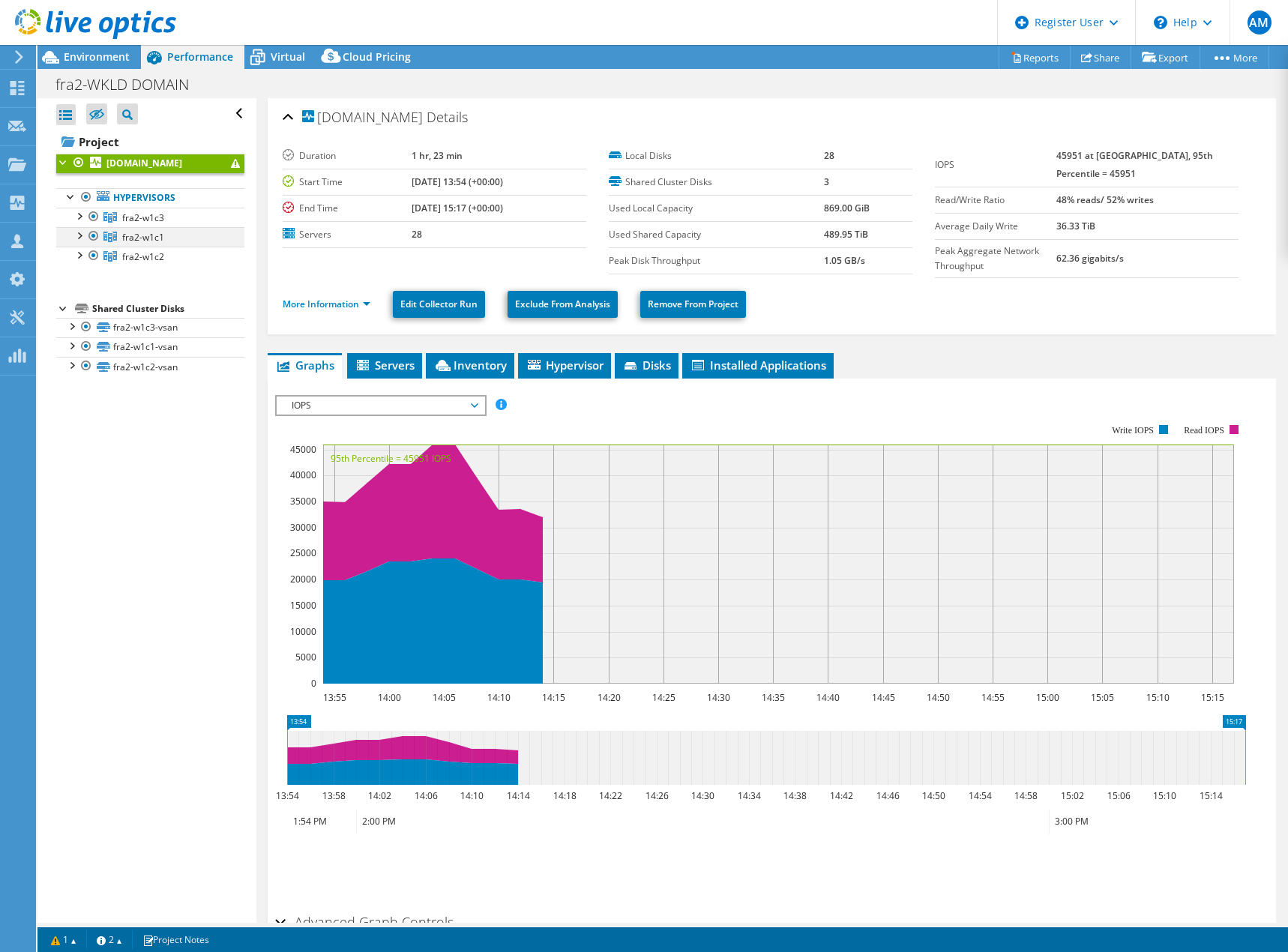
click at [96, 245] on div at bounding box center [93, 236] width 15 height 18
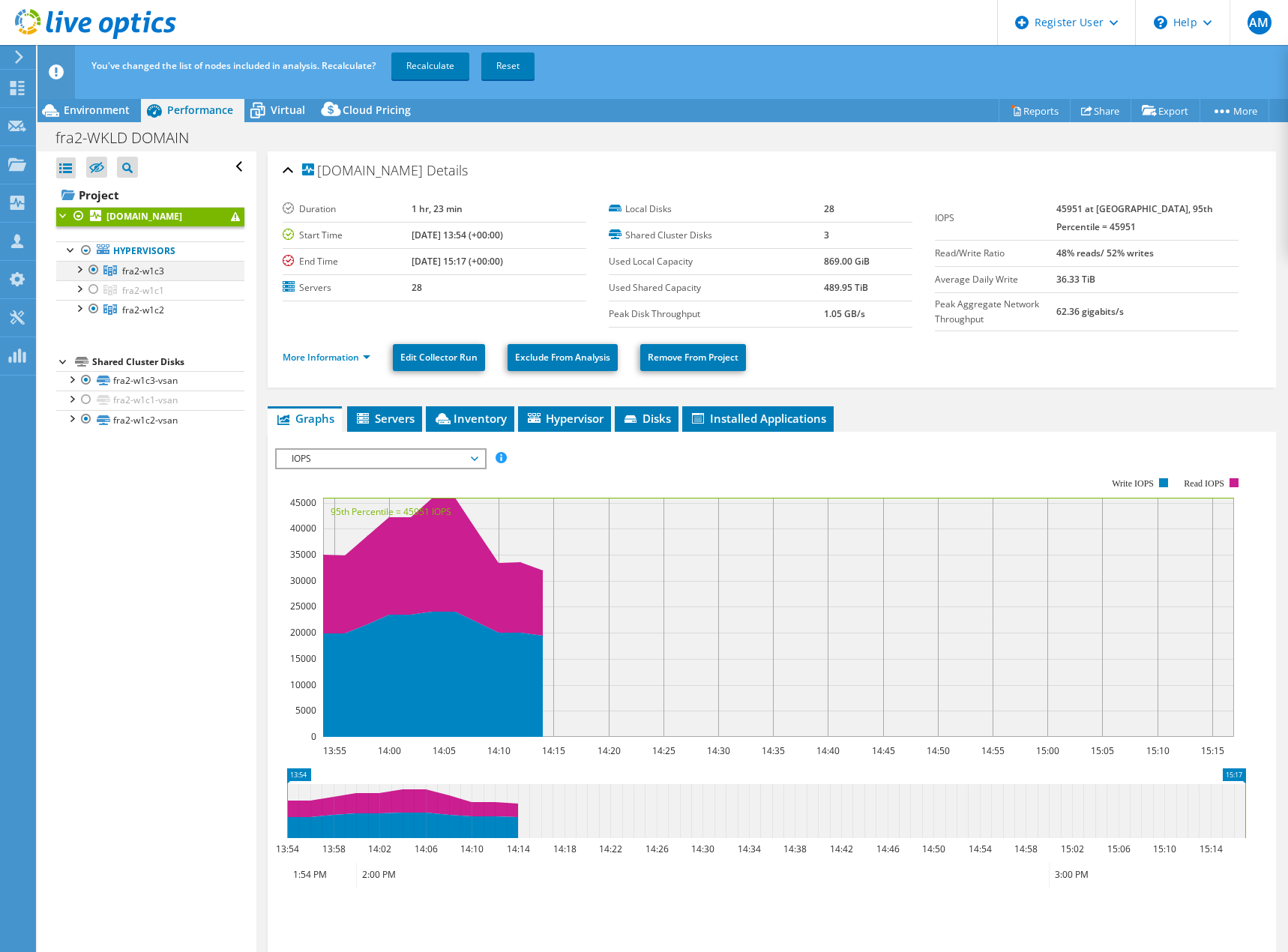
click at [92, 279] on div at bounding box center [93, 270] width 15 height 18
click at [91, 106] on span "Environment" at bounding box center [96, 110] width 66 height 14
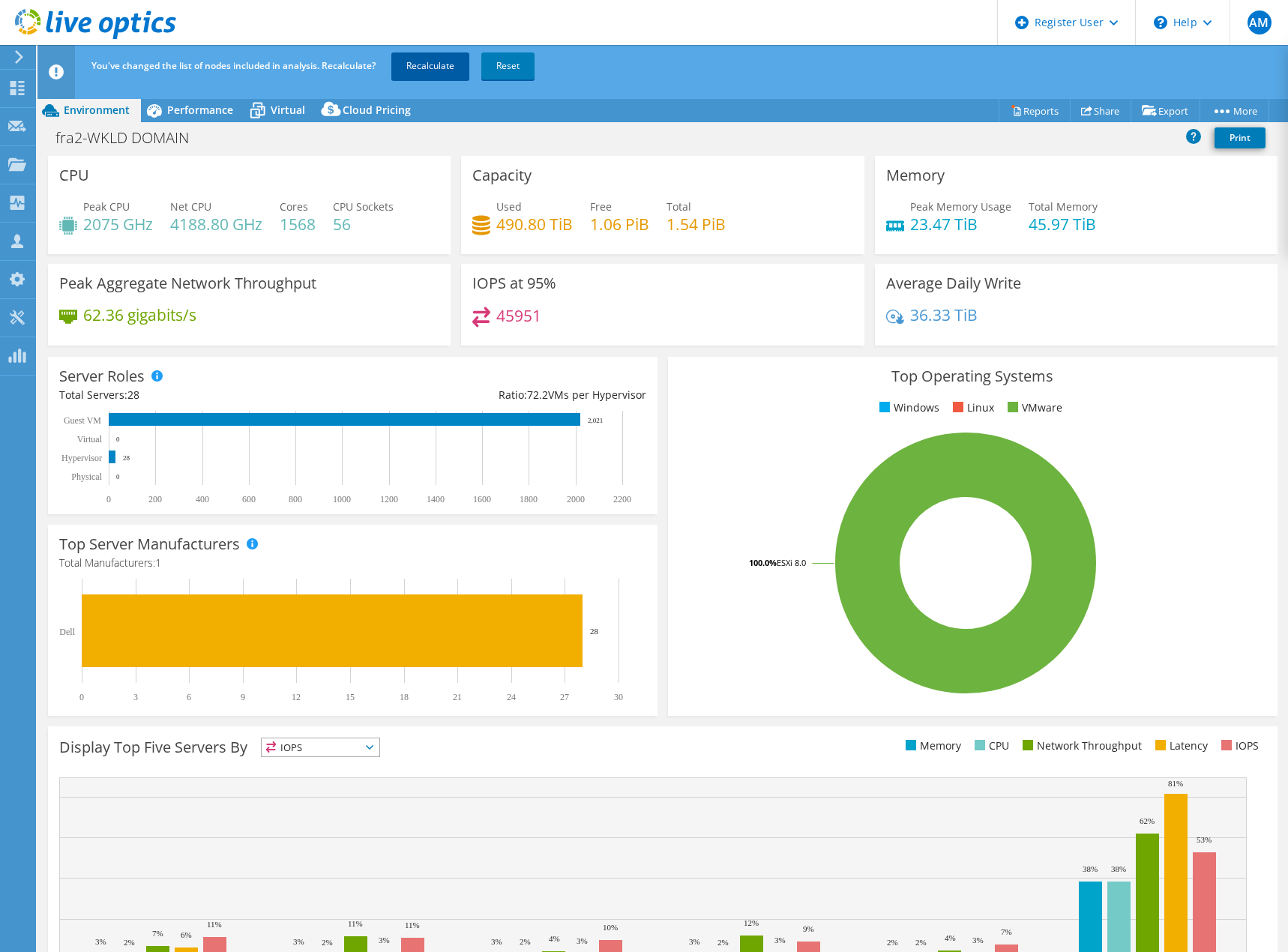
click at [425, 68] on link "Recalculate" at bounding box center [430, 65] width 78 height 27
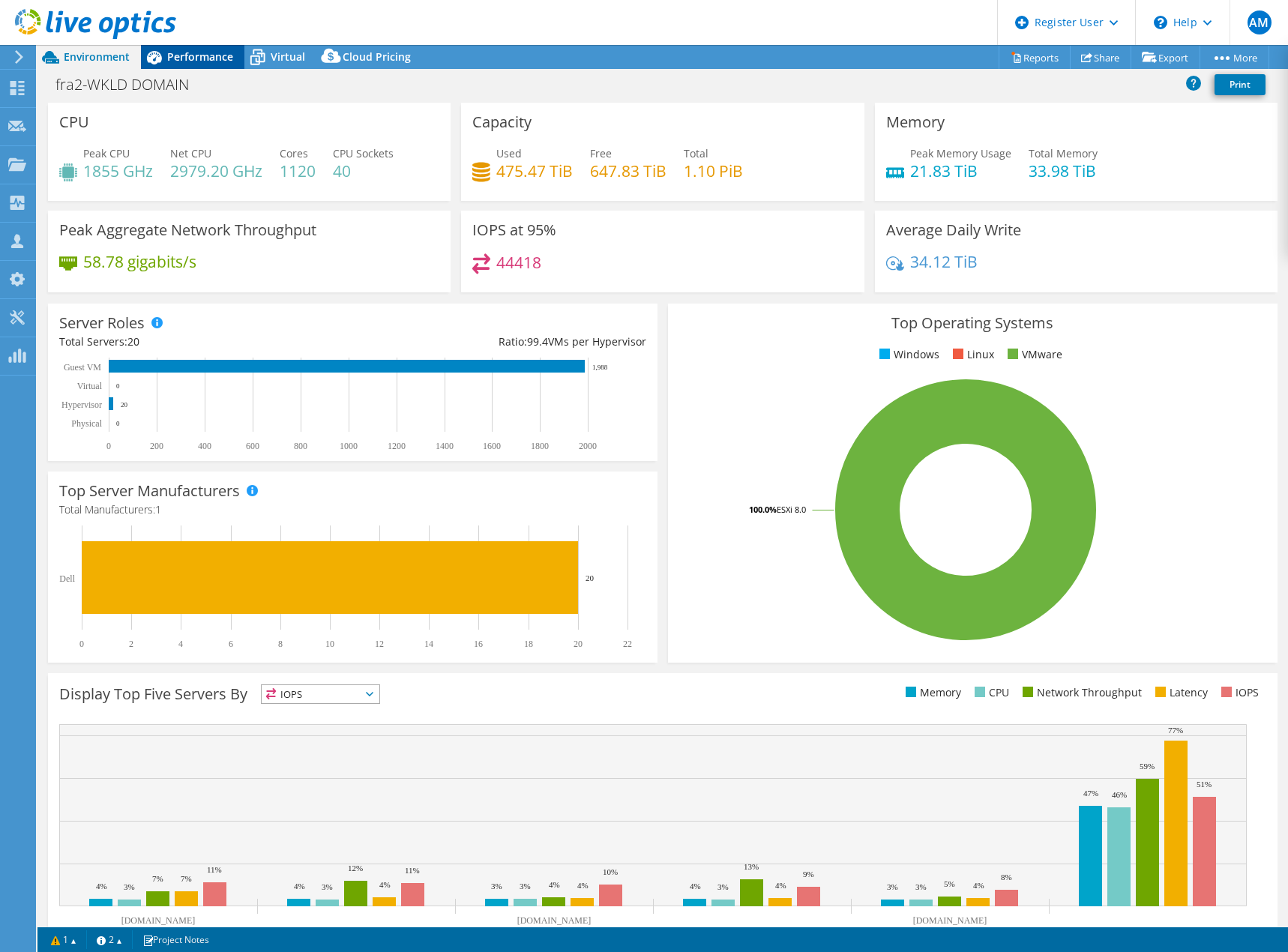
click at [203, 67] on div "Performance" at bounding box center [192, 57] width 103 height 24
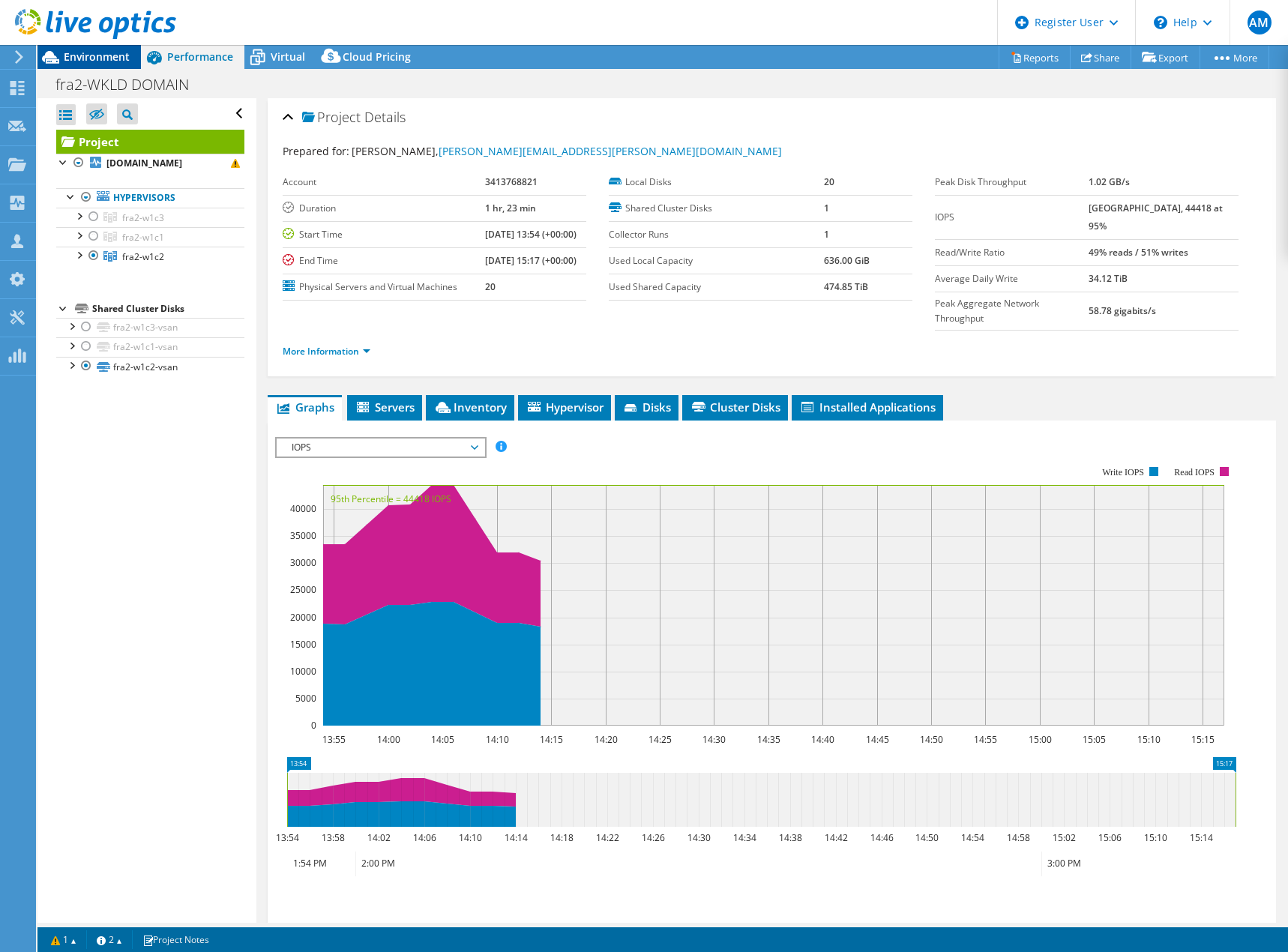
click at [96, 66] on div "Environment" at bounding box center [89, 57] width 103 height 24
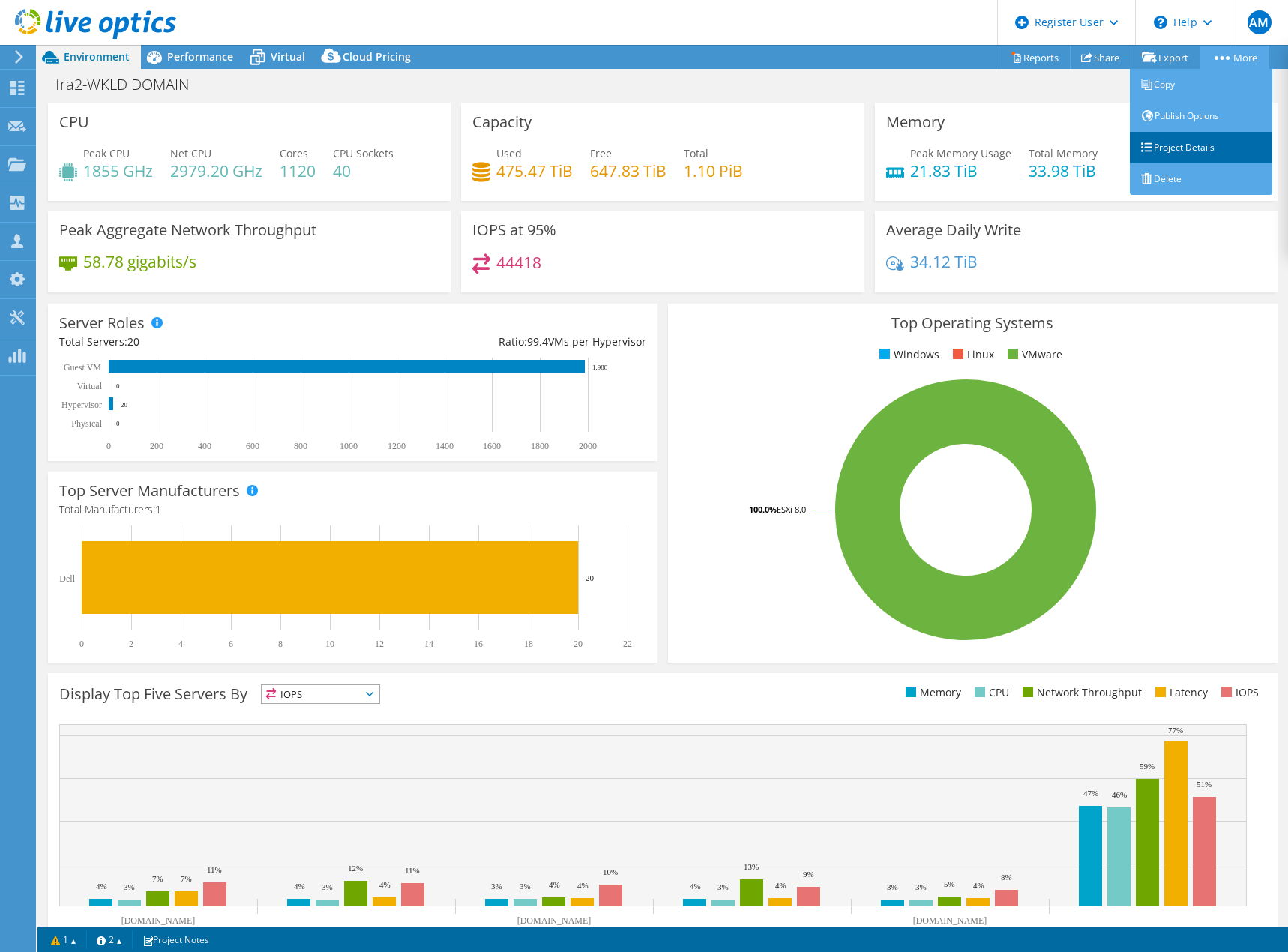
click at [1194, 144] on link "Project Details" at bounding box center [1201, 148] width 143 height 32
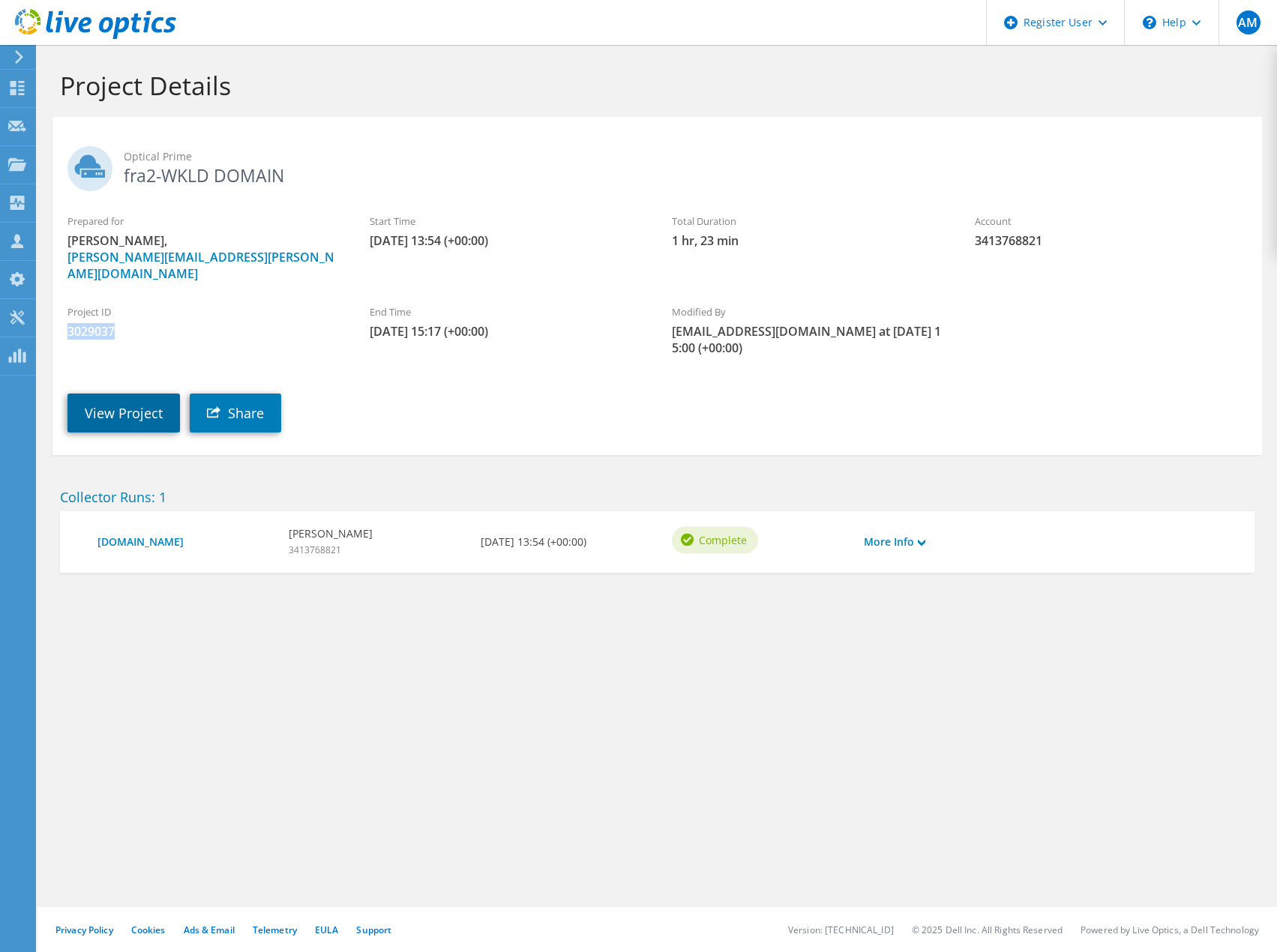
click at [125, 394] on link "View Project" at bounding box center [123, 413] width 112 height 39
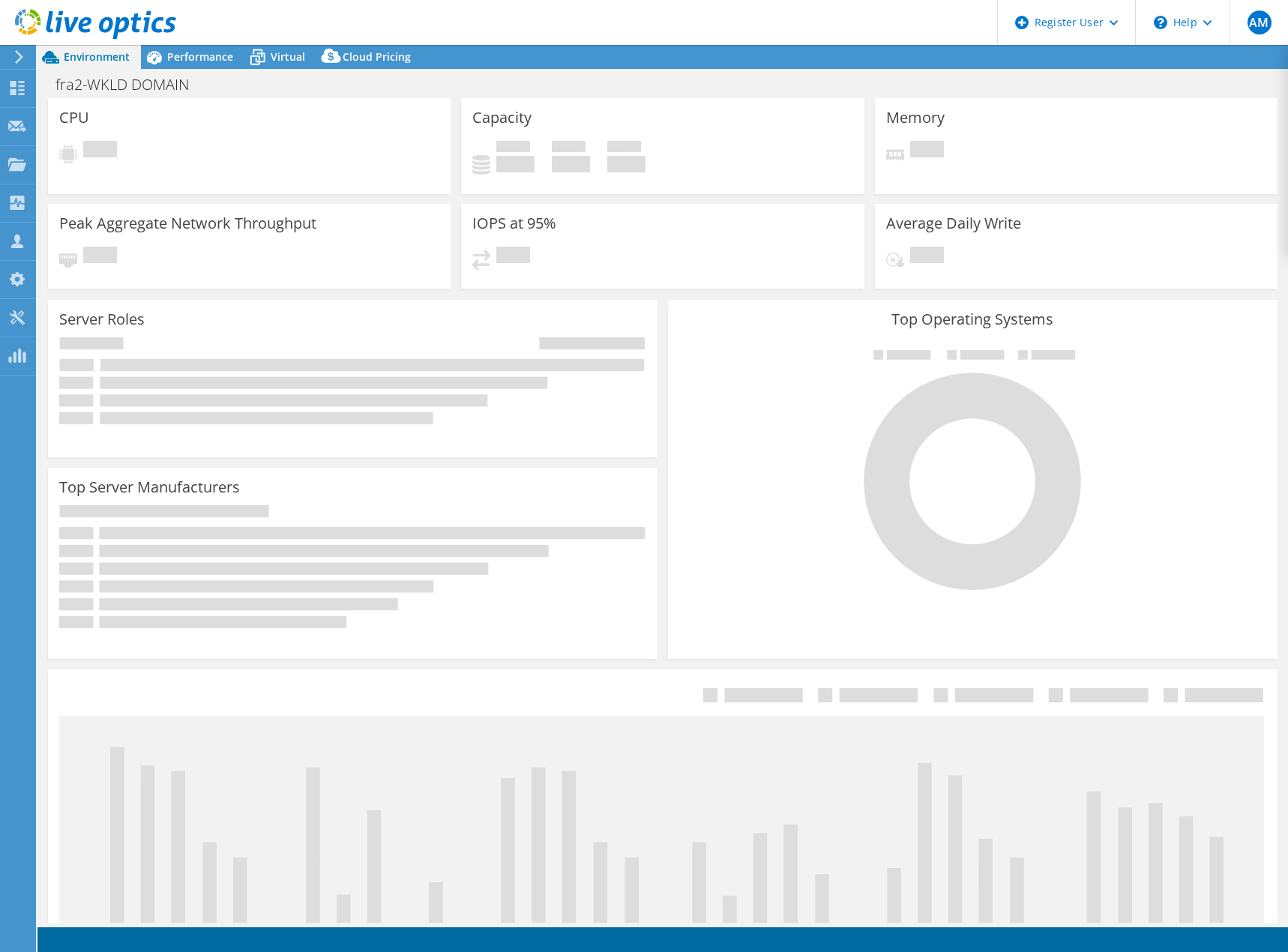
select select "USD"
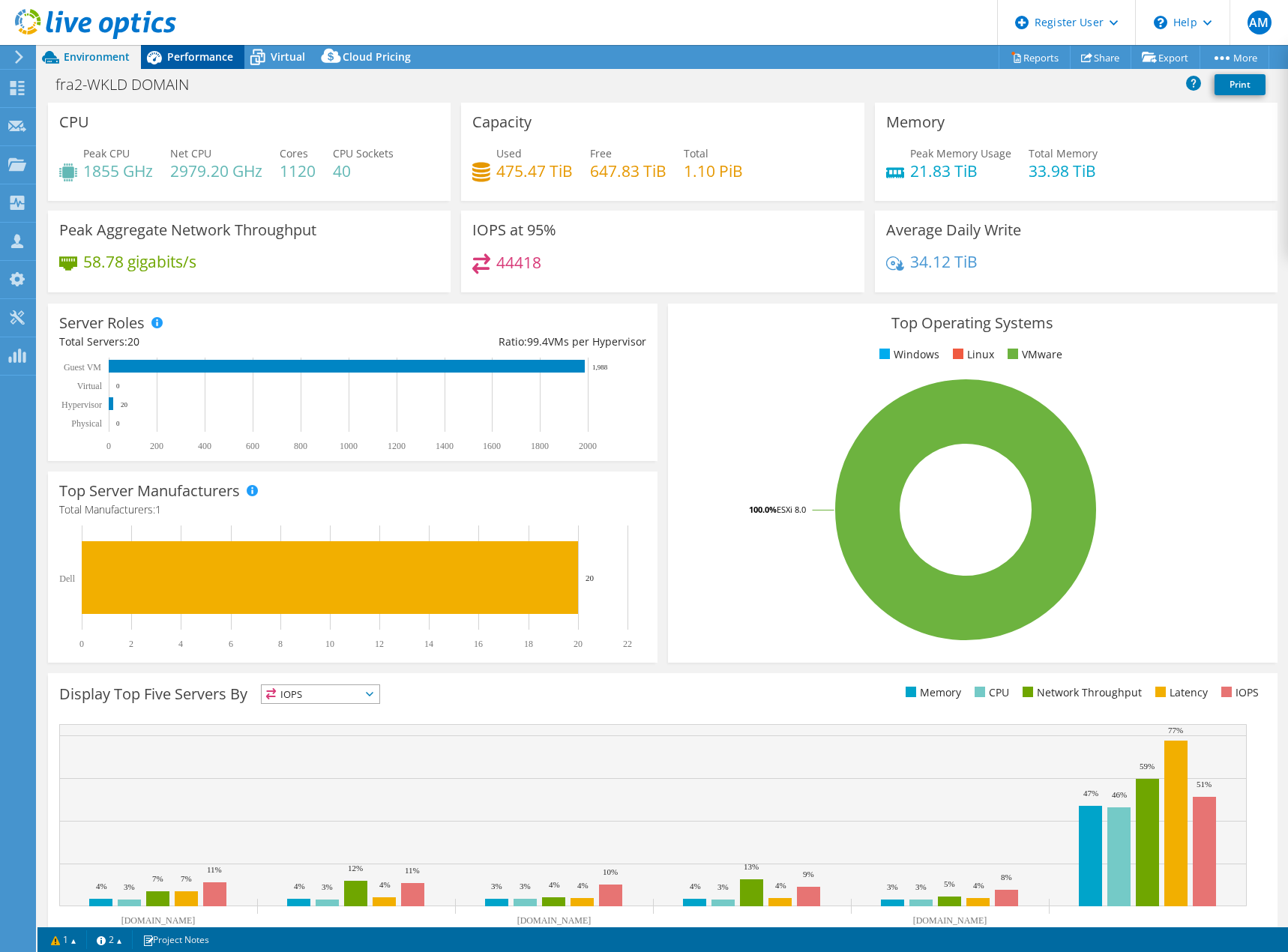
click at [203, 57] on span "Performance" at bounding box center [200, 57] width 66 height 14
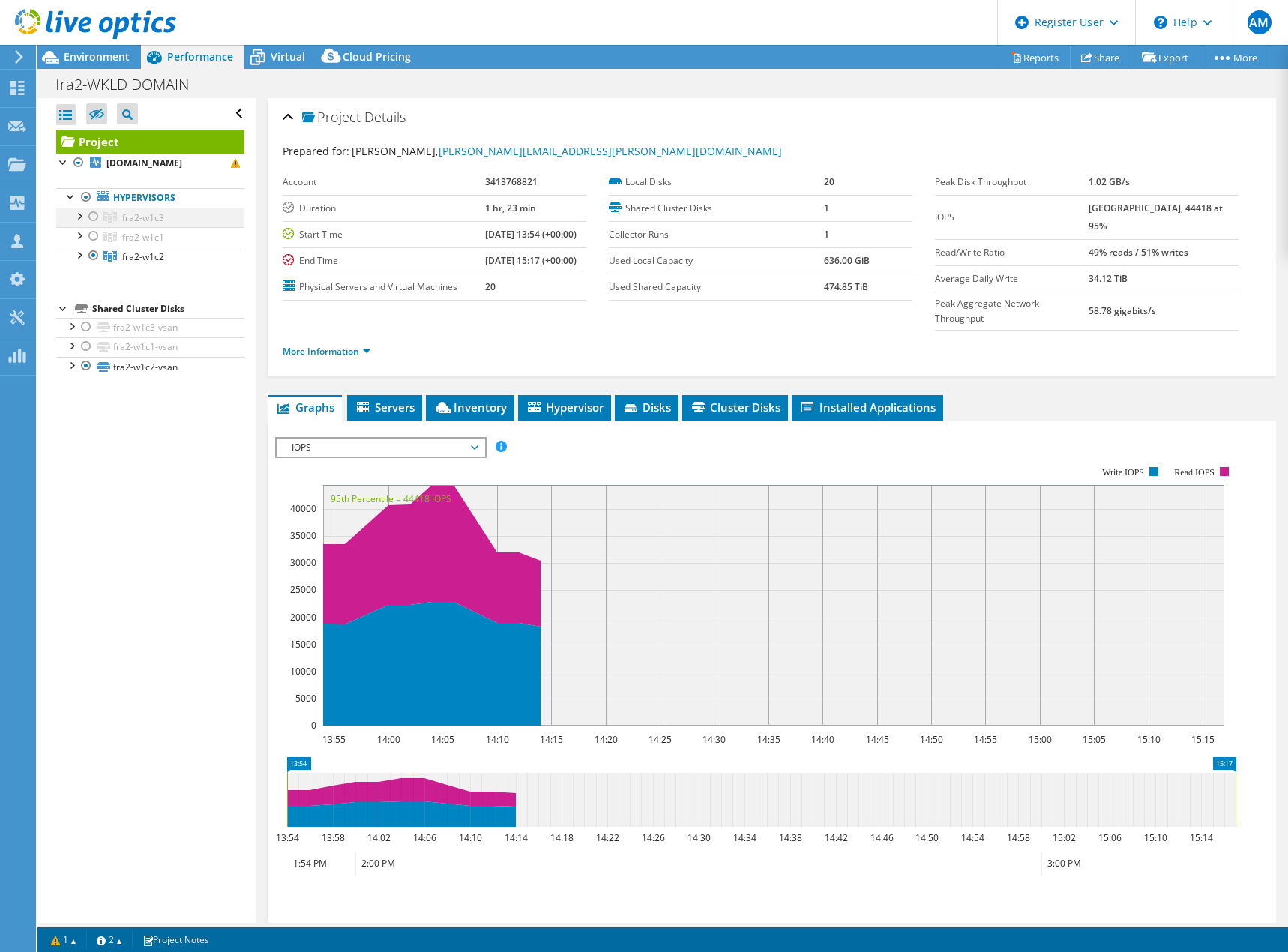
click at [93, 226] on div at bounding box center [93, 216] width 15 height 18
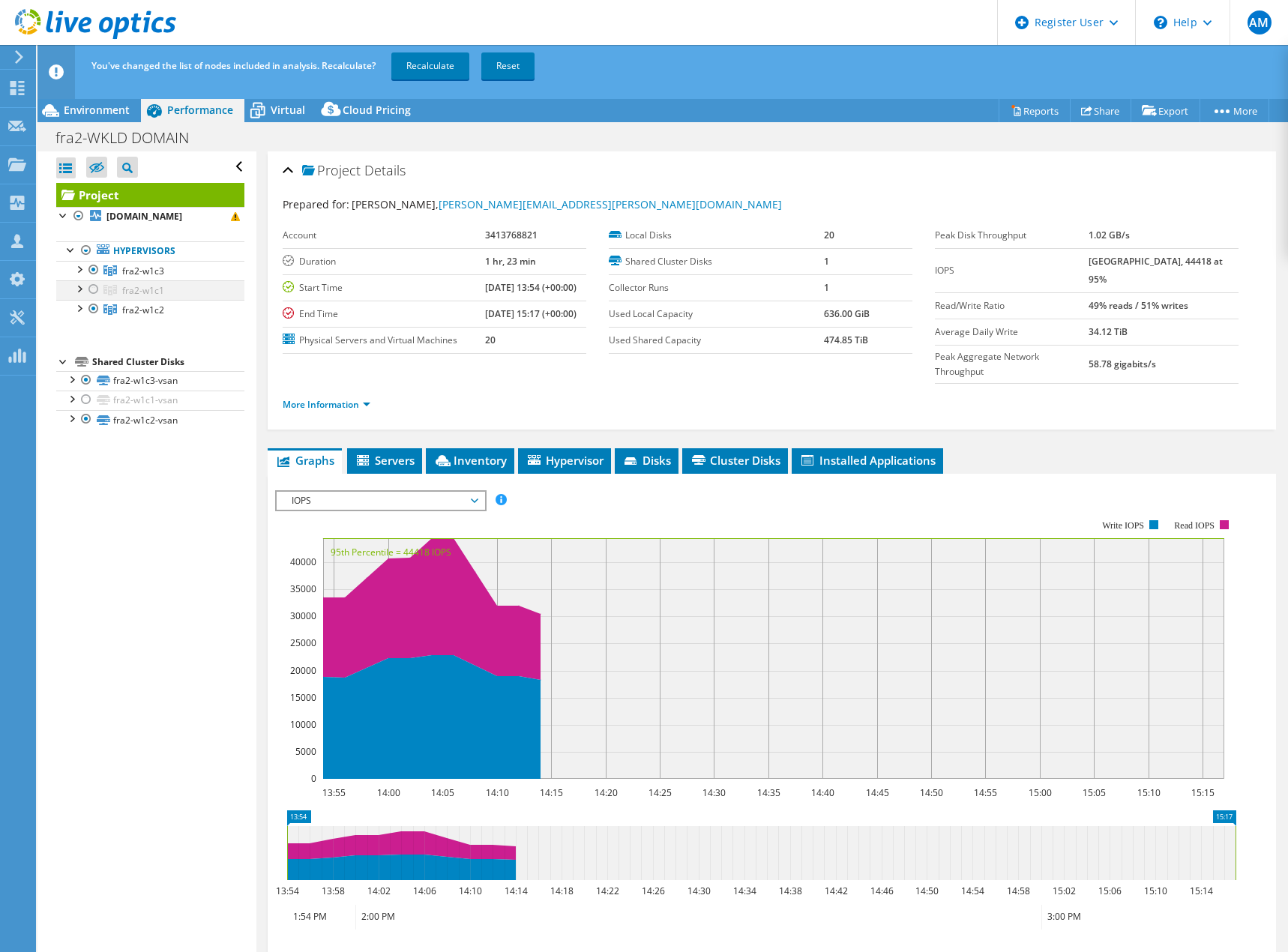
click at [91, 298] on div at bounding box center [93, 290] width 15 height 18
click at [430, 60] on link "Recalculate" at bounding box center [430, 65] width 78 height 27
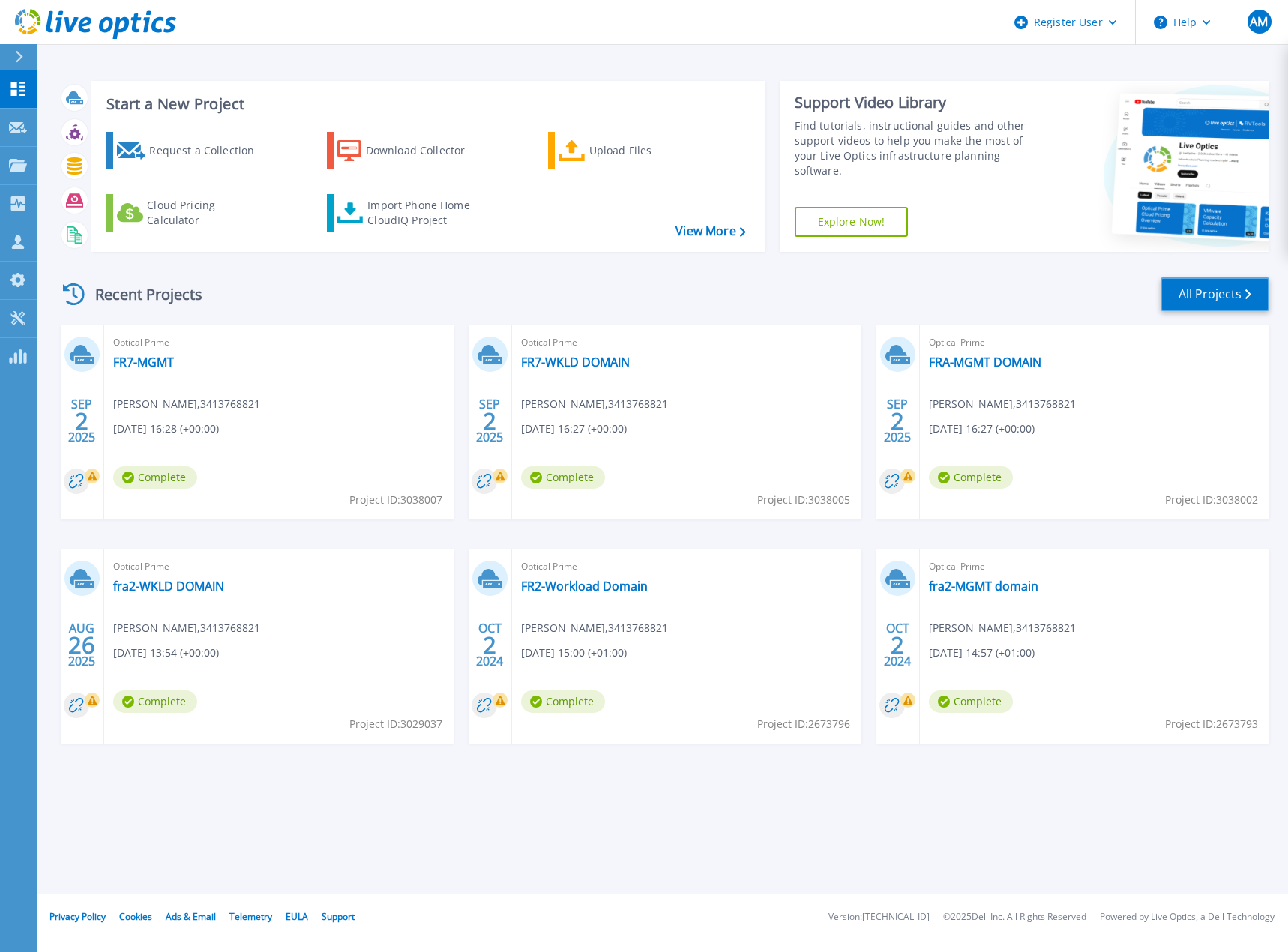
click at [1195, 296] on link "All Projects" at bounding box center [1216, 295] width 109 height 34
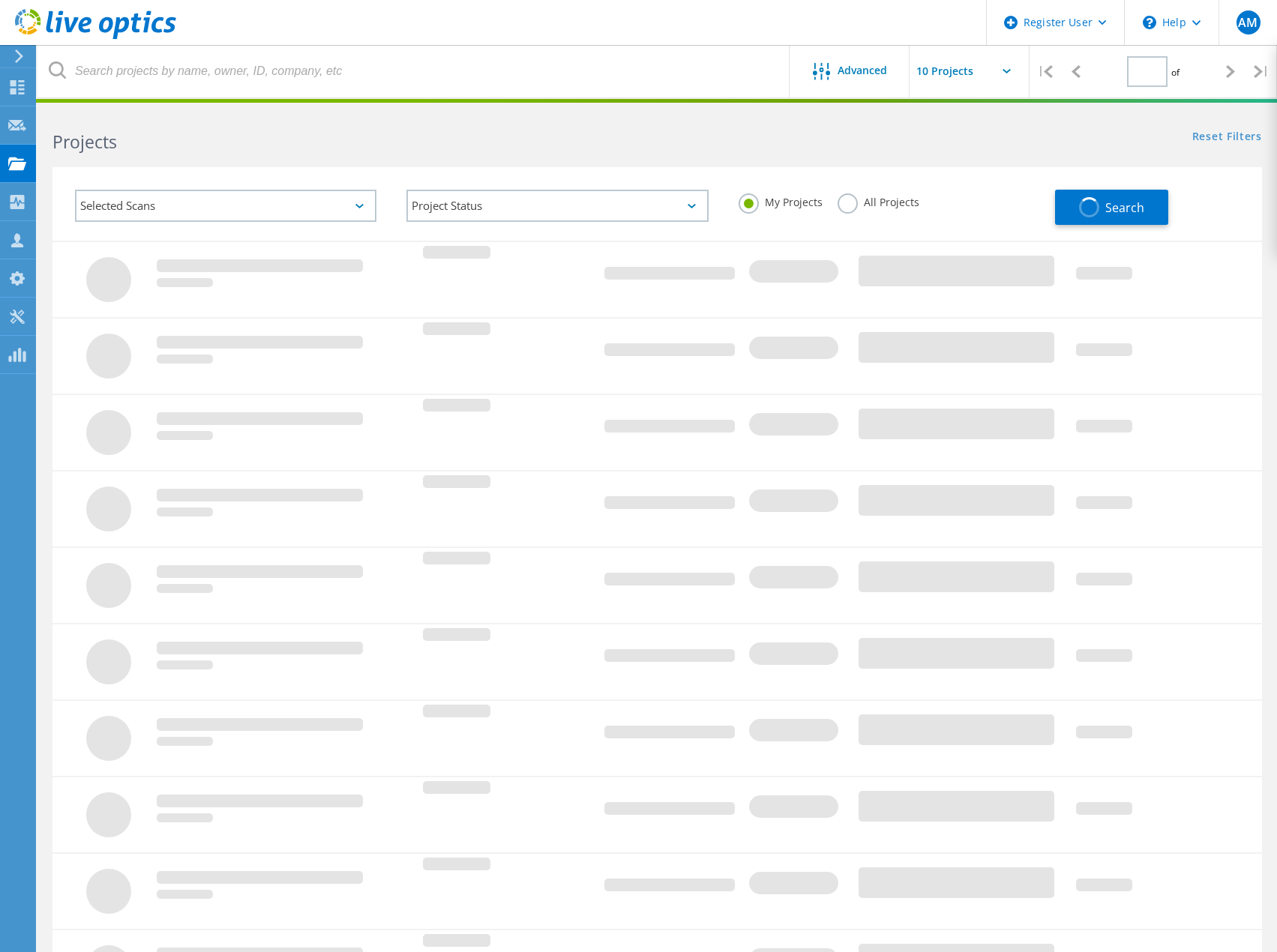
type input "1"
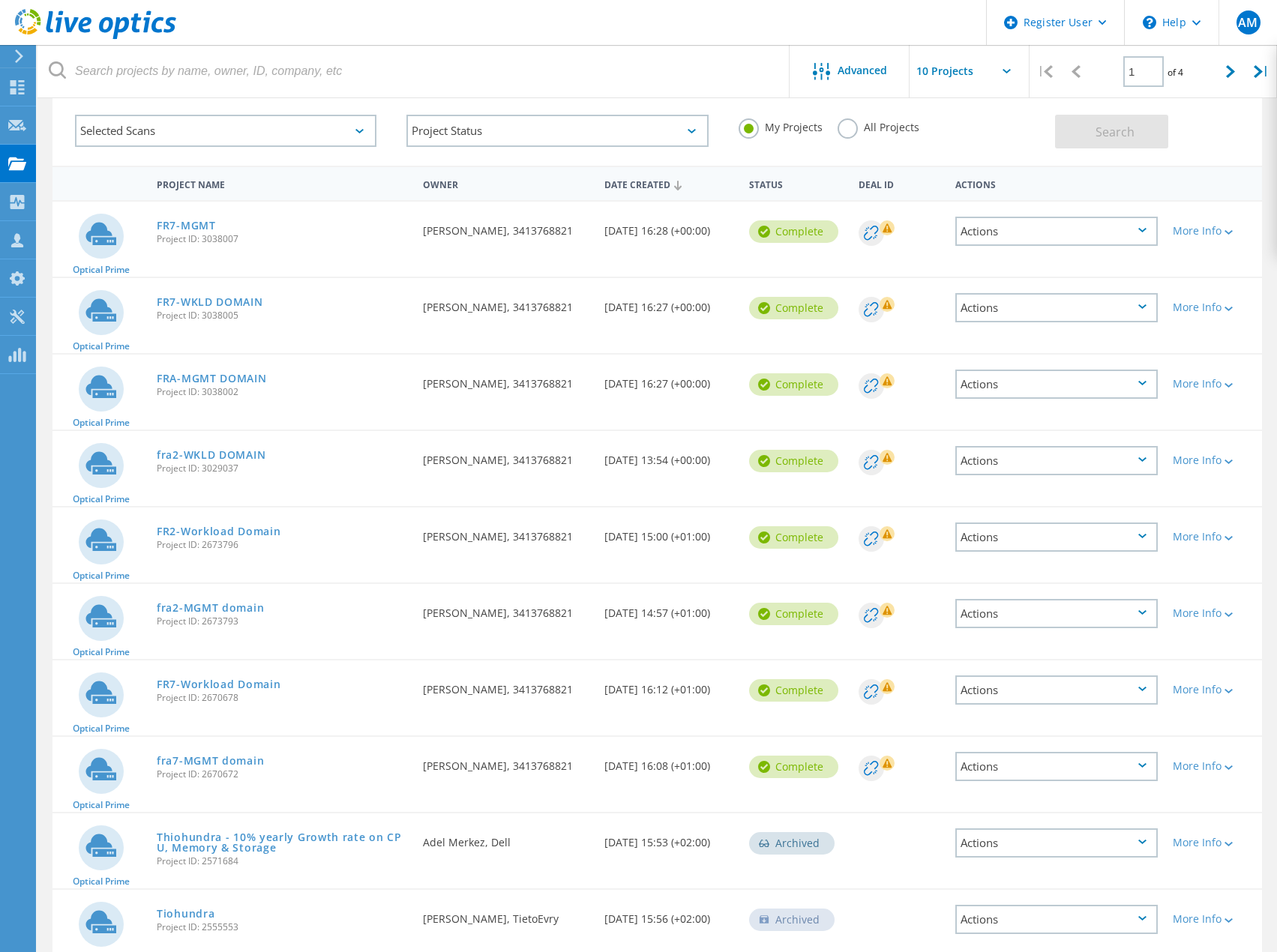
scroll to position [148, 0]
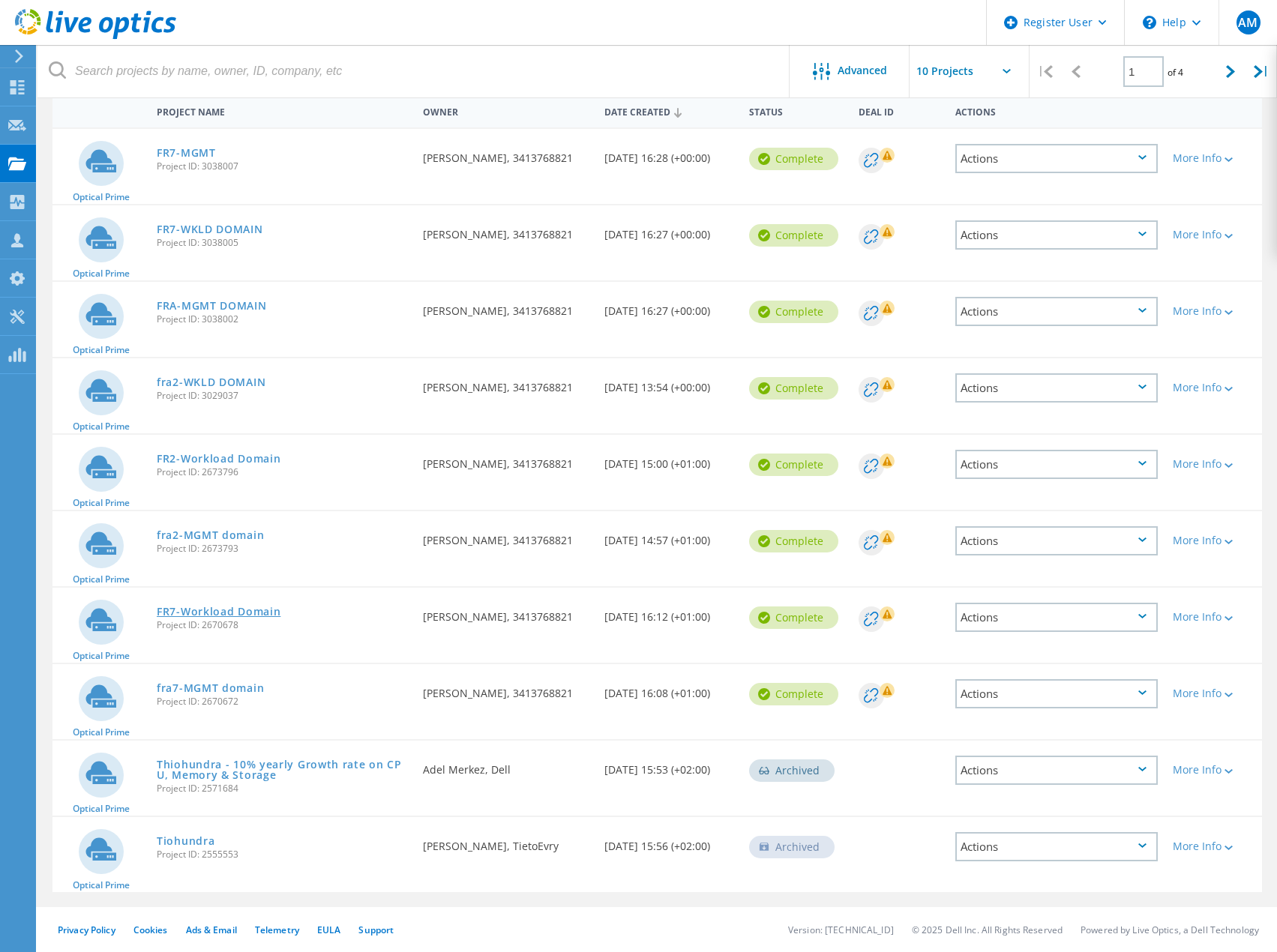
click at [177, 611] on link "FR7-Workload Domain" at bounding box center [218, 612] width 124 height 11
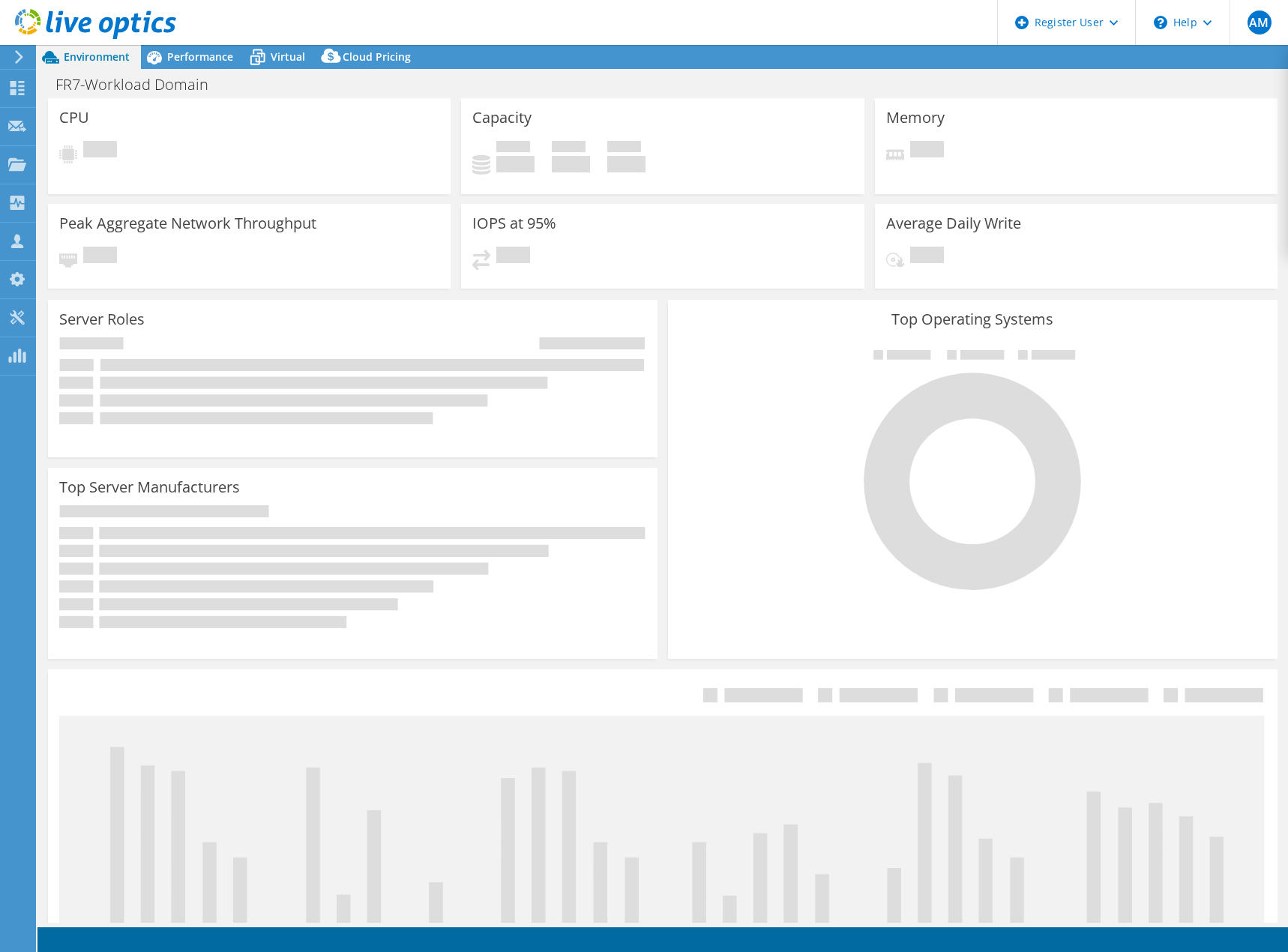
select select "USD"
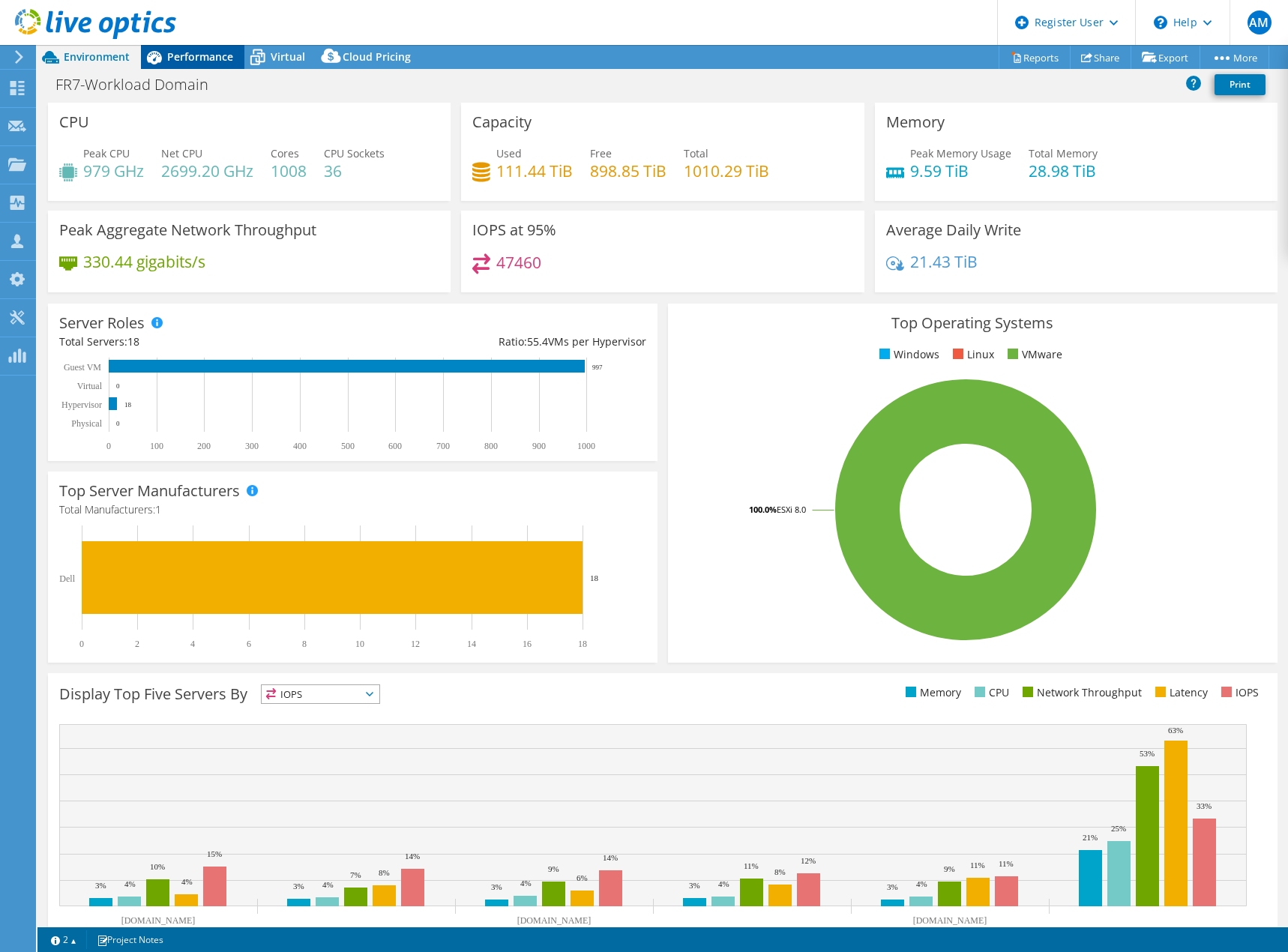
click at [198, 57] on span "Performance" at bounding box center [200, 57] width 66 height 14
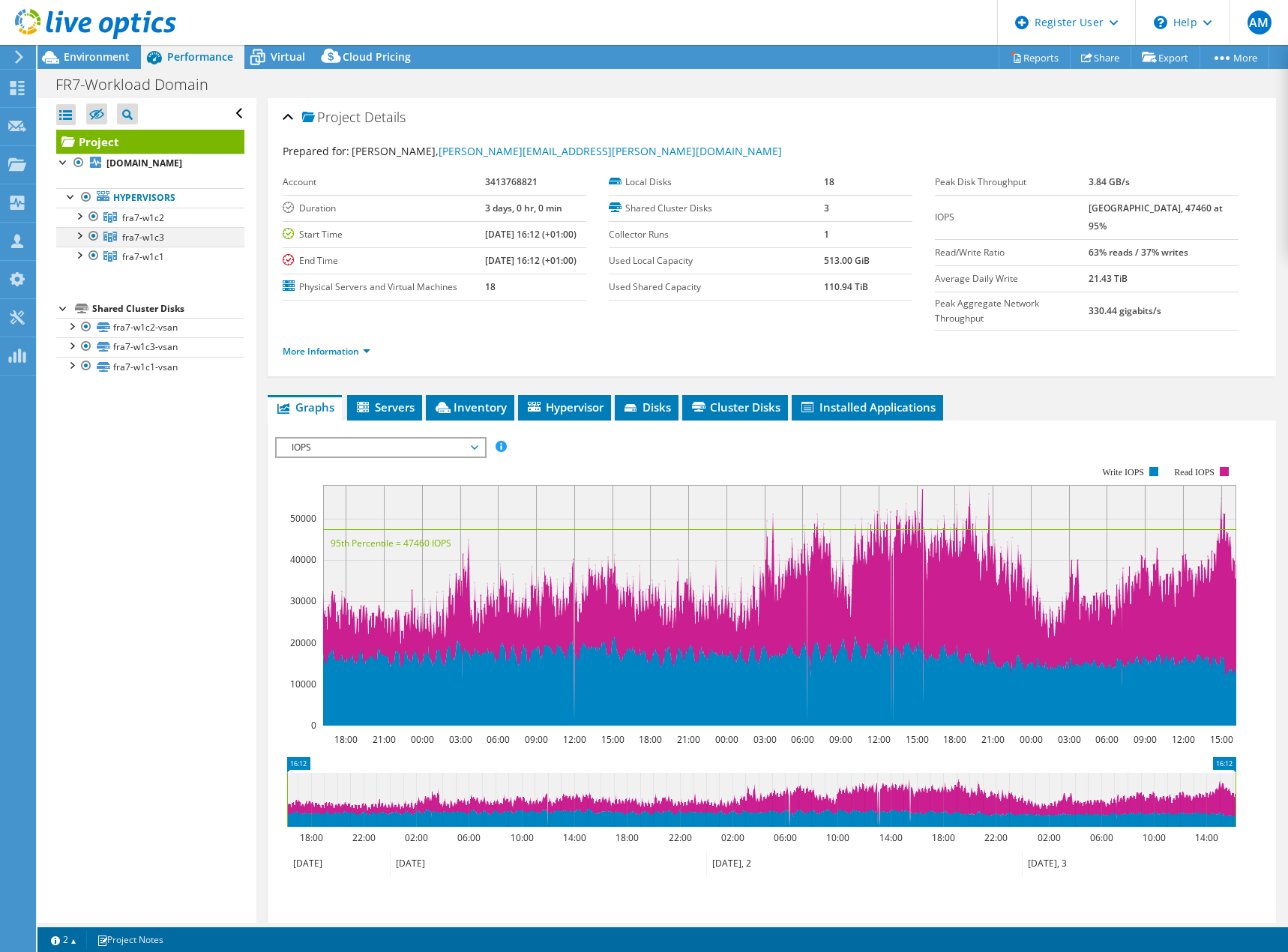
click at [91, 245] on div at bounding box center [93, 236] width 15 height 18
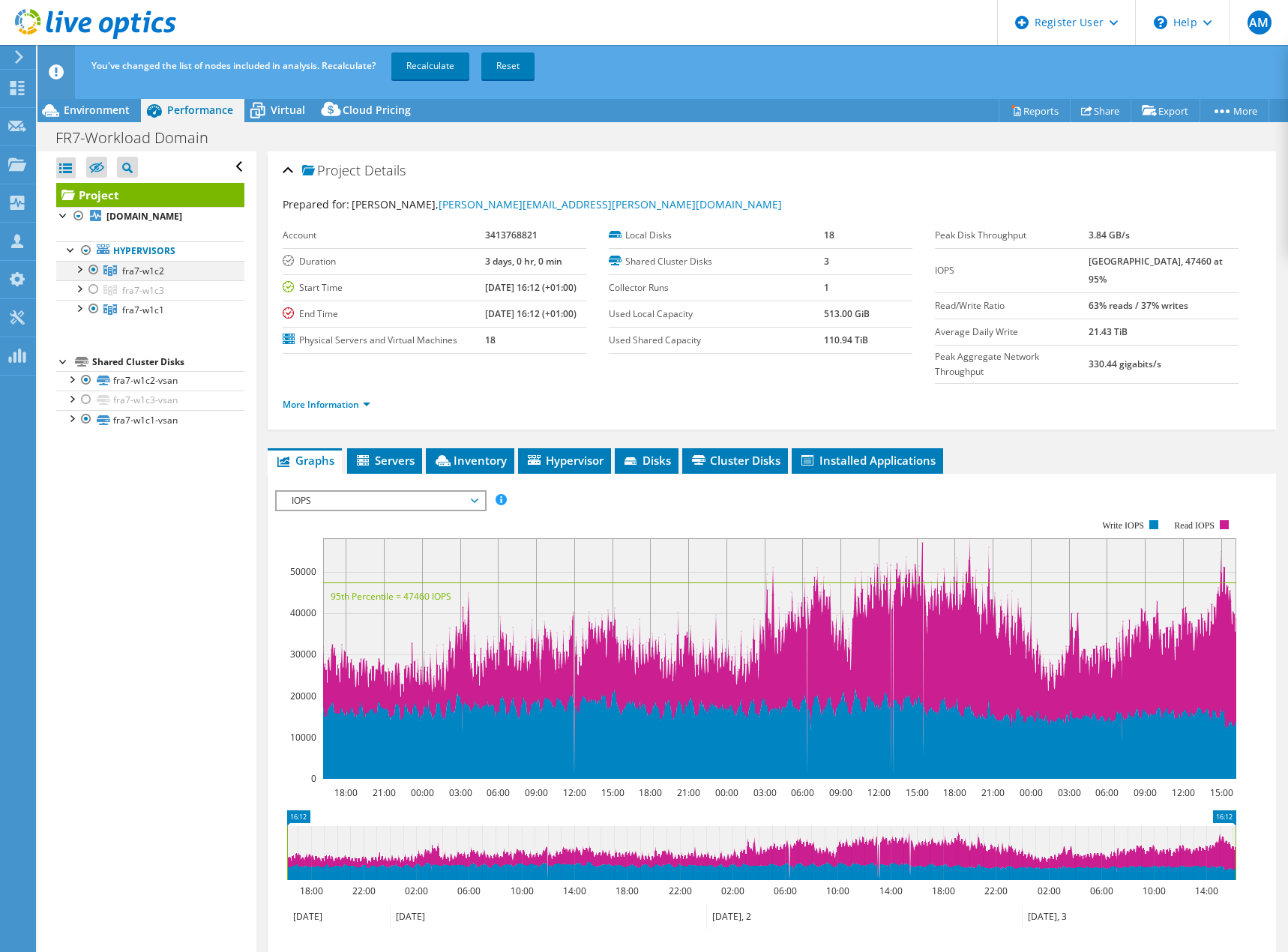
click at [92, 279] on div at bounding box center [93, 270] width 15 height 18
click at [438, 68] on link "Recalculate" at bounding box center [430, 65] width 78 height 27
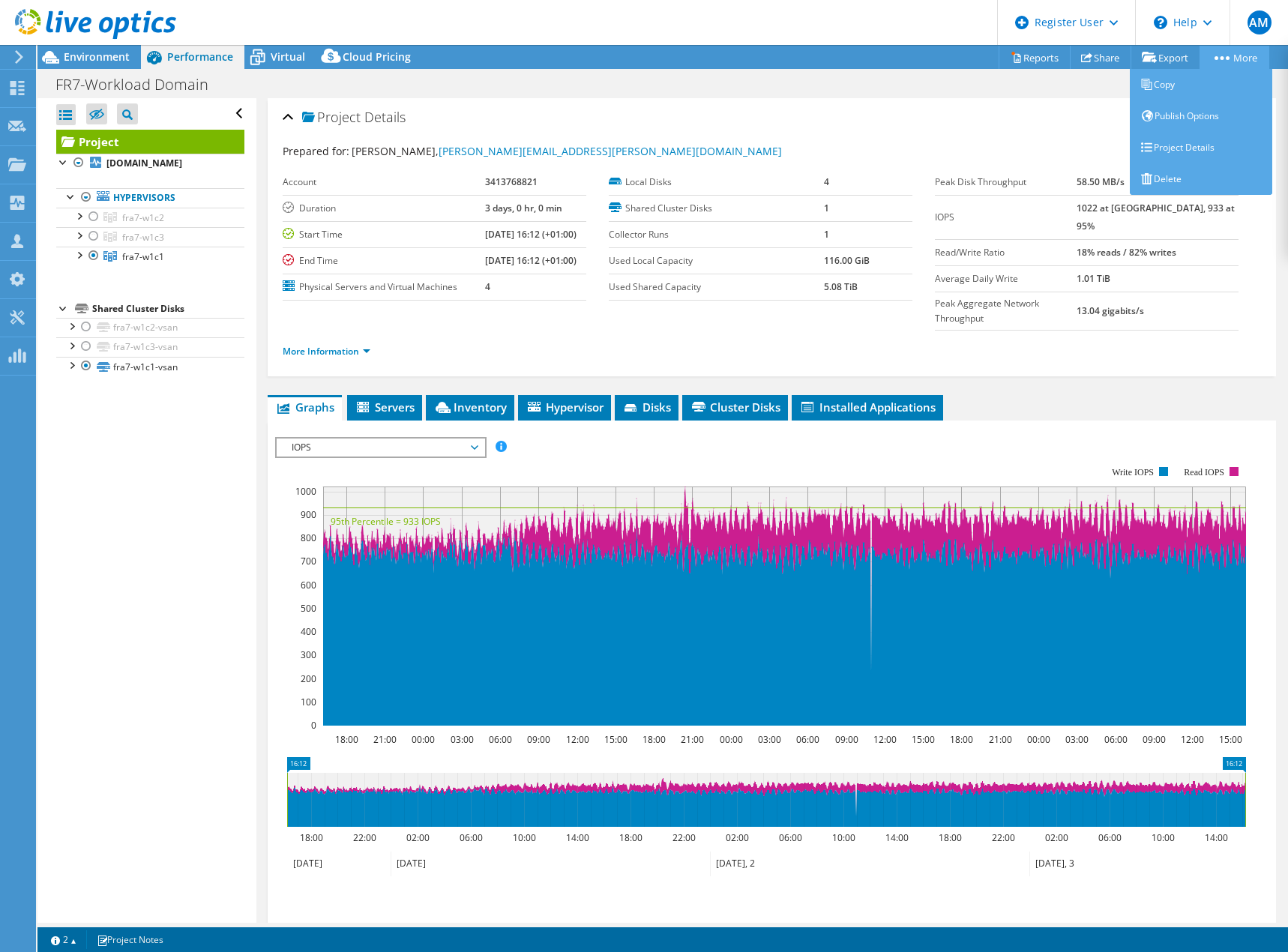
click at [1230, 63] on link "More" at bounding box center [1234, 57] width 69 height 23
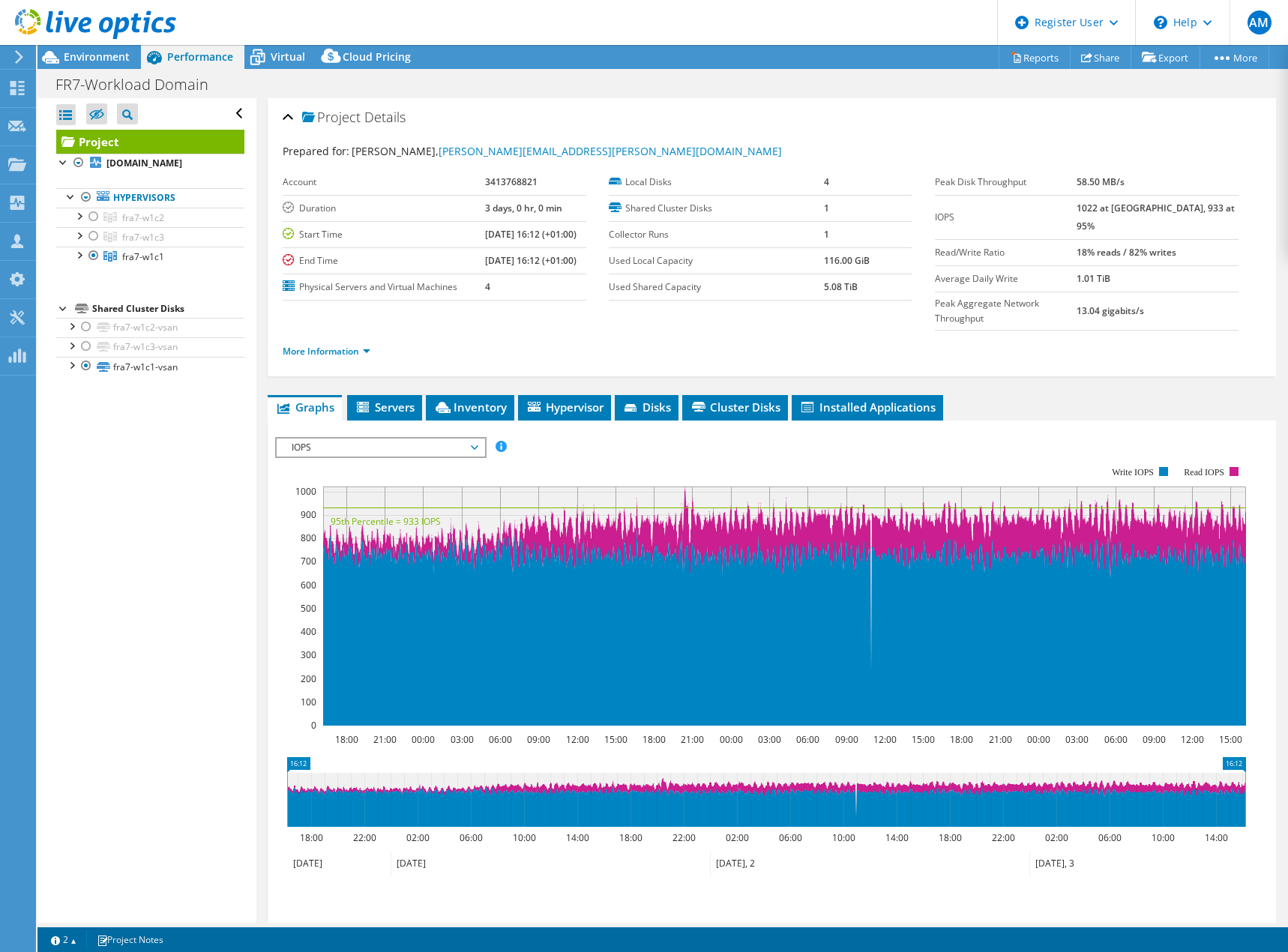
click at [480, 438] on span "IOPS" at bounding box center [380, 447] width 207 height 18
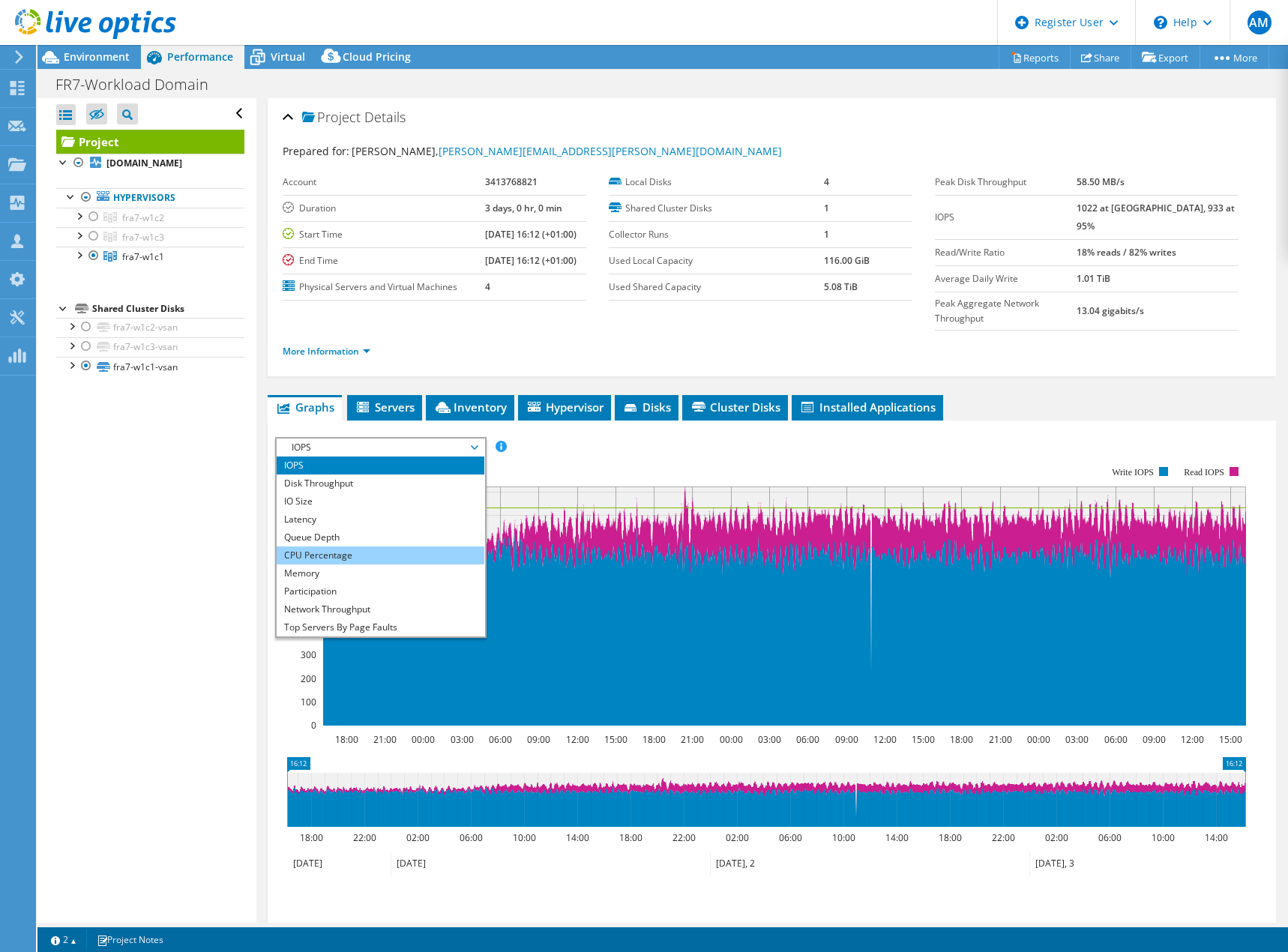
click at [332, 546] on li "CPU Percentage" at bounding box center [380, 555] width 207 height 18
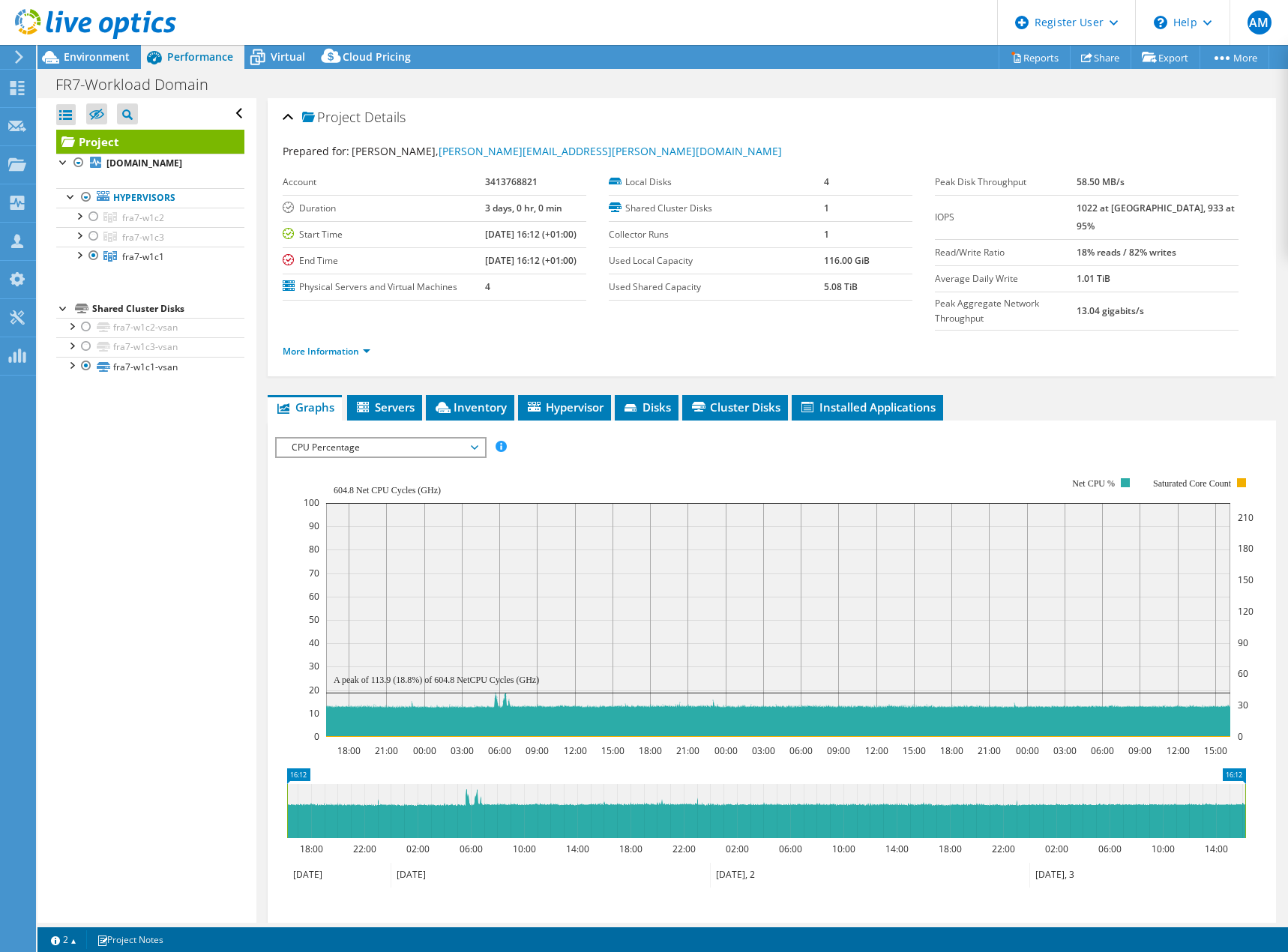
click at [475, 438] on span "CPU Percentage" at bounding box center [381, 447] width 192 height 18
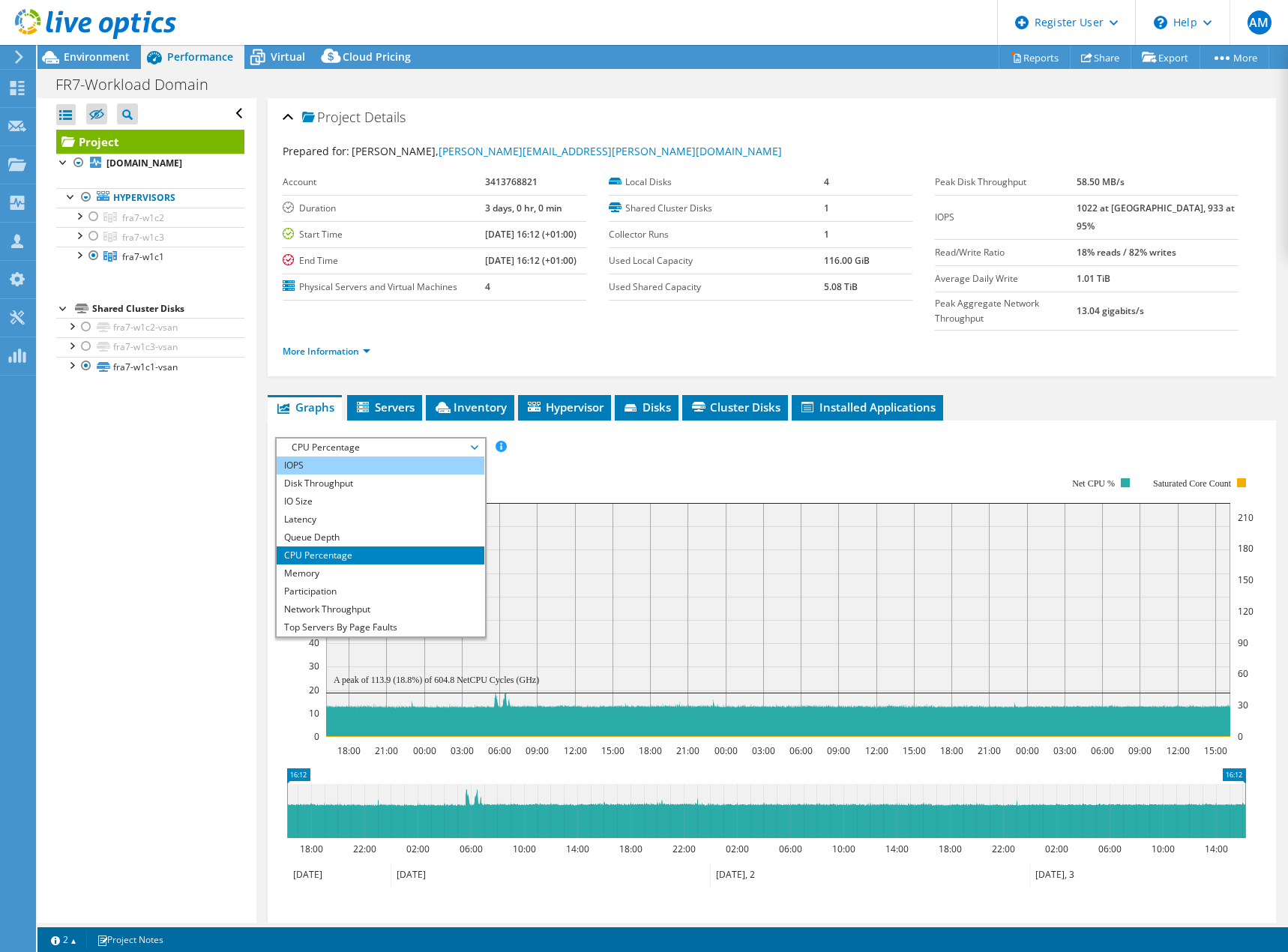
click at [337, 456] on li "IOPS" at bounding box center [380, 465] width 207 height 18
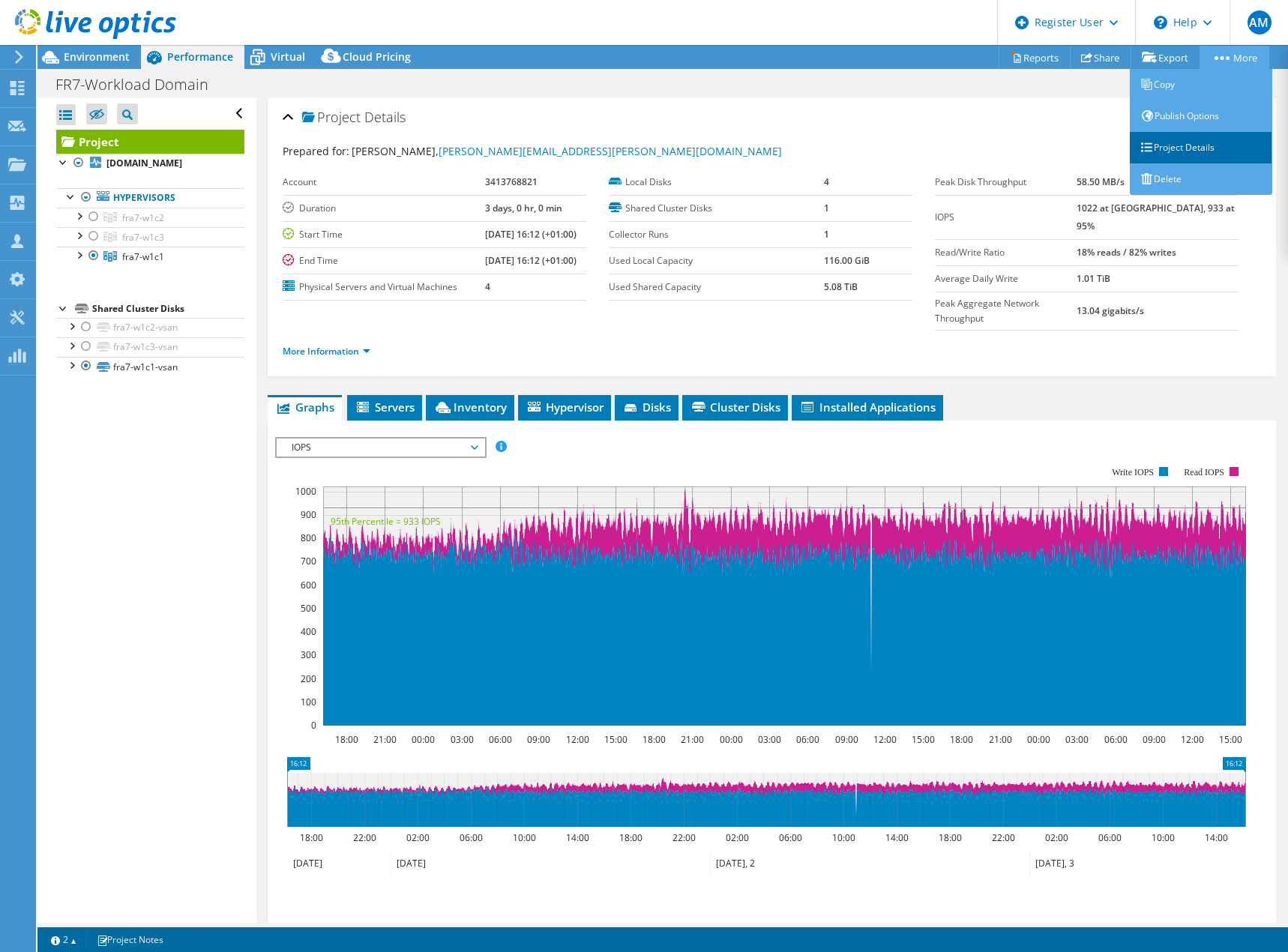
click at [1173, 138] on link "Project Details" at bounding box center [1201, 148] width 143 height 32
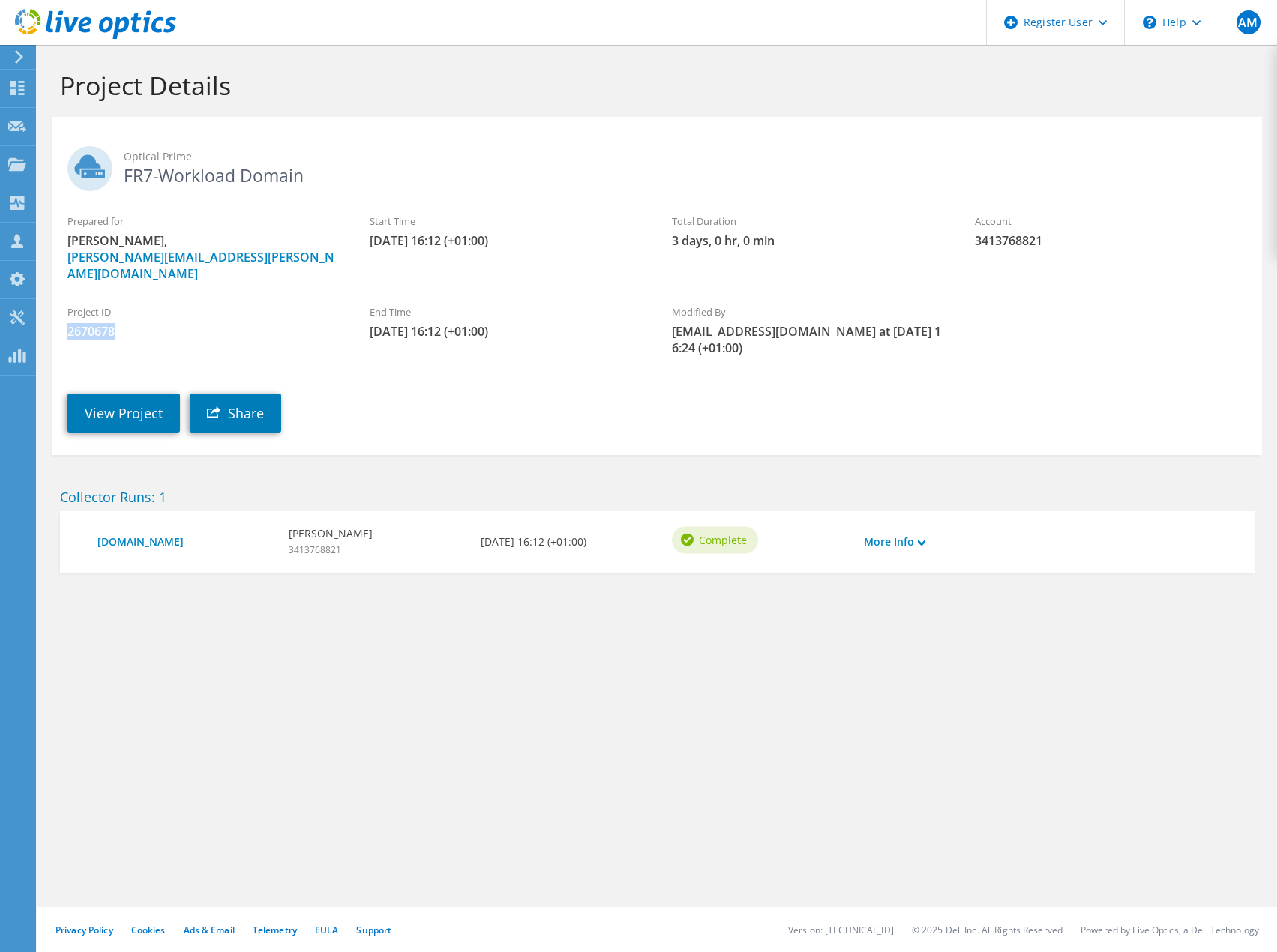
drag, startPoint x: 149, startPoint y: 324, endPoint x: 62, endPoint y: 315, distance: 87.5
click at [62, 315] on div "Project ID 2670678" at bounding box center [203, 321] width 302 height 51
copy span "2670678"
click at [125, 394] on link "View Project" at bounding box center [123, 413] width 112 height 39
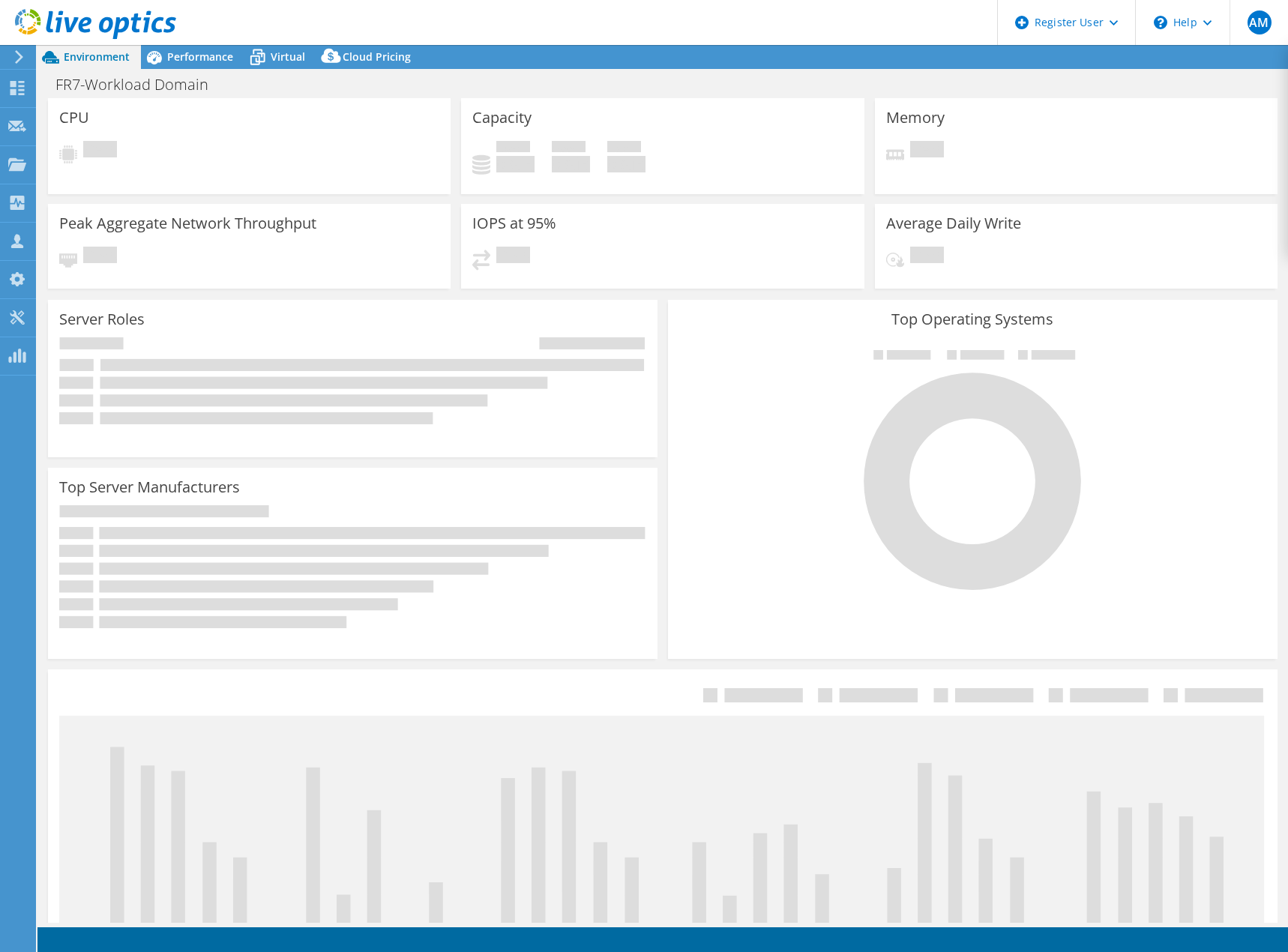
select select "USD"
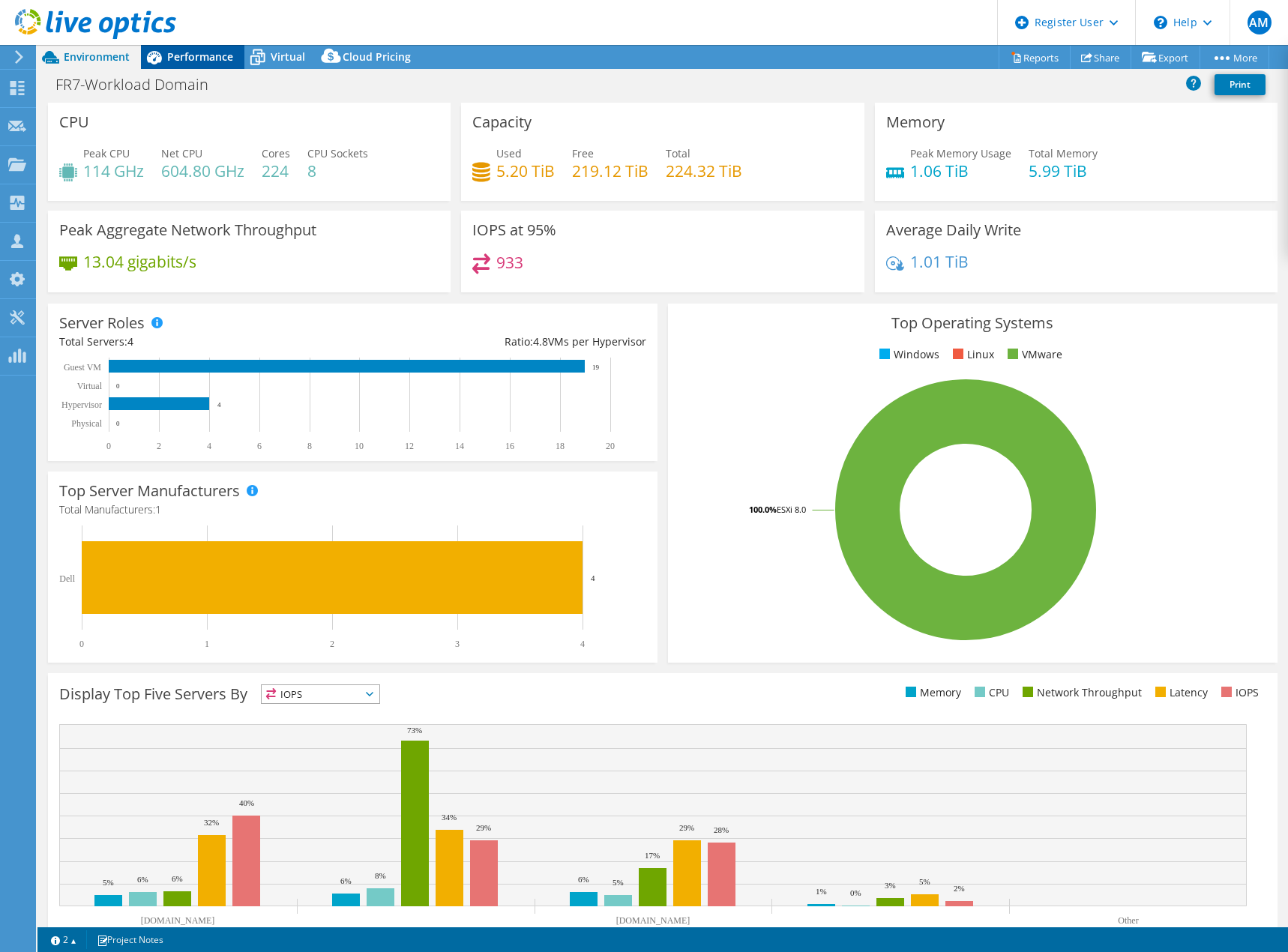
click at [194, 57] on span "Performance" at bounding box center [200, 57] width 66 height 14
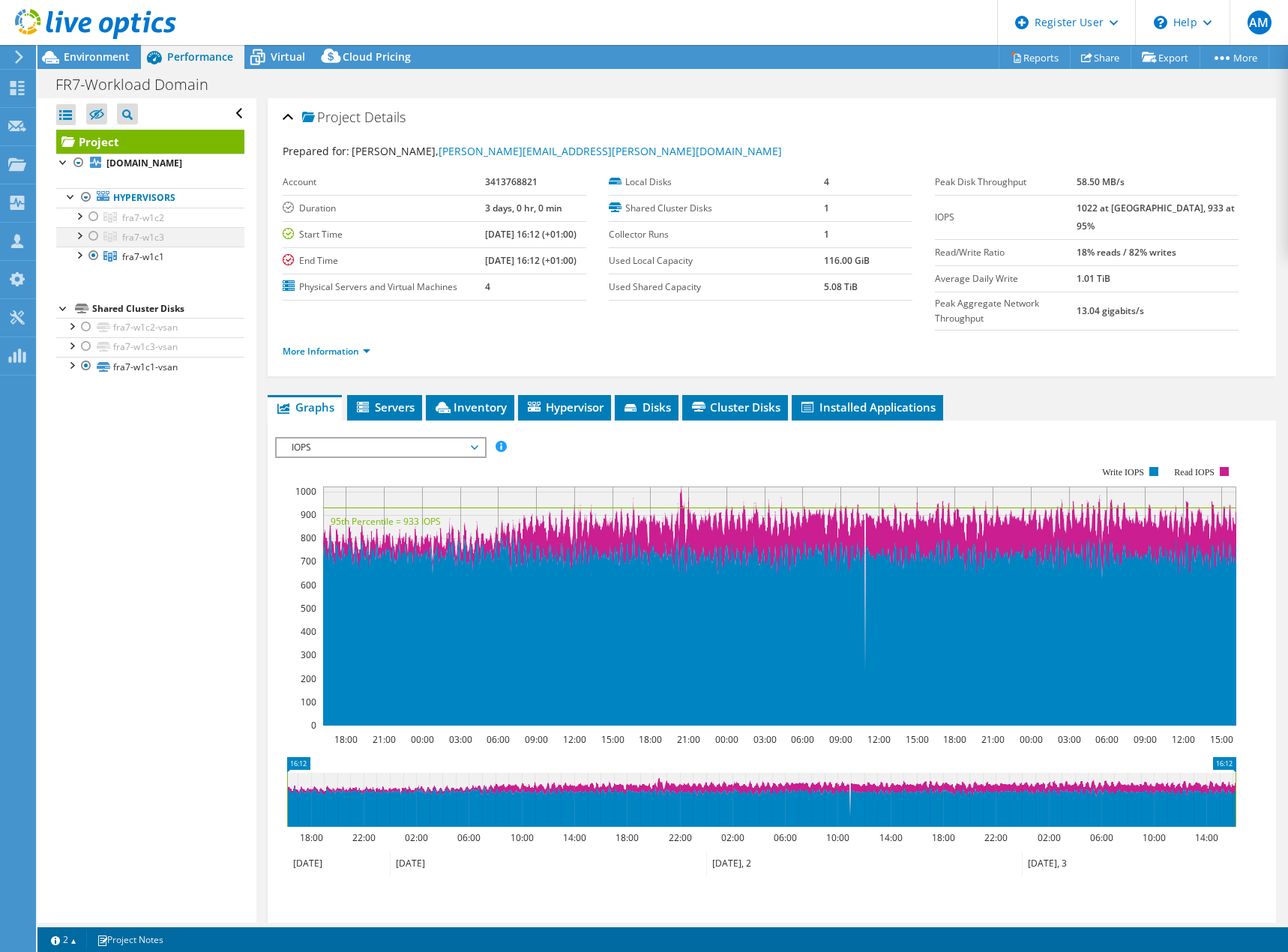
click at [90, 245] on div at bounding box center [93, 236] width 15 height 18
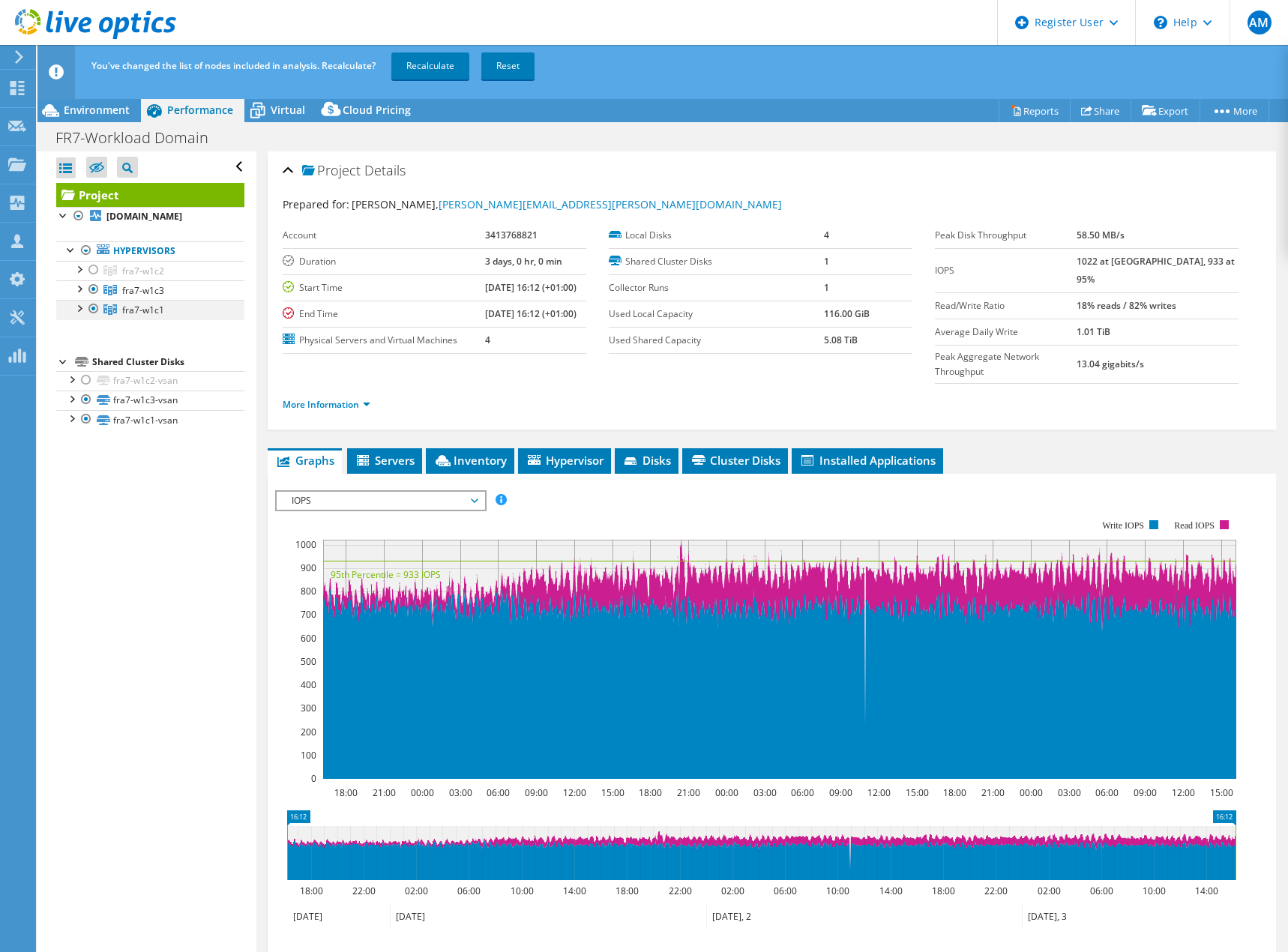
click at [93, 318] on div at bounding box center [93, 308] width 15 height 18
click at [425, 66] on link "Recalculate" at bounding box center [430, 65] width 78 height 27
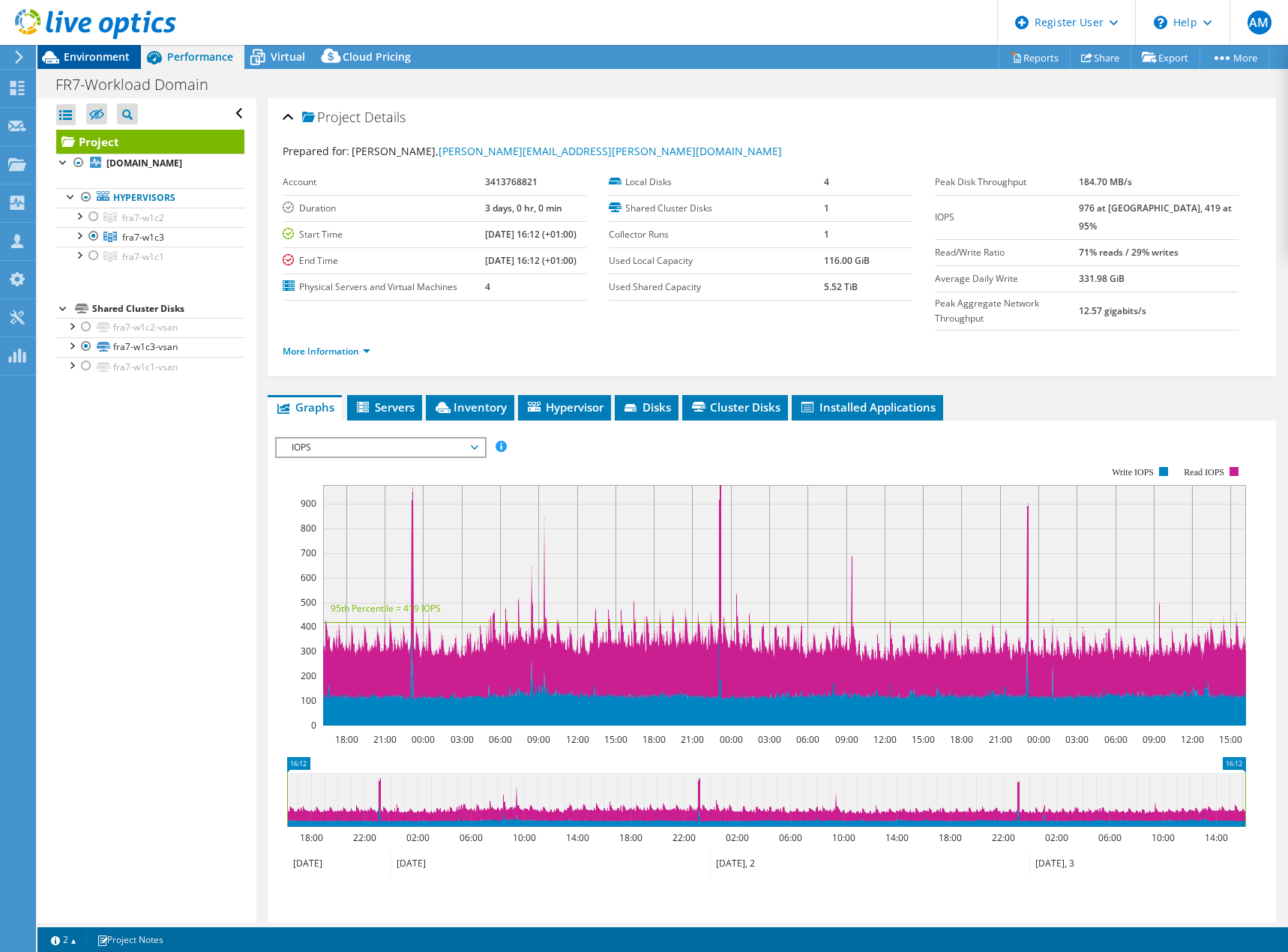
click at [93, 63] on div "Environment" at bounding box center [89, 57] width 103 height 24
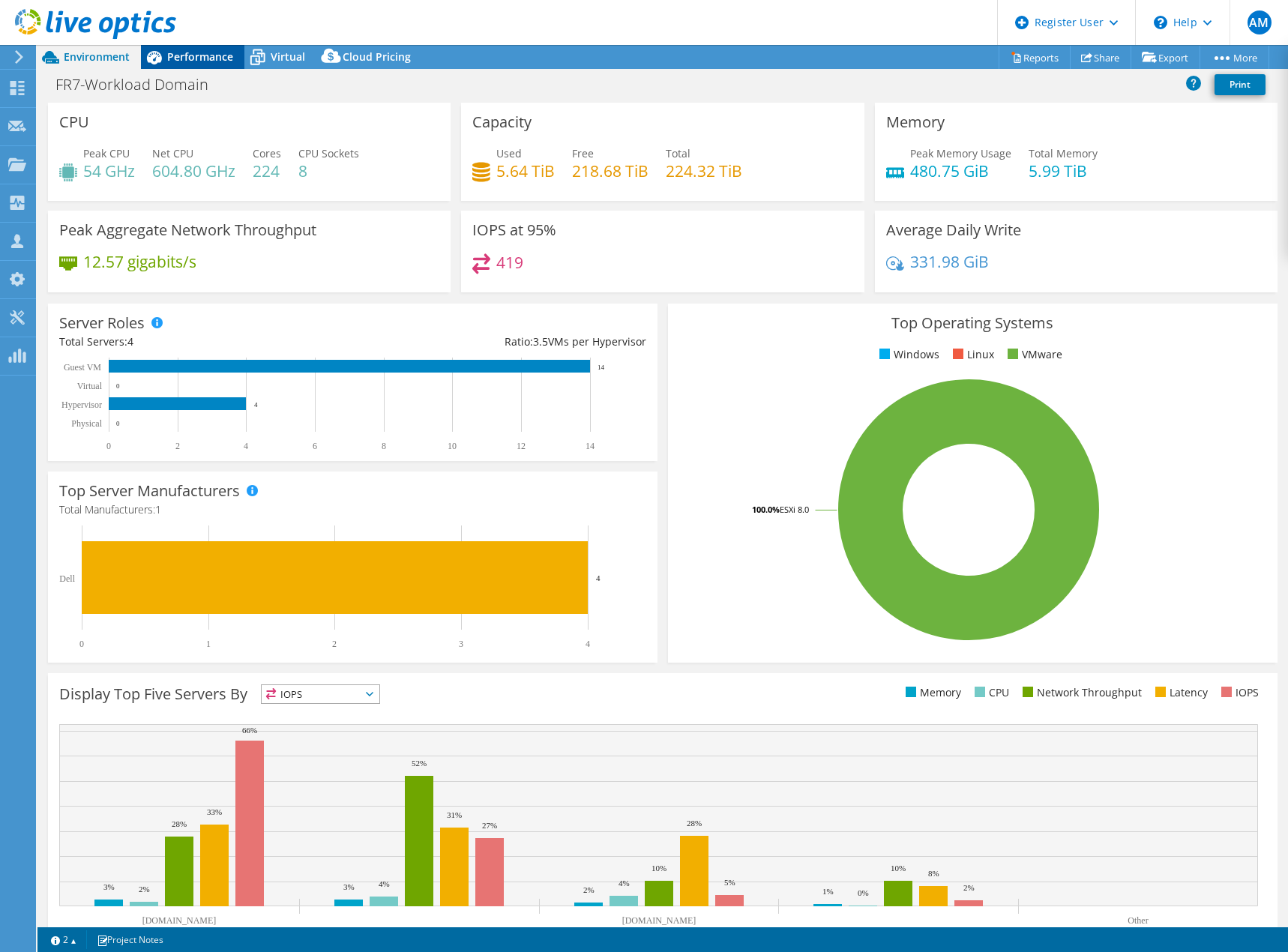
click at [194, 61] on span "Performance" at bounding box center [200, 57] width 66 height 14
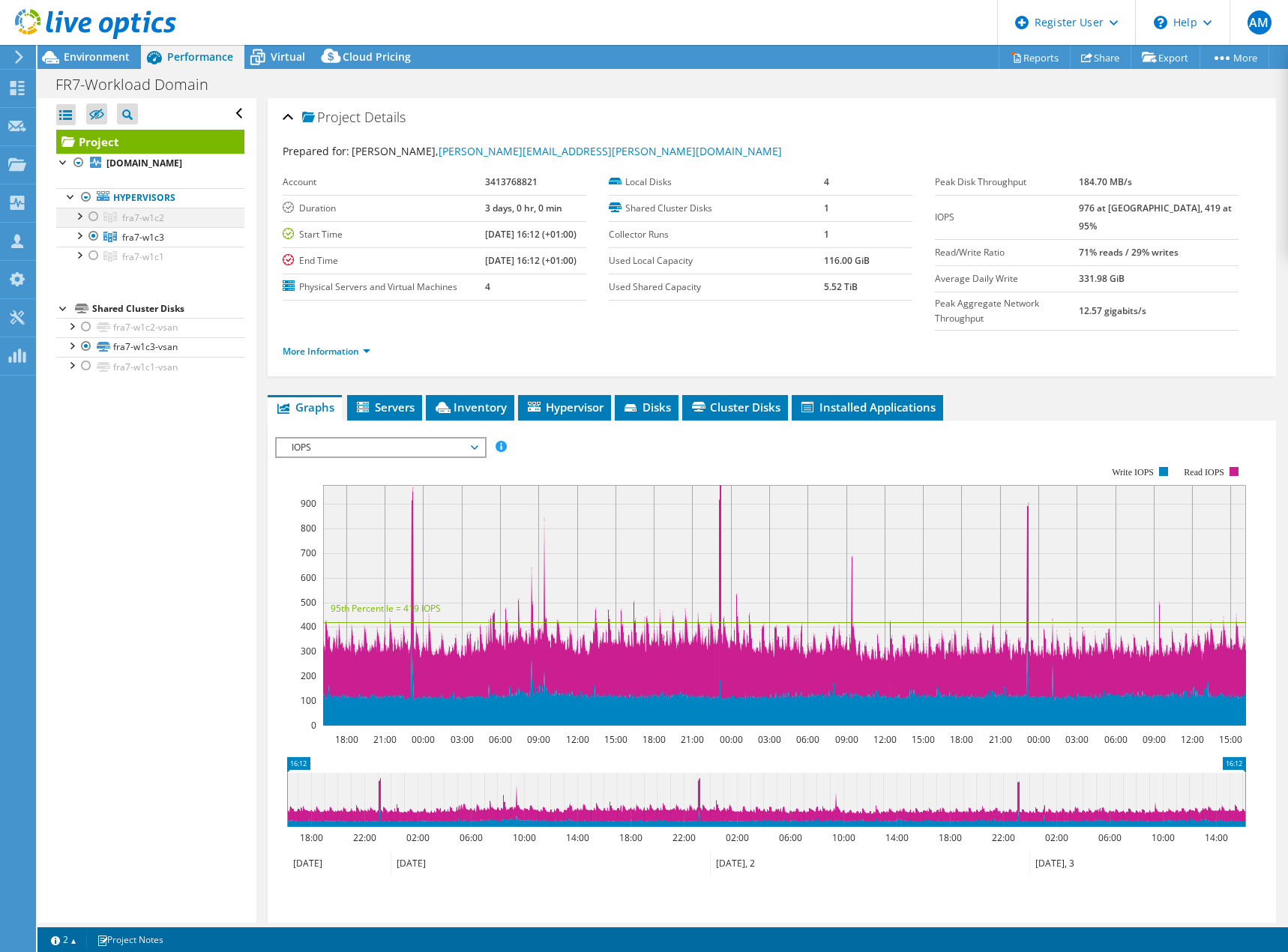
click at [93, 226] on div at bounding box center [93, 216] width 15 height 18
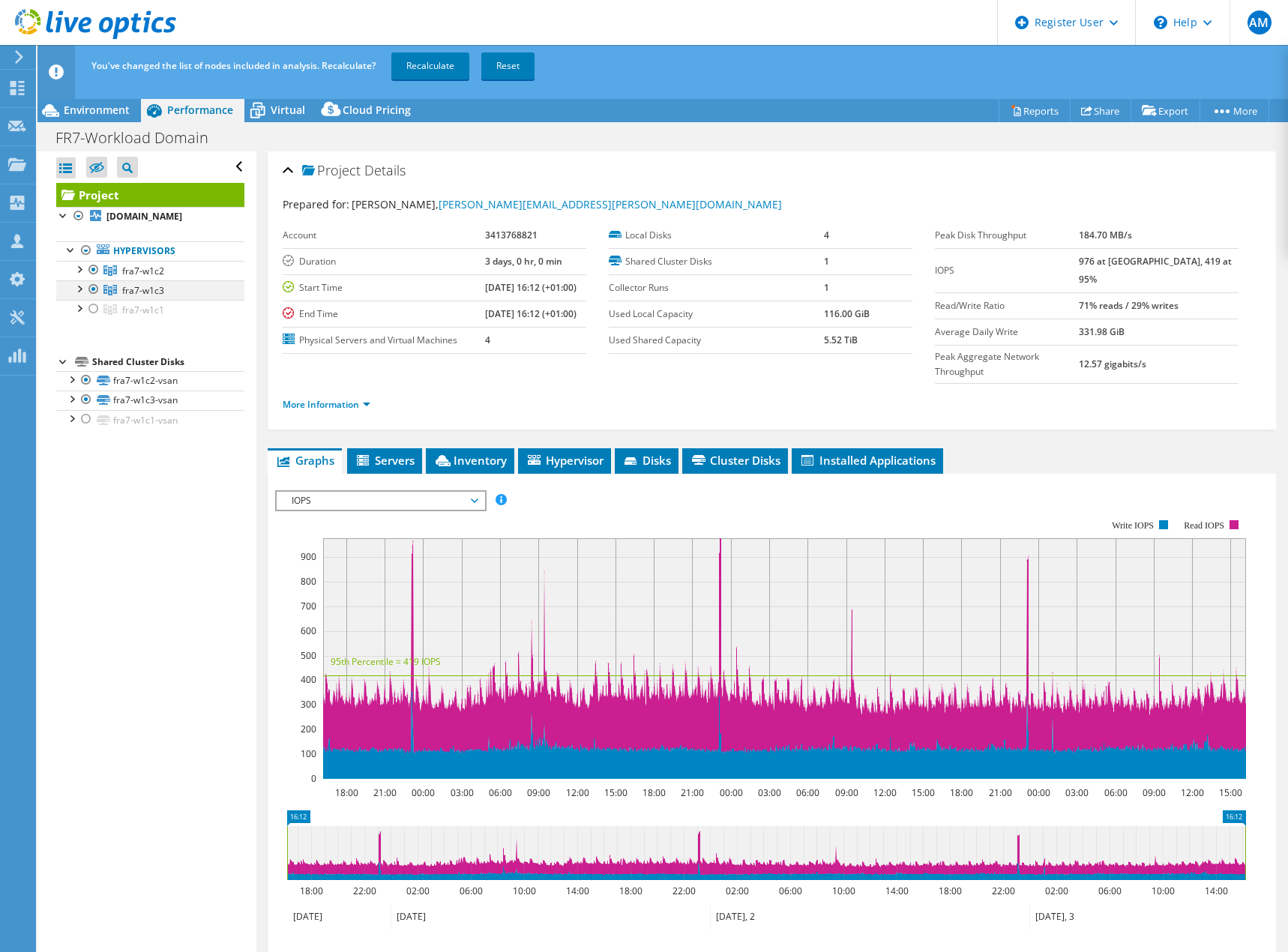
click at [91, 298] on div at bounding box center [93, 290] width 15 height 18
click at [93, 297] on div at bounding box center [93, 290] width 15 height 18
click at [94, 318] on div at bounding box center [93, 308] width 15 height 18
click at [452, 71] on link "Recalculate" at bounding box center [430, 65] width 78 height 27
click at [17, 90] on icon at bounding box center [17, 88] width 18 height 14
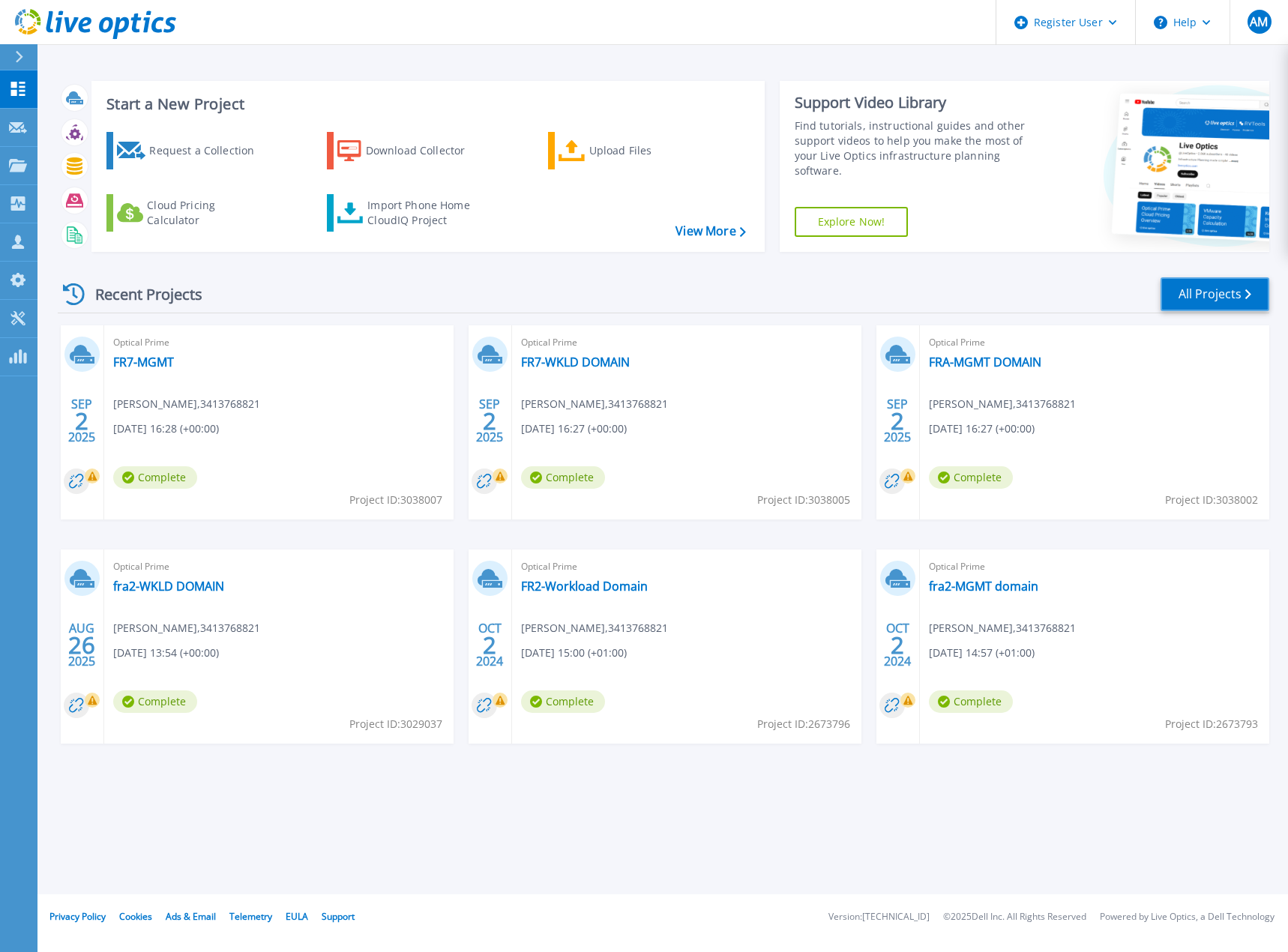
click at [1217, 294] on link "All Projects" at bounding box center [1216, 295] width 109 height 34
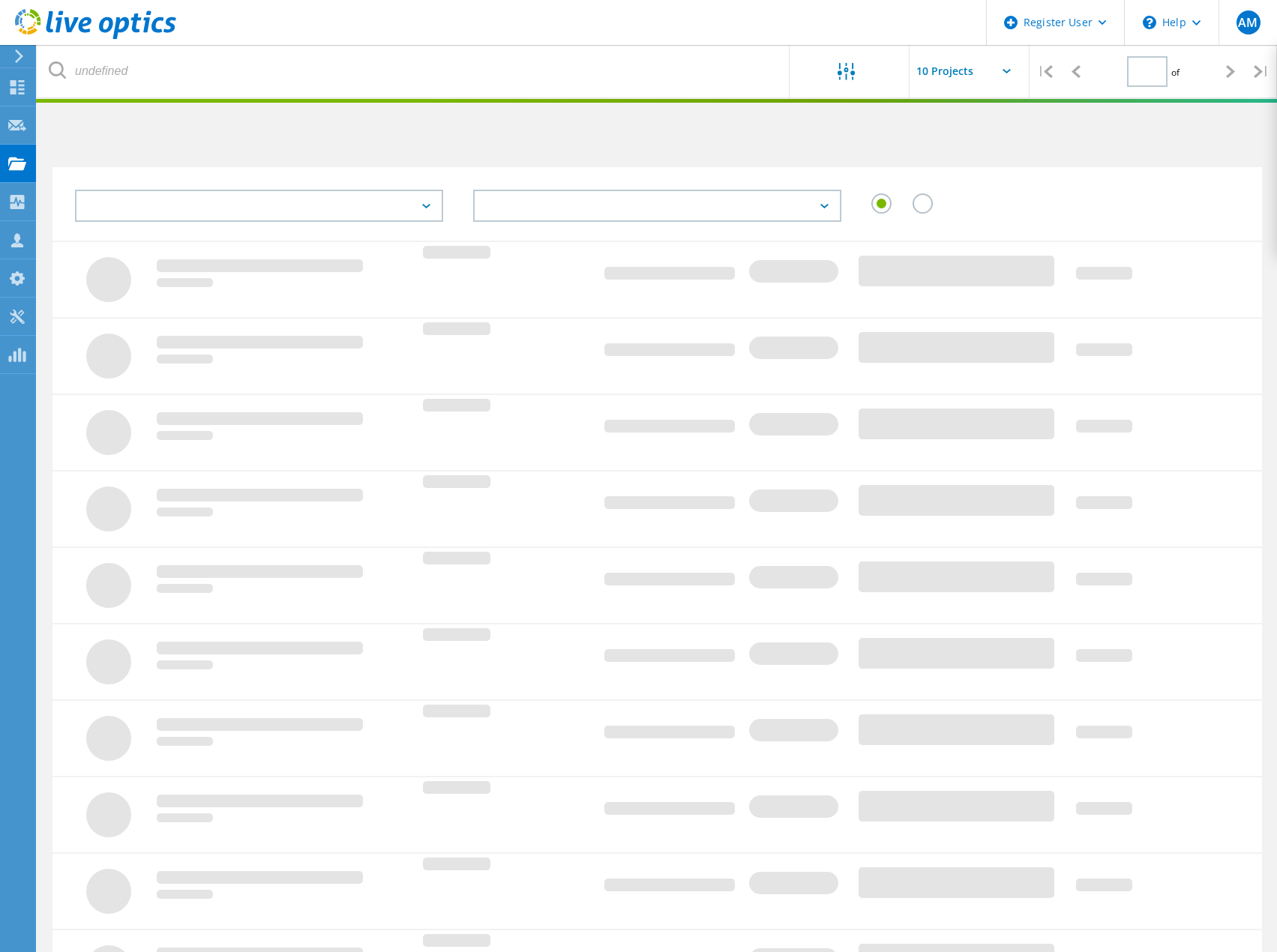
type input "1"
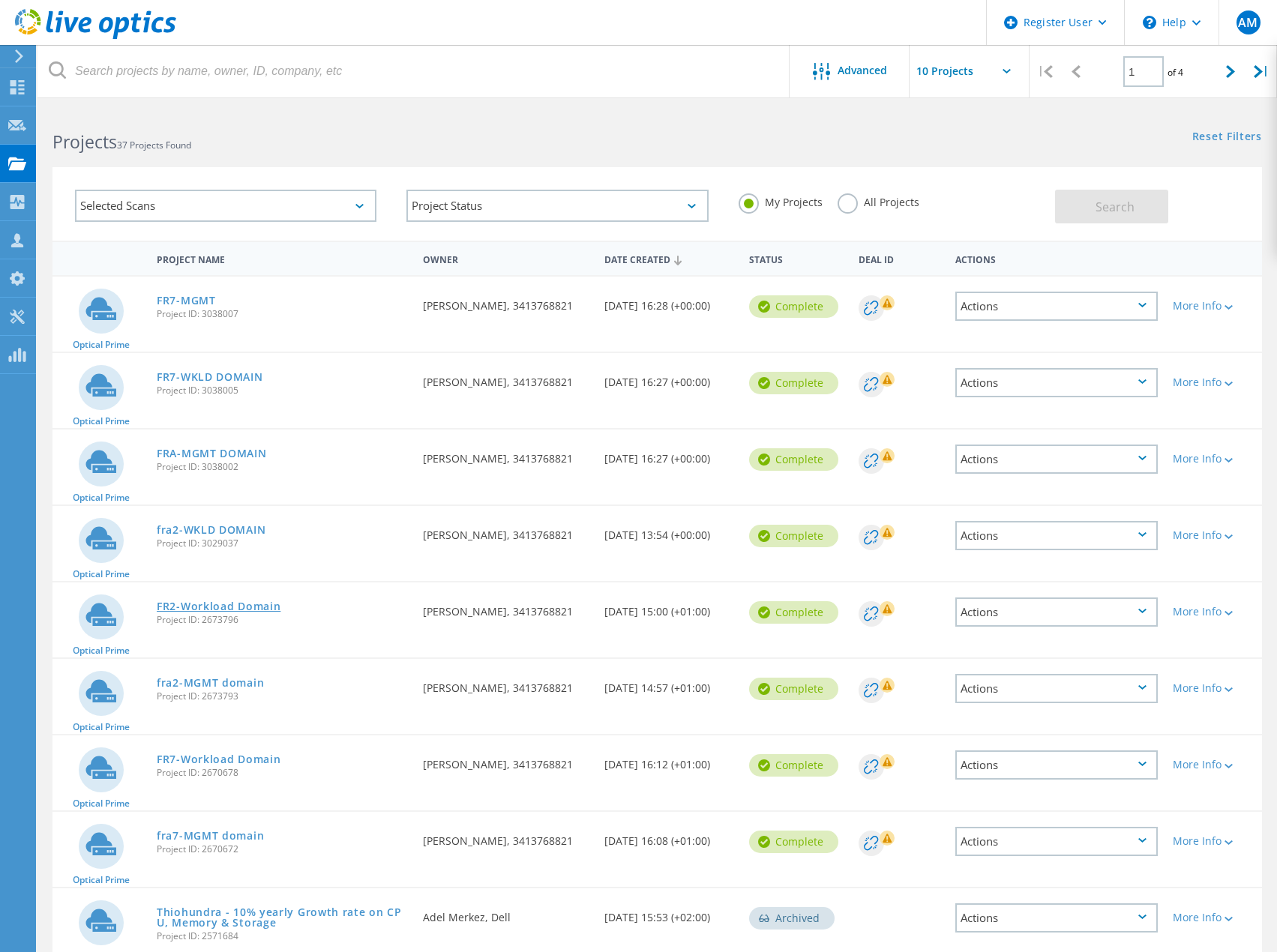
click at [216, 610] on link "FR2-Workload Domain" at bounding box center [218, 606] width 124 height 11
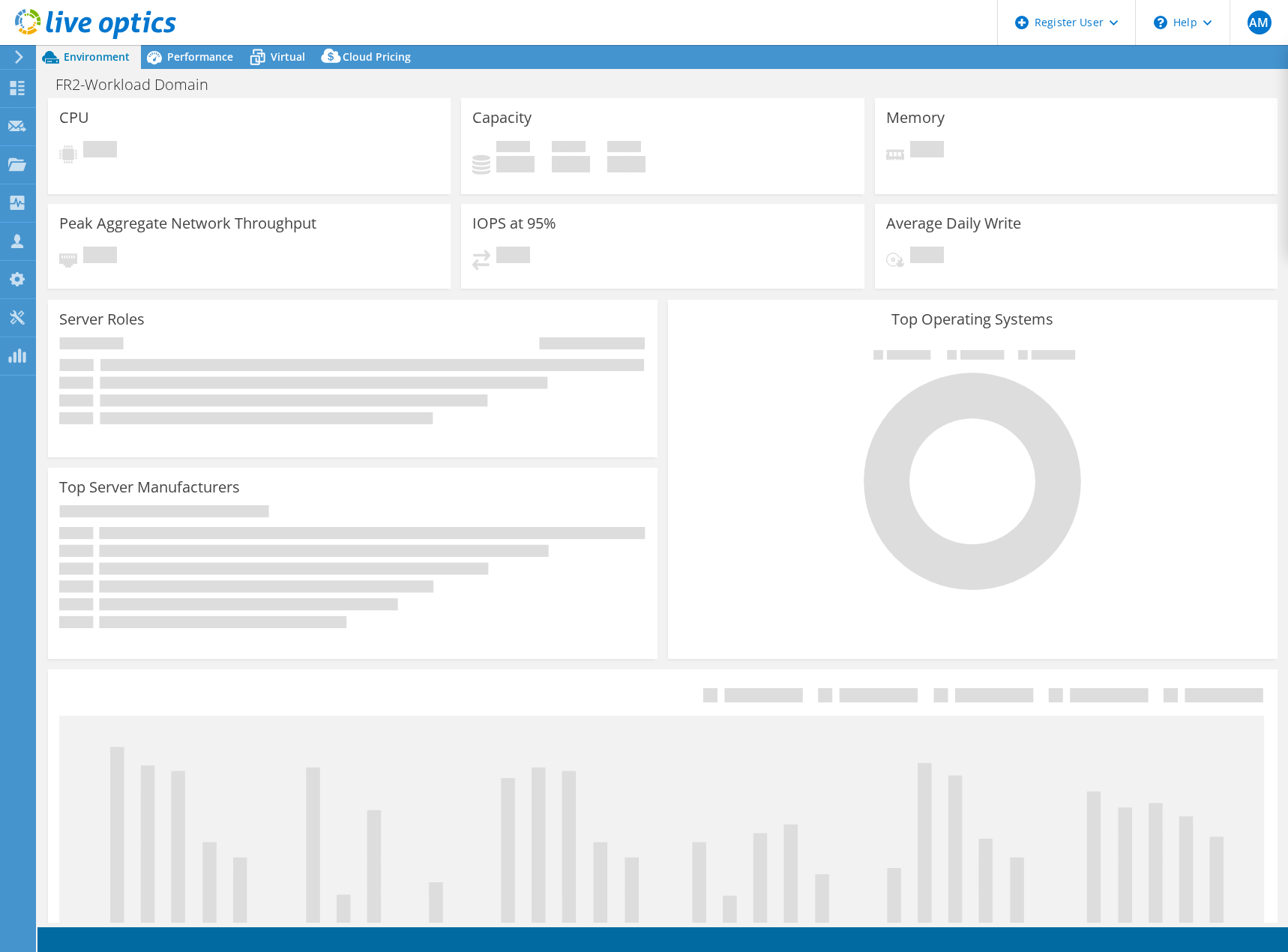
select select "EUFrankfurt"
select select "USD"
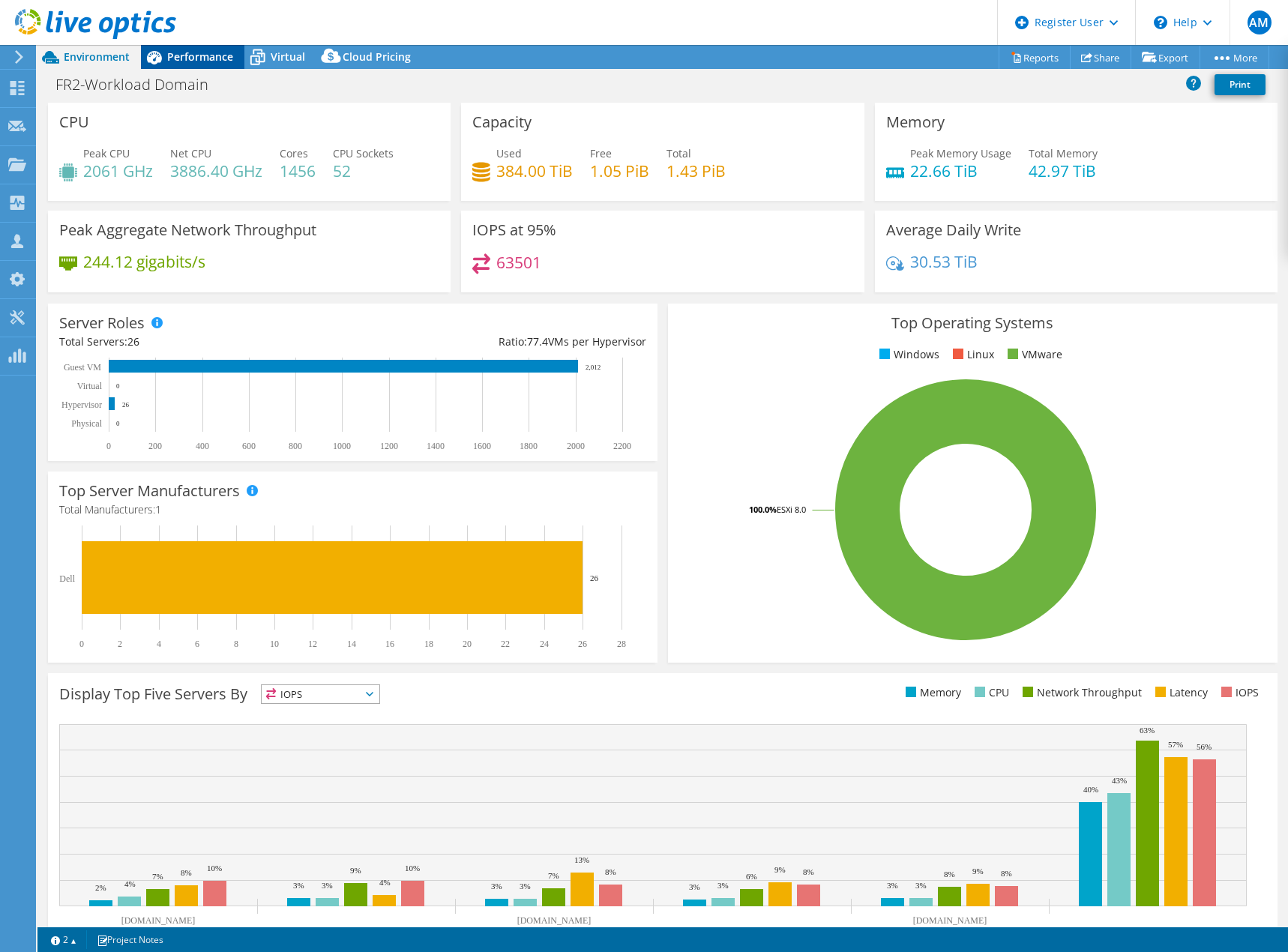
click at [194, 60] on span "Performance" at bounding box center [200, 57] width 66 height 14
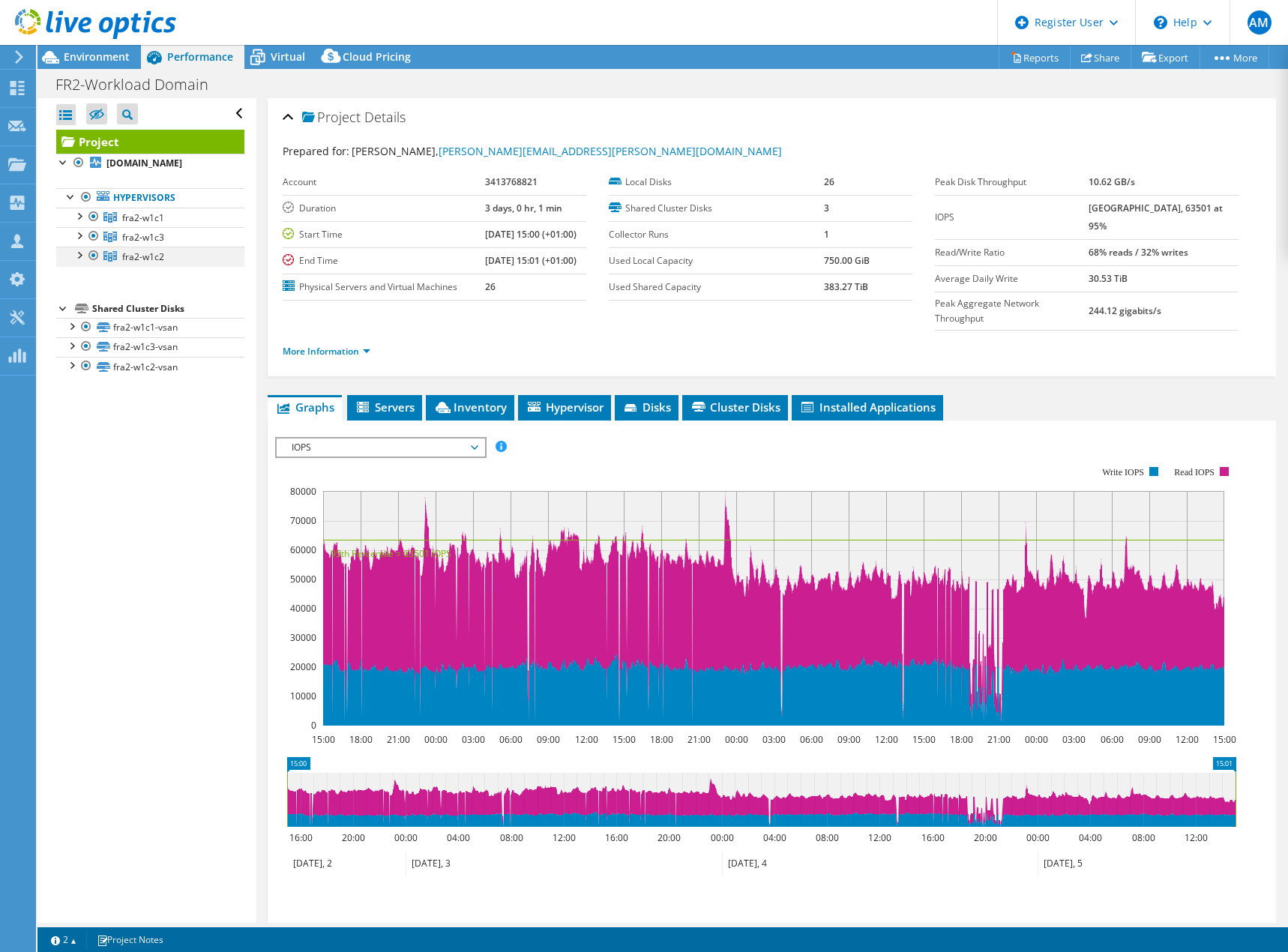
click at [90, 265] on div at bounding box center [93, 256] width 15 height 18
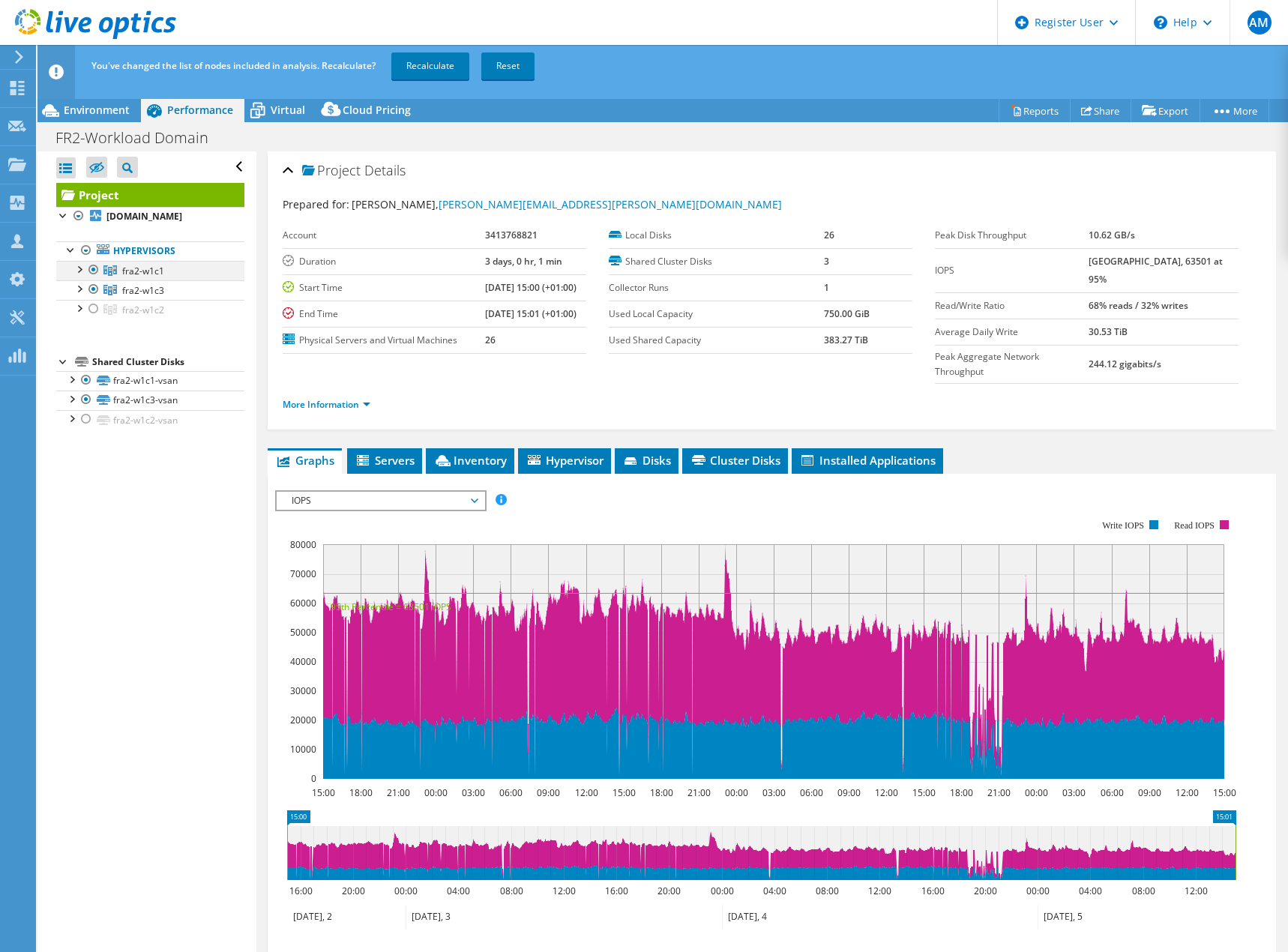
click at [90, 279] on div at bounding box center [93, 270] width 15 height 18
click at [140, 297] on span "fra2-w1c3" at bounding box center [143, 291] width 42 height 13
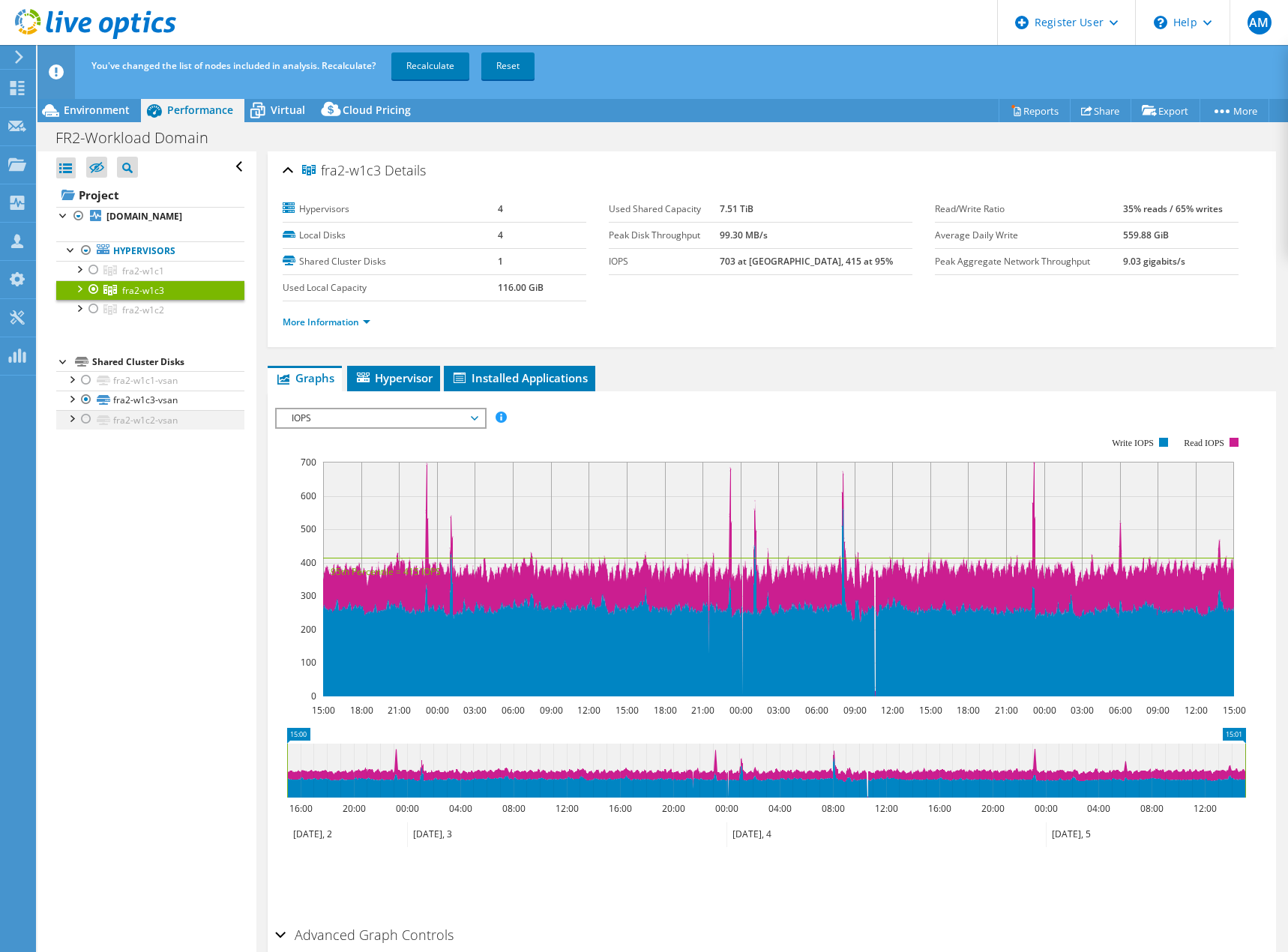
click at [87, 428] on div at bounding box center [85, 419] width 15 height 18
click at [132, 429] on link "fra2-w1c2-vsan" at bounding box center [151, 420] width 188 height 20
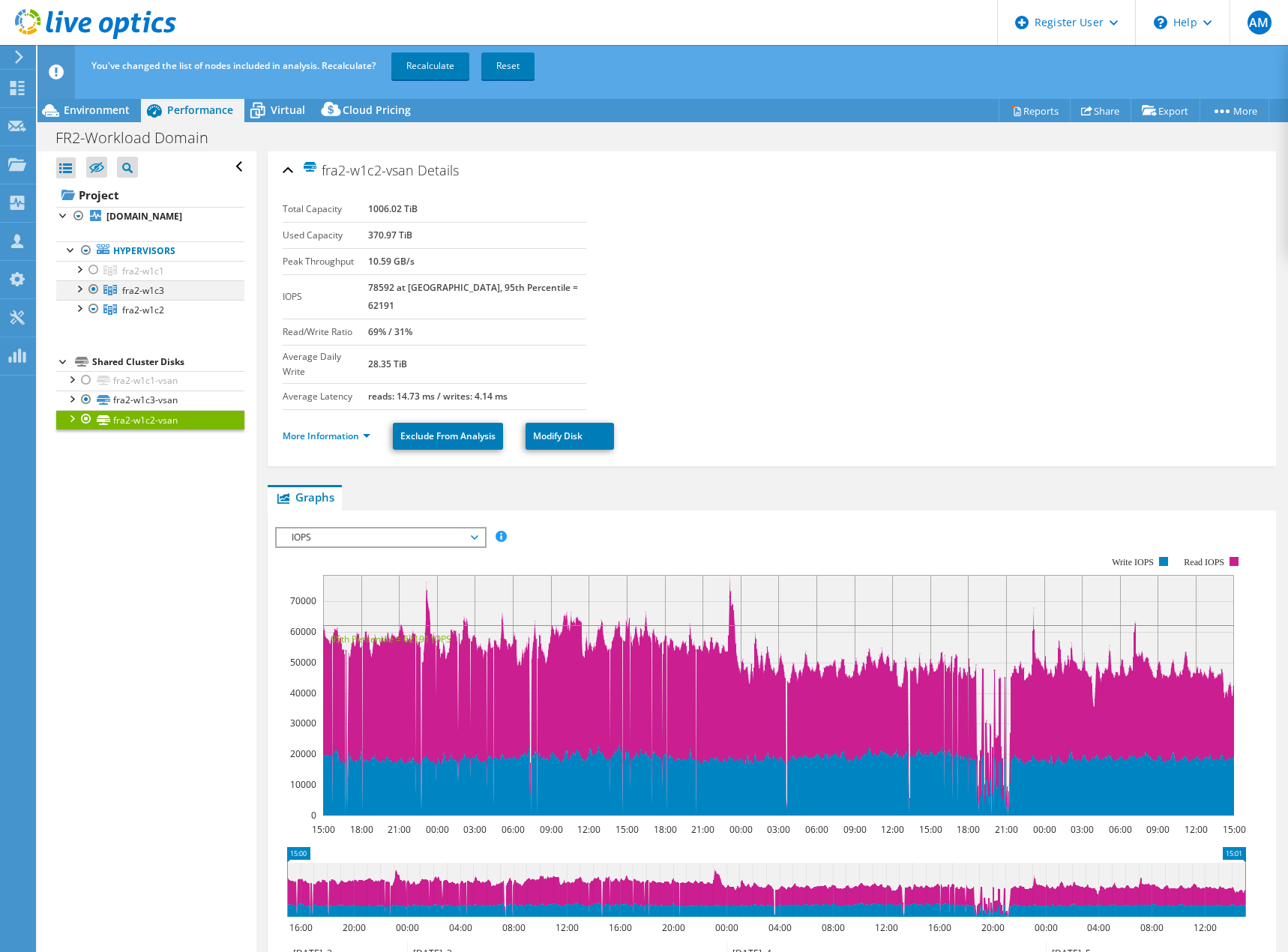
click at [92, 298] on div at bounding box center [93, 290] width 15 height 18
click at [438, 72] on link "Recalculate" at bounding box center [430, 65] width 78 height 27
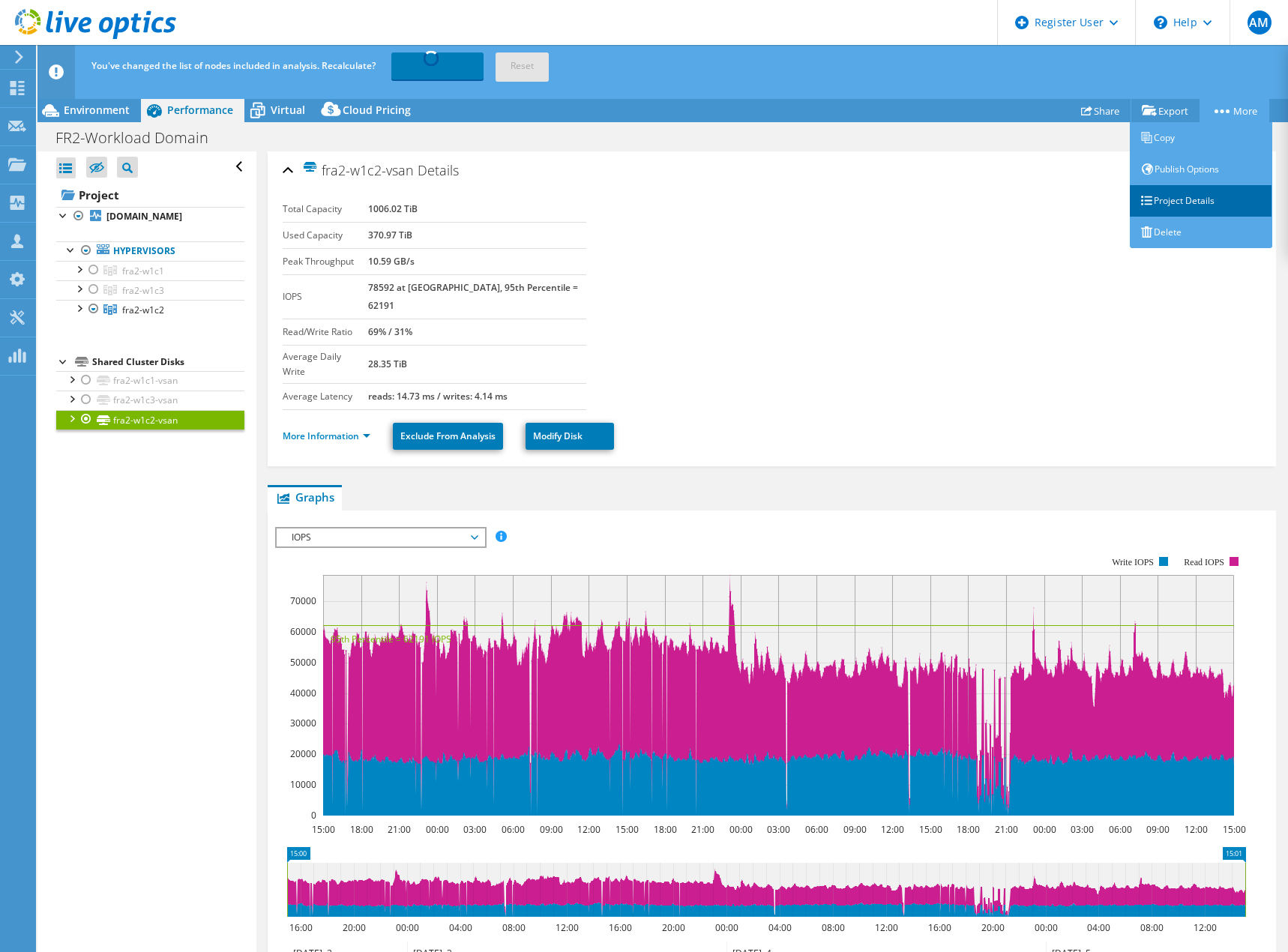
click at [1187, 204] on link "Project Details" at bounding box center [1201, 201] width 143 height 32
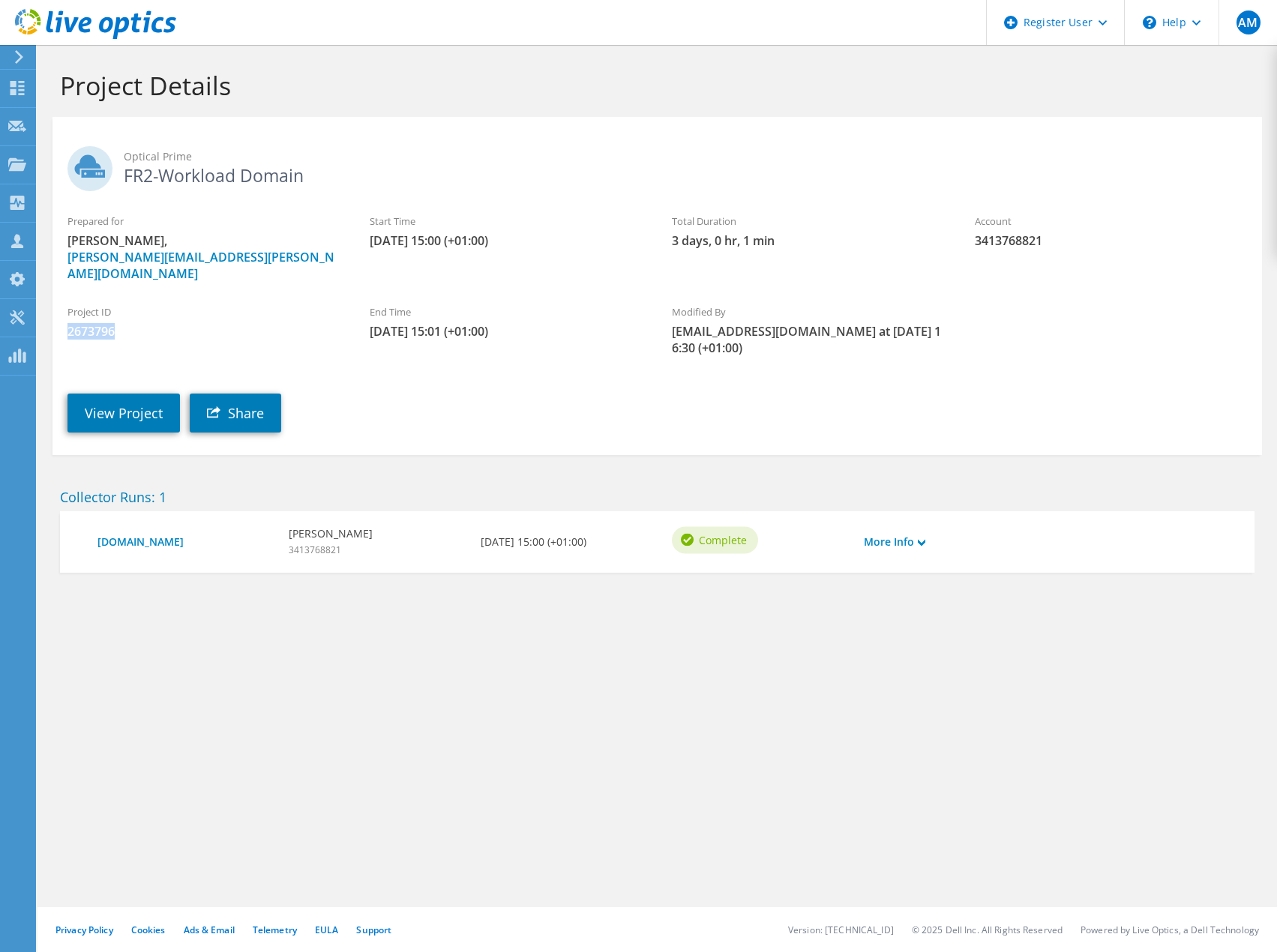
drag, startPoint x: 118, startPoint y: 315, endPoint x: 63, endPoint y: 318, distance: 55.1
click at [63, 318] on div "Project ID 2673796" at bounding box center [203, 321] width 302 height 51
copy span "2673796"
